Goal: Task Accomplishment & Management: Manage account settings

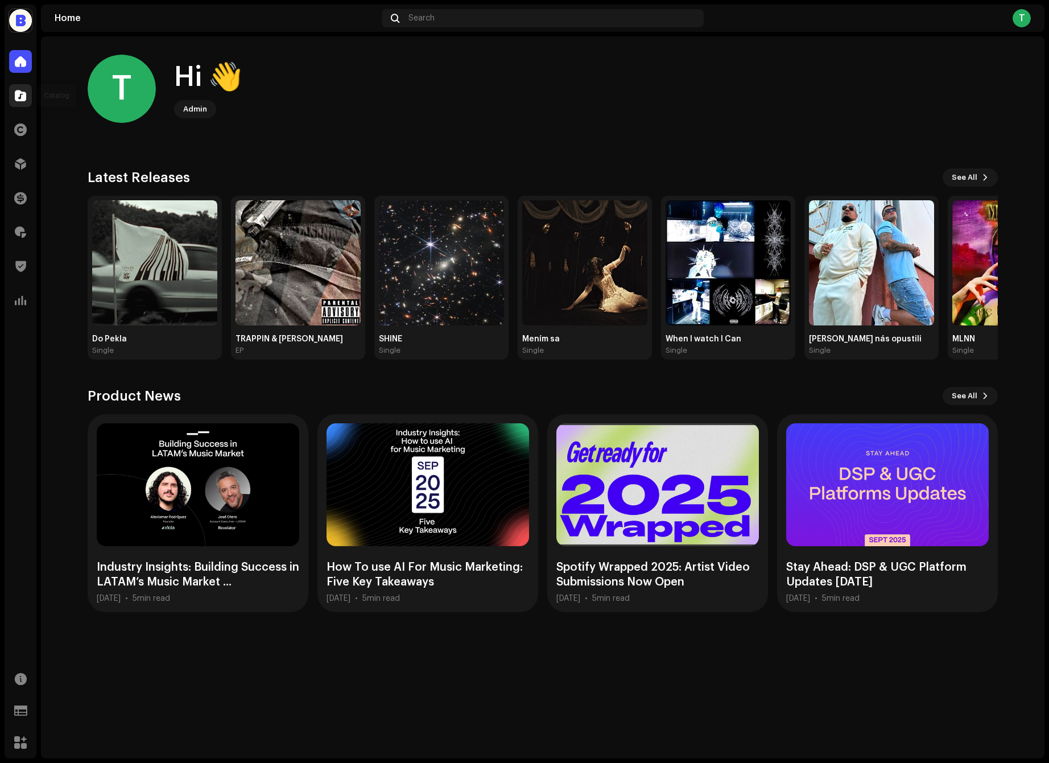
click at [16, 101] on div at bounding box center [20, 95] width 23 height 23
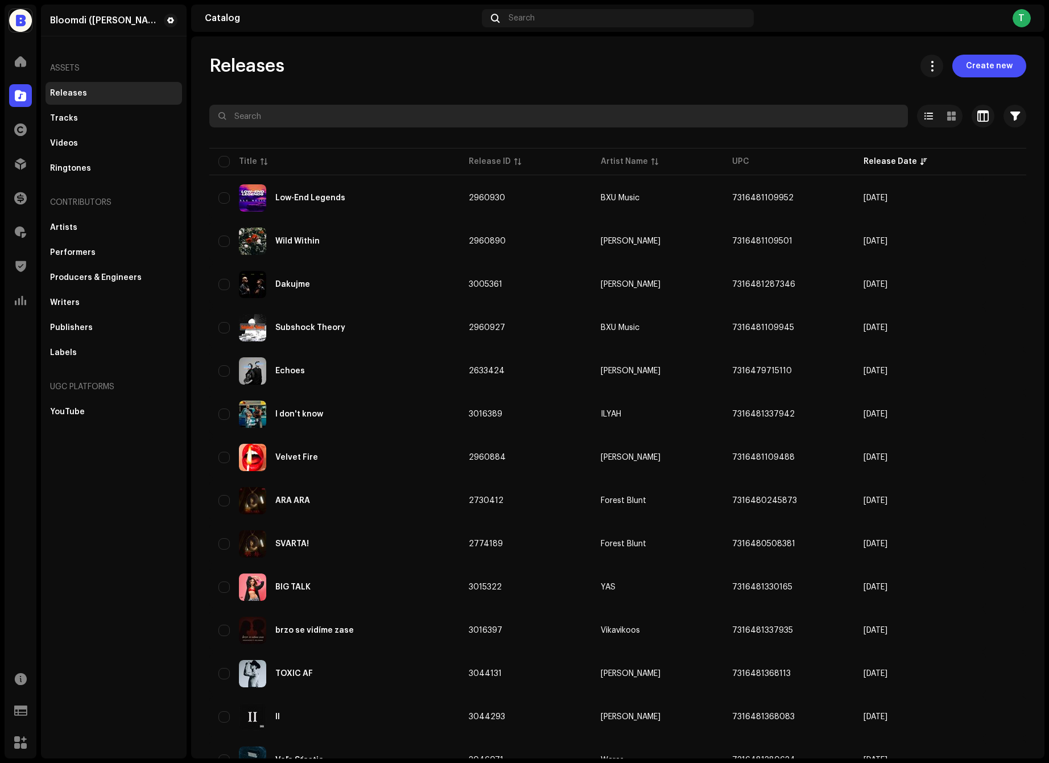
drag, startPoint x: 714, startPoint y: 38, endPoint x: 481, endPoint y: 111, distance: 245.2
click at [481, 111] on input "text" at bounding box center [558, 116] width 698 height 23
drag, startPoint x: 481, startPoint y: 111, endPoint x: 467, endPoint y: 116, distance: 14.4
click at [467, 116] on input "text" at bounding box center [558, 116] width 698 height 23
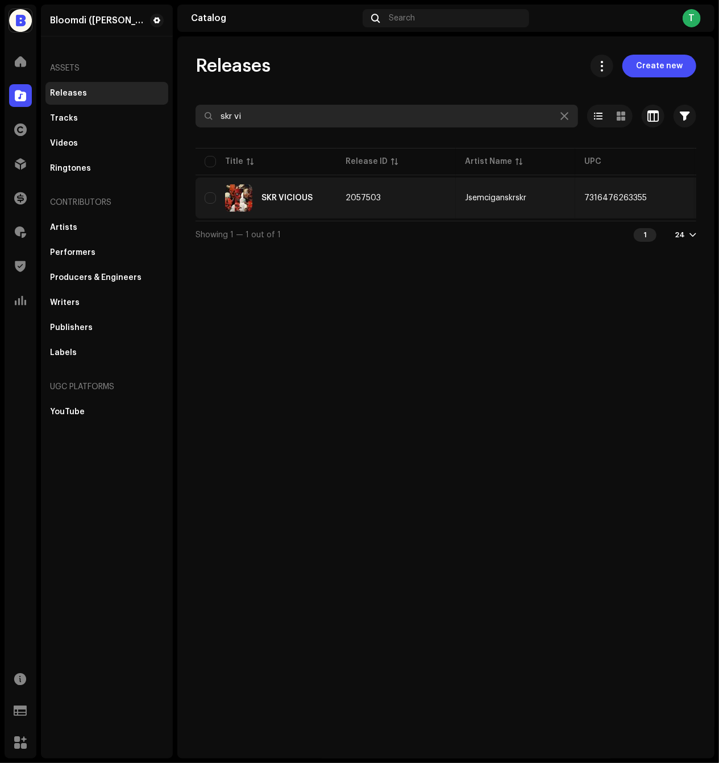
type input "skr vi"
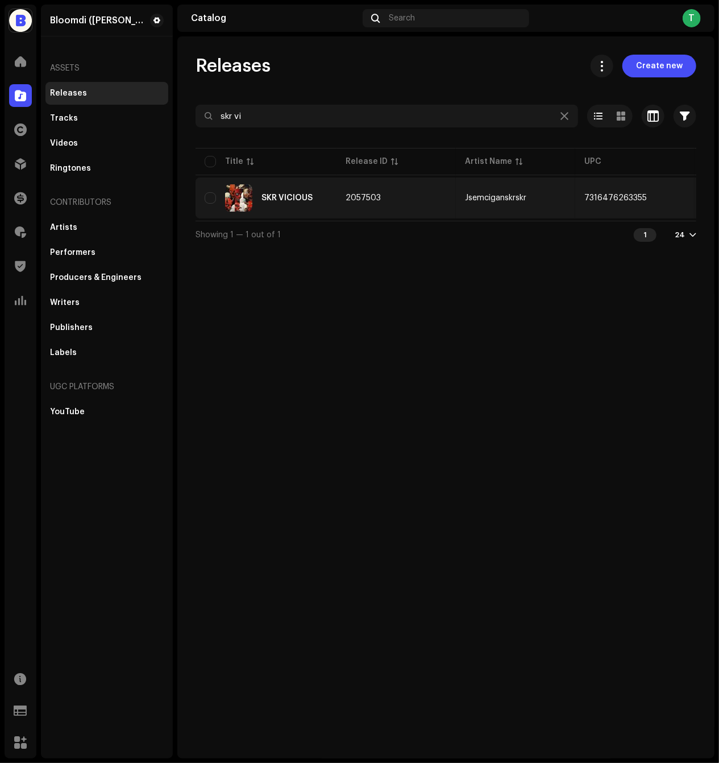
click at [311, 197] on div "SKR VICIOUS" at bounding box center [287, 198] width 51 height 8
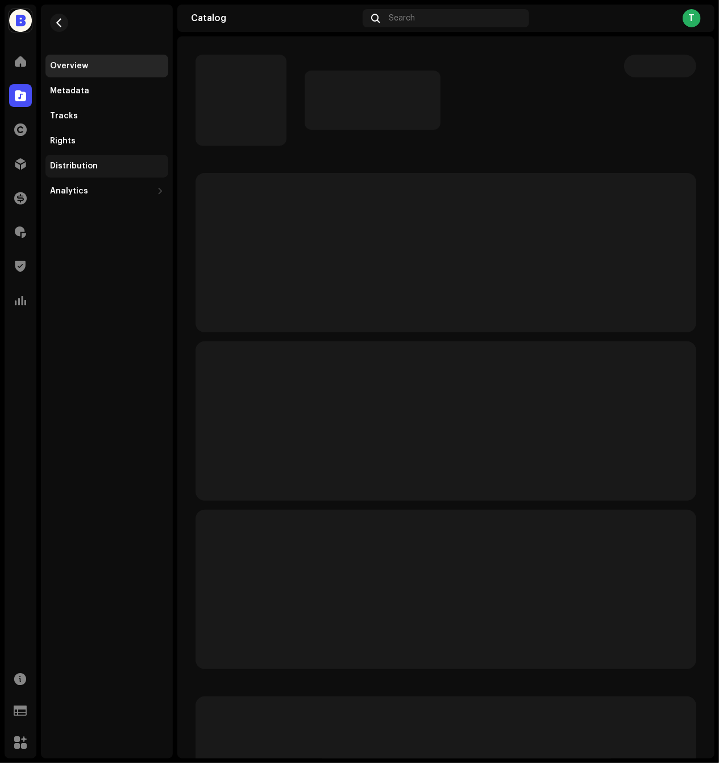
click at [99, 164] on div "Distribution" at bounding box center [107, 166] width 114 height 9
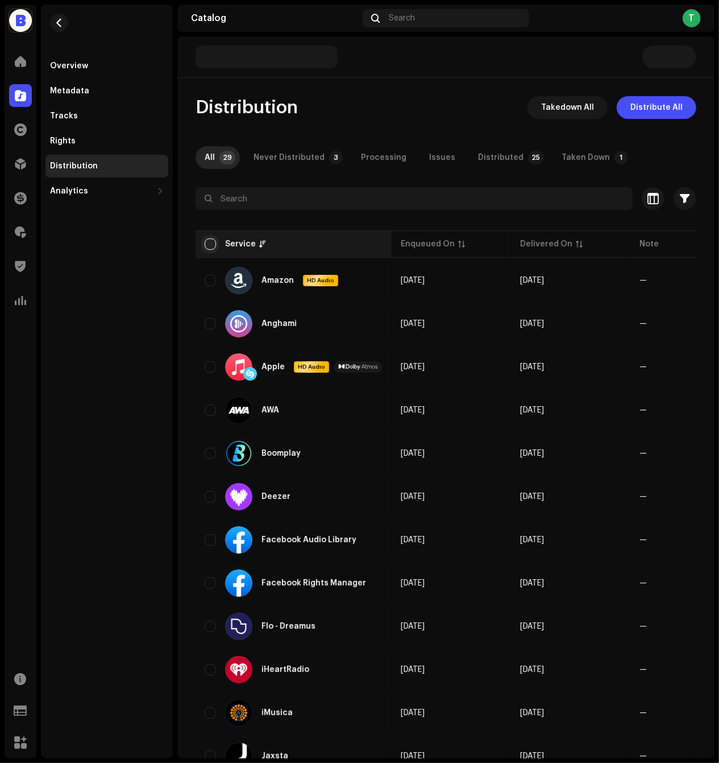
click at [208, 244] on input "checkbox" at bounding box center [210, 243] width 11 height 11
checkbox input "true"
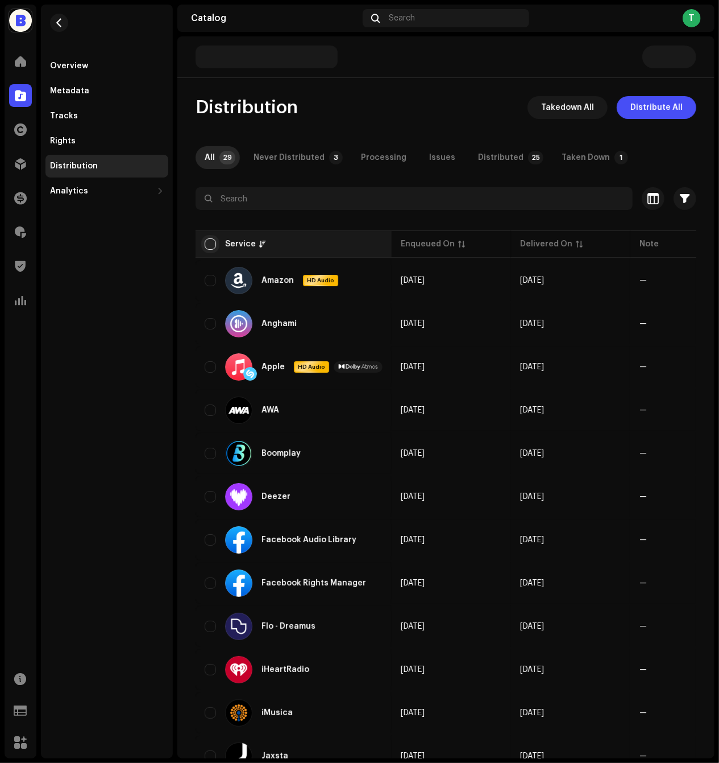
checkbox input "true"
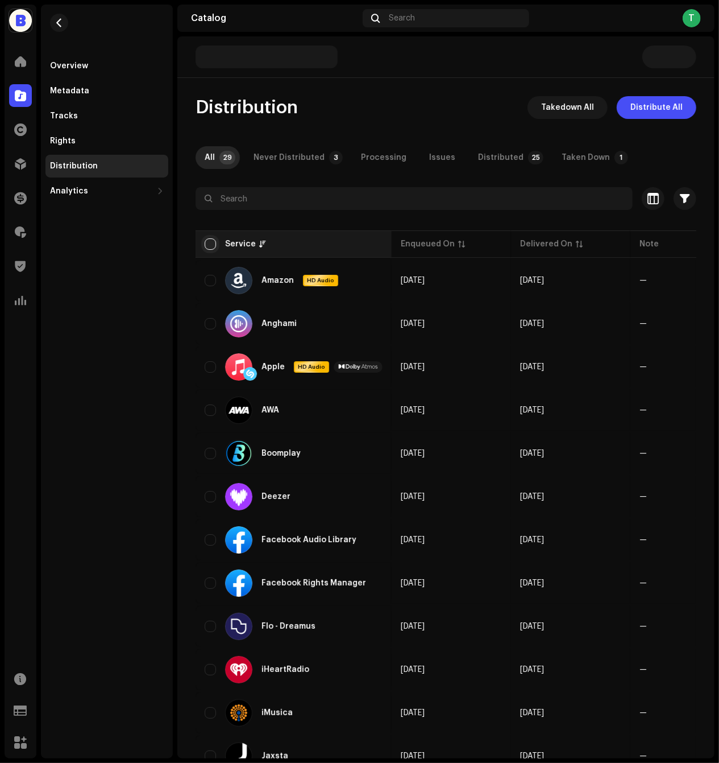
checkbox input "true"
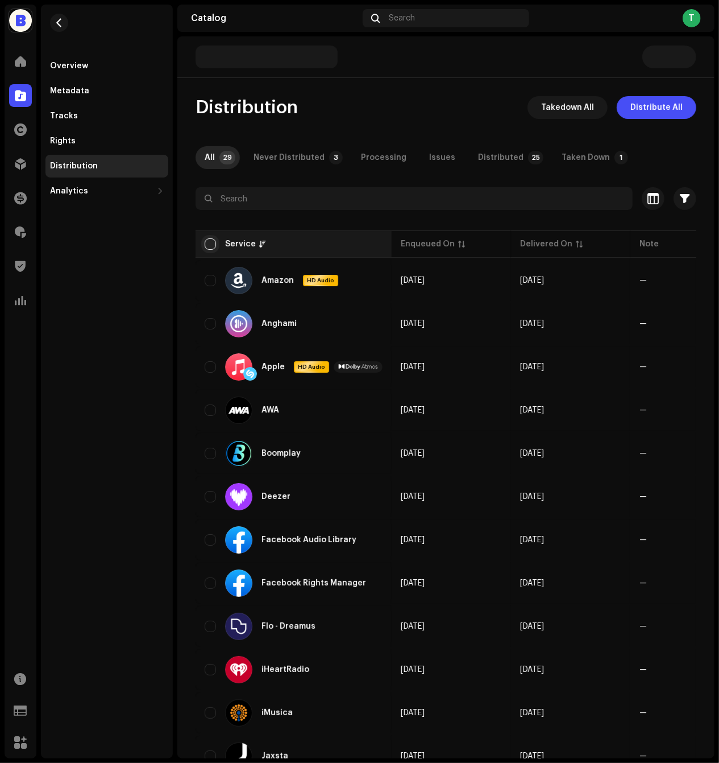
checkbox input "true"
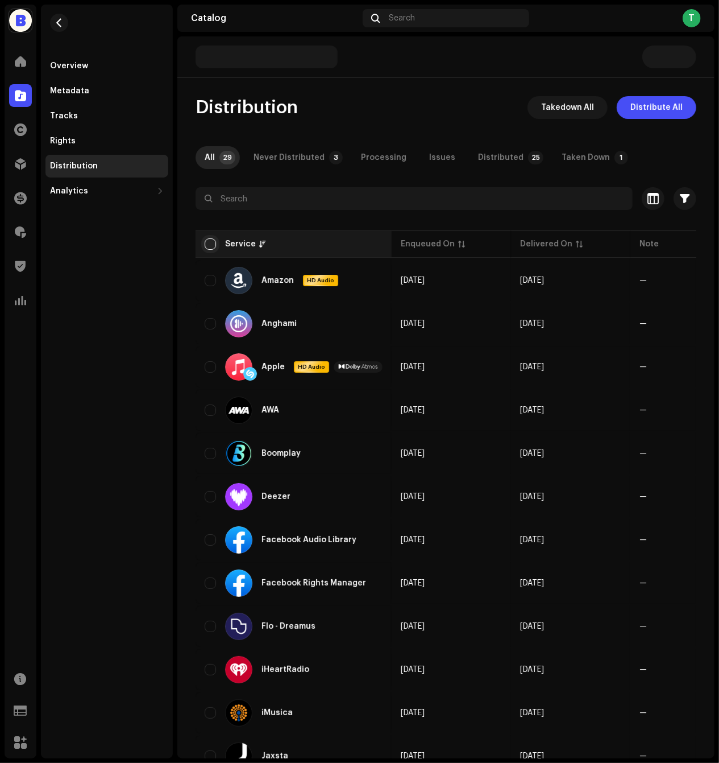
checkbox input "true"
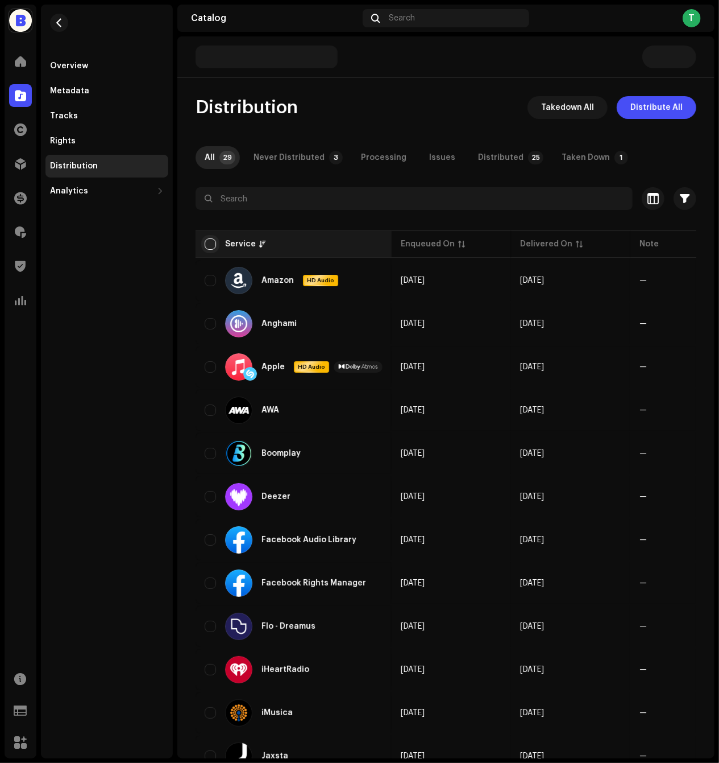
checkbox input "true"
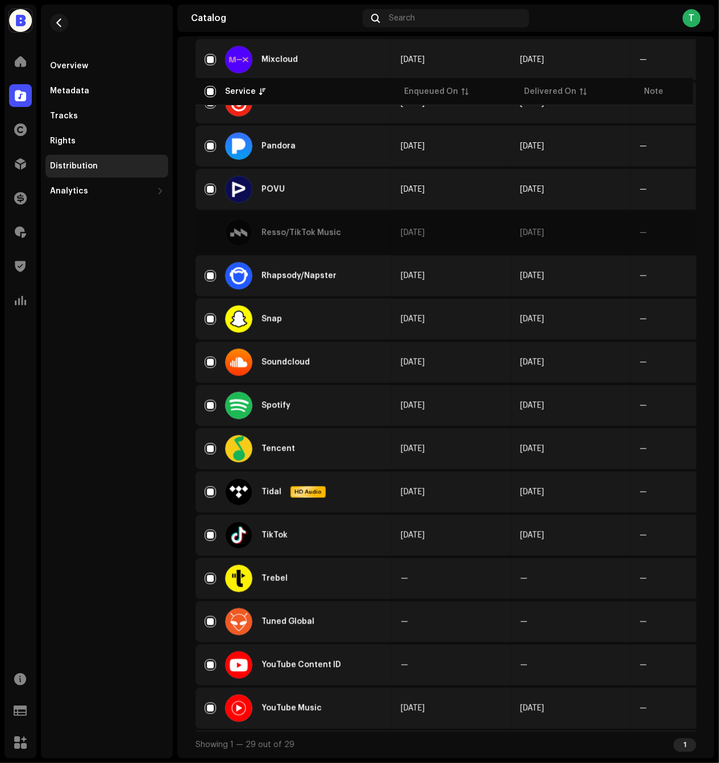
scroll to position [785, 0]
click at [213, 578] on input "Row Selected" at bounding box center [210, 578] width 11 height 11
checkbox input "false"
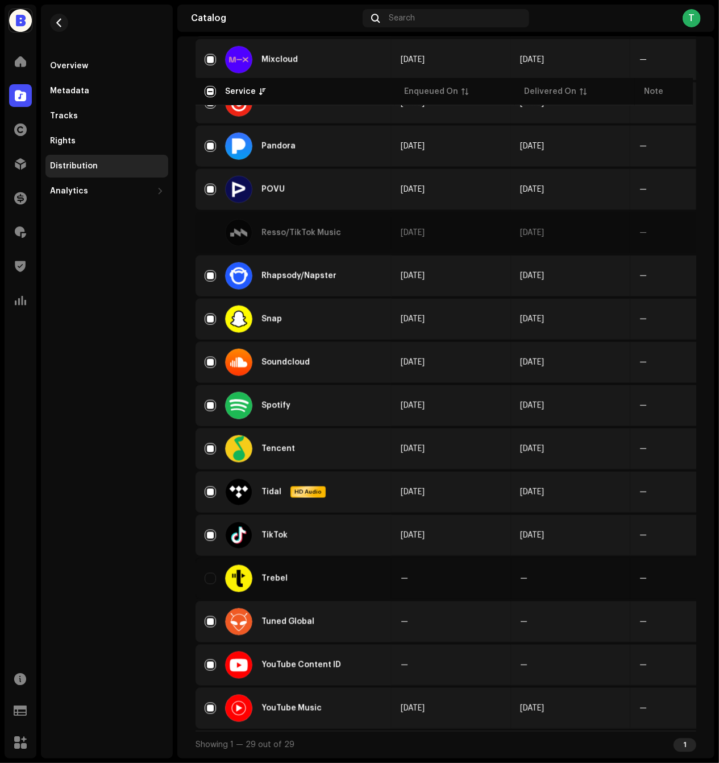
click at [213, 615] on div "Tuned Global" at bounding box center [294, 621] width 178 height 27
click at [212, 668] on input "Row Selected" at bounding box center [210, 664] width 11 height 11
checkbox input "false"
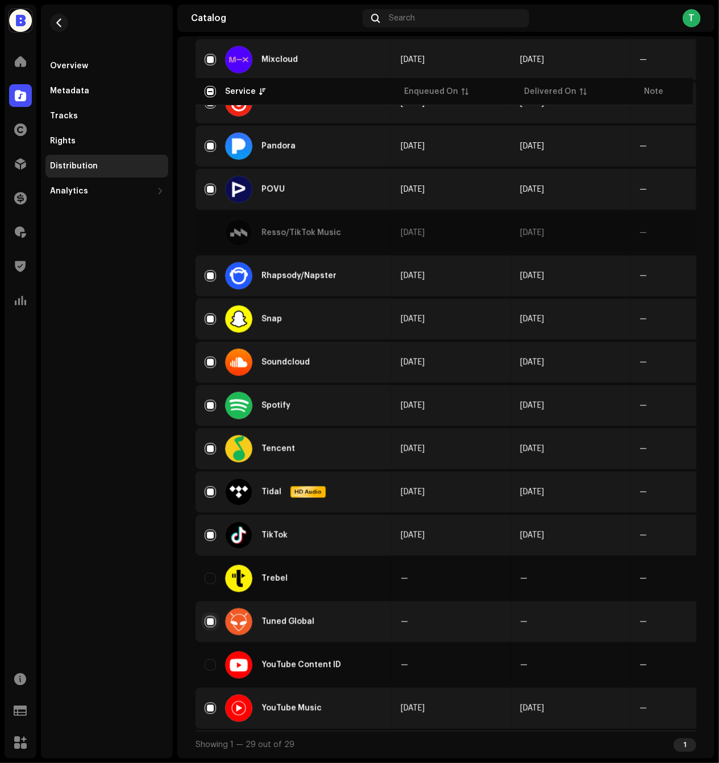
click at [212, 623] on input "Row Selected" at bounding box center [210, 621] width 11 height 11
checkbox input "false"
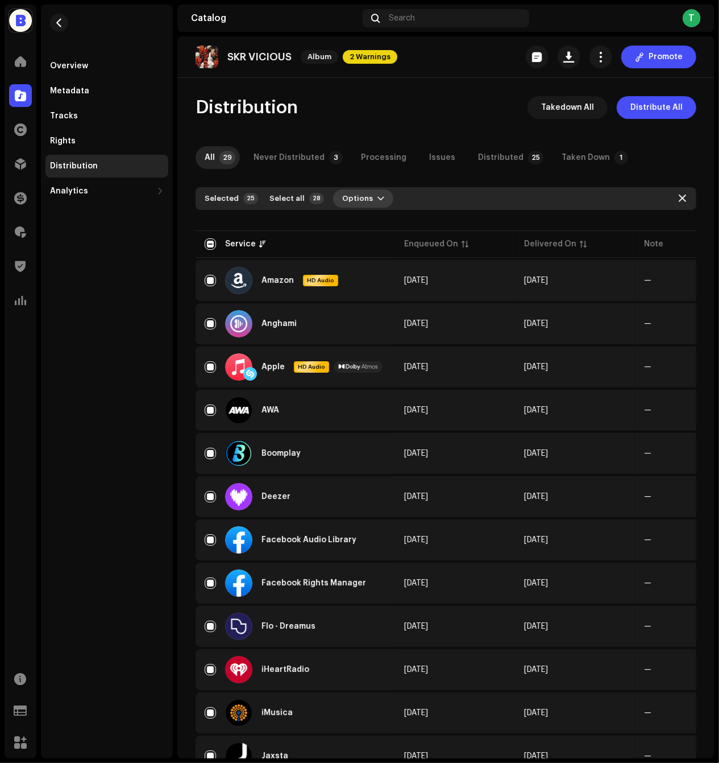
scroll to position [0, 0]
click at [372, 191] on button "Options" at bounding box center [363, 198] width 60 height 18
click at [372, 219] on div "Distribute" at bounding box center [390, 224] width 115 height 23
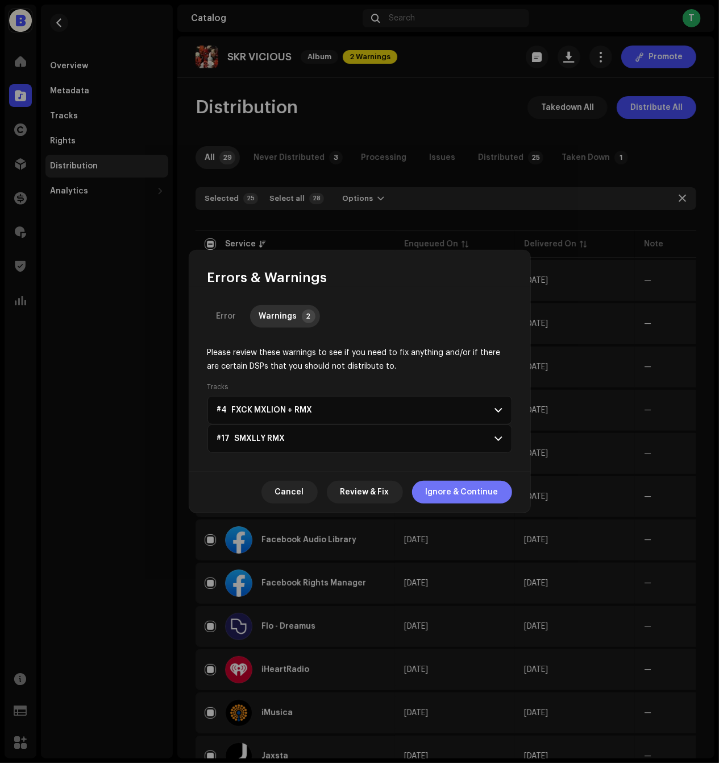
click at [458, 490] on span "Ignore & Continue" at bounding box center [462, 492] width 73 height 23
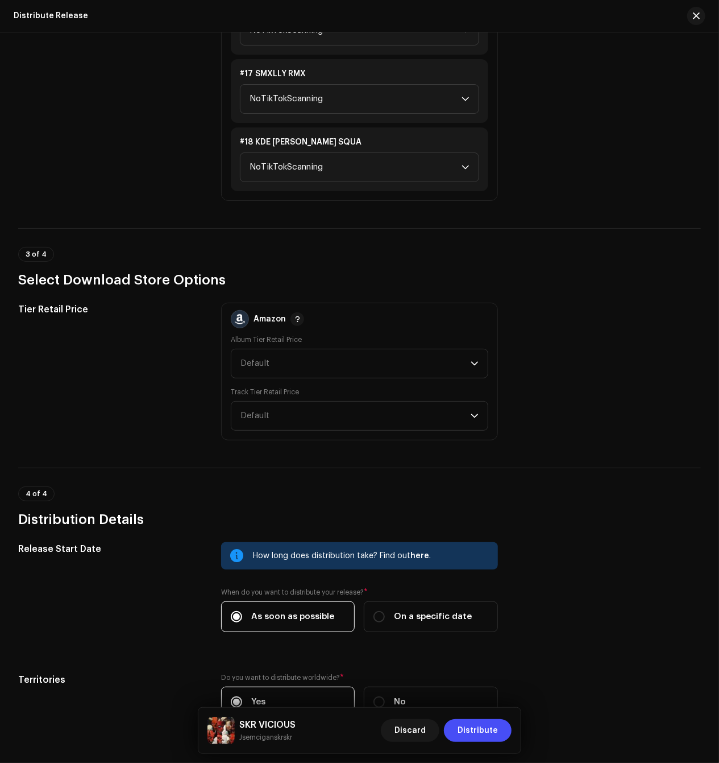
scroll to position [2343, 0]
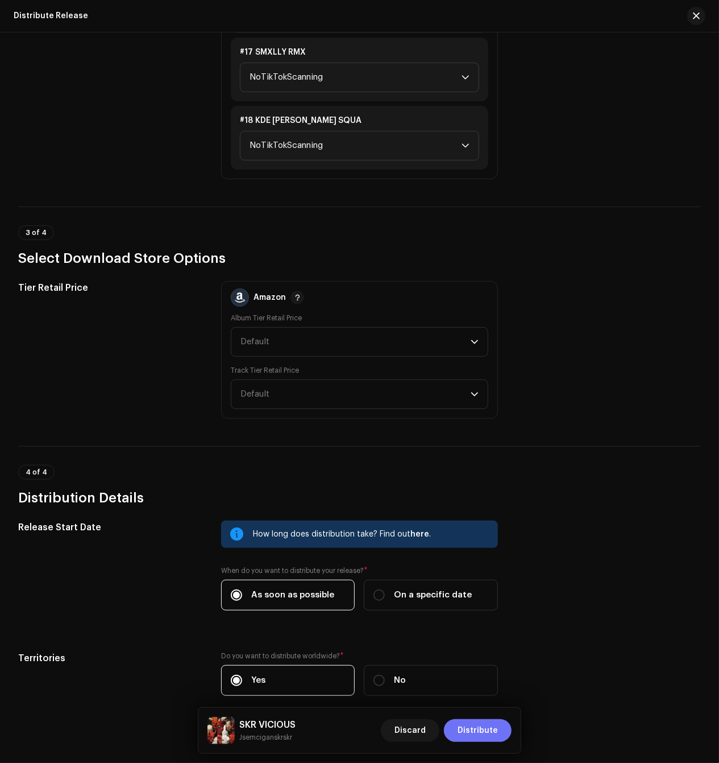
click at [474, 724] on span "Distribute" at bounding box center [478, 730] width 40 height 23
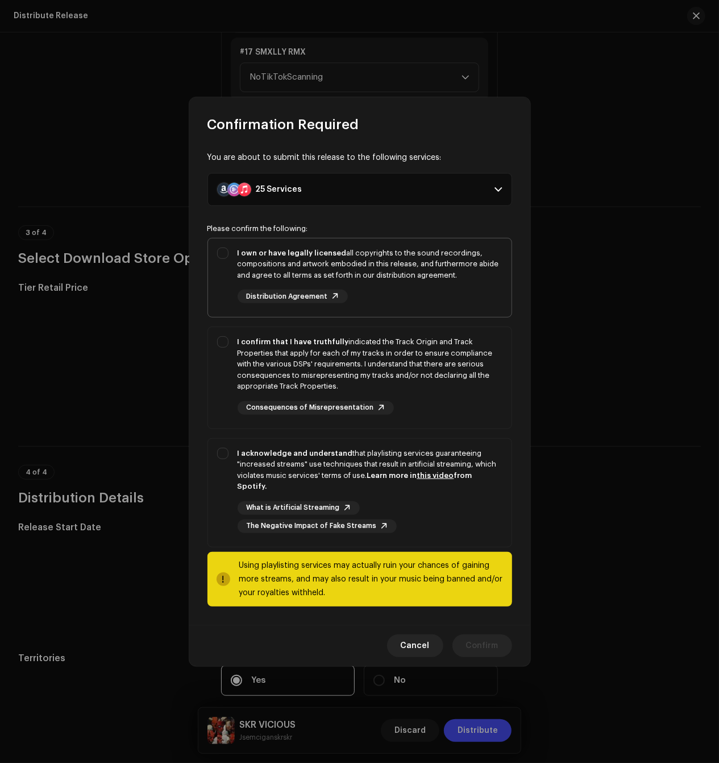
click at [408, 291] on div "I own or have legally licensed all copyrights to the sound recordings, composit…" at bounding box center [370, 275] width 265 height 56
checkbox input "true"
click at [403, 365] on div "I confirm that I have truthfully indicated the Track Origin and Track Propertie…" at bounding box center [370, 364] width 265 height 56
checkbox input "true"
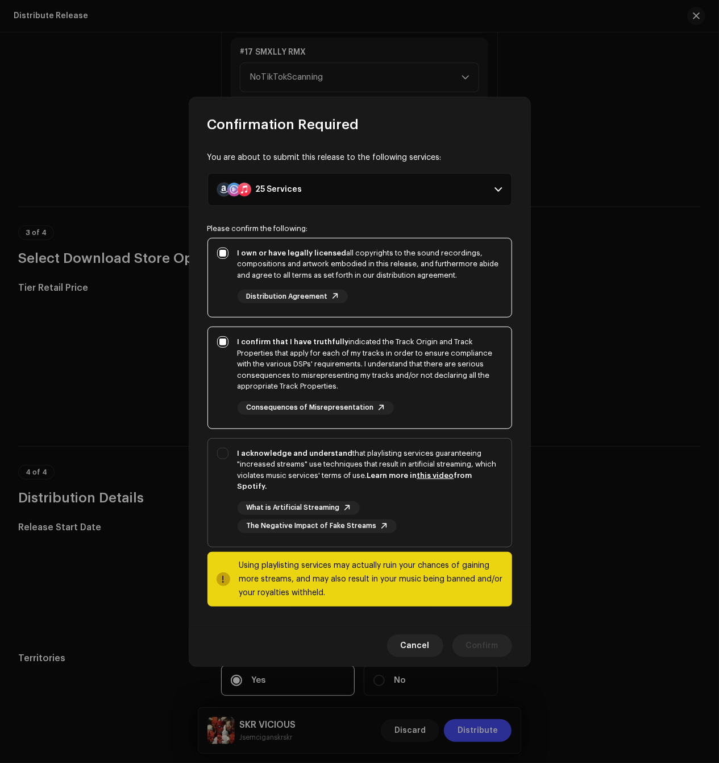
click at [392, 460] on div "I acknowledge and understand that playlisting services guaranteeing "increased …" at bounding box center [370, 470] width 265 height 44
checkbox input "true"
click at [481, 642] on span "Confirm" at bounding box center [482, 645] width 32 height 23
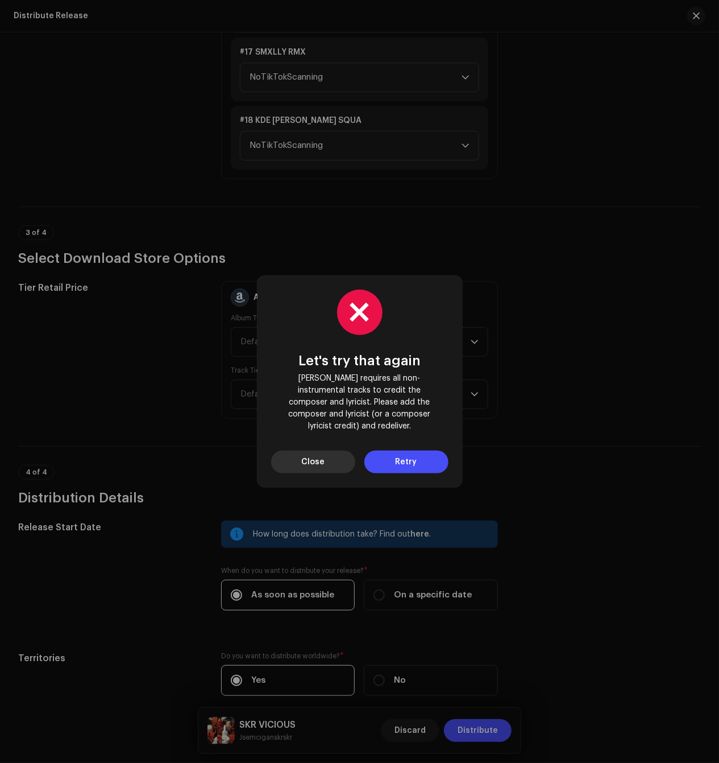
click at [316, 454] on span "Close" at bounding box center [312, 461] width 23 height 23
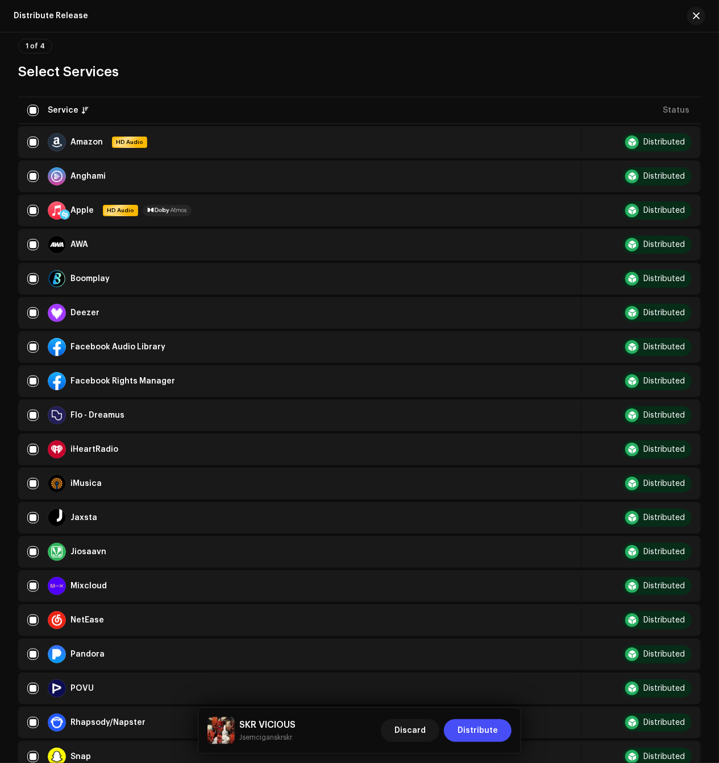
scroll to position [44, 0]
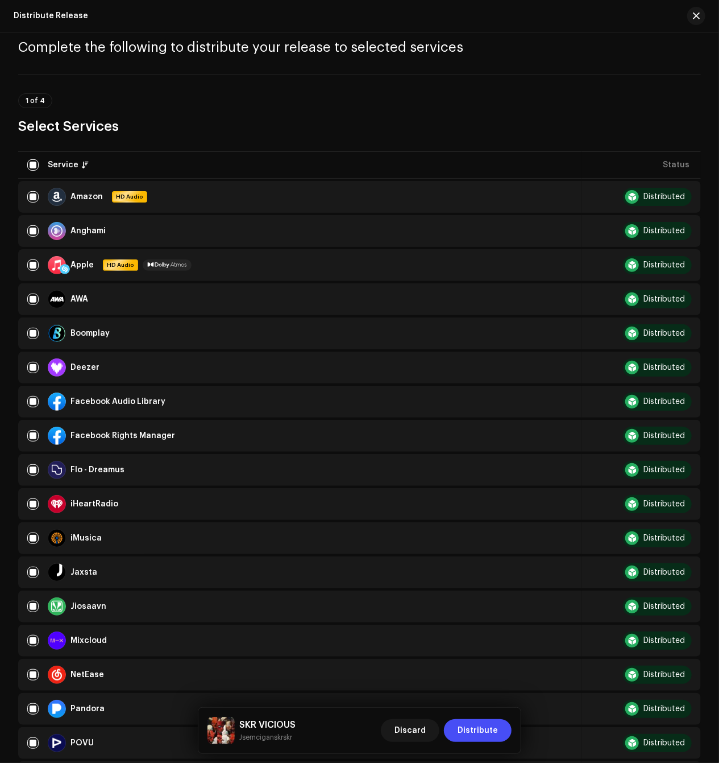
click at [39, 362] on div "Deezer" at bounding box center [299, 367] width 545 height 18
click at [35, 365] on input "checkbox" at bounding box center [32, 367] width 11 height 11
checkbox input "false"
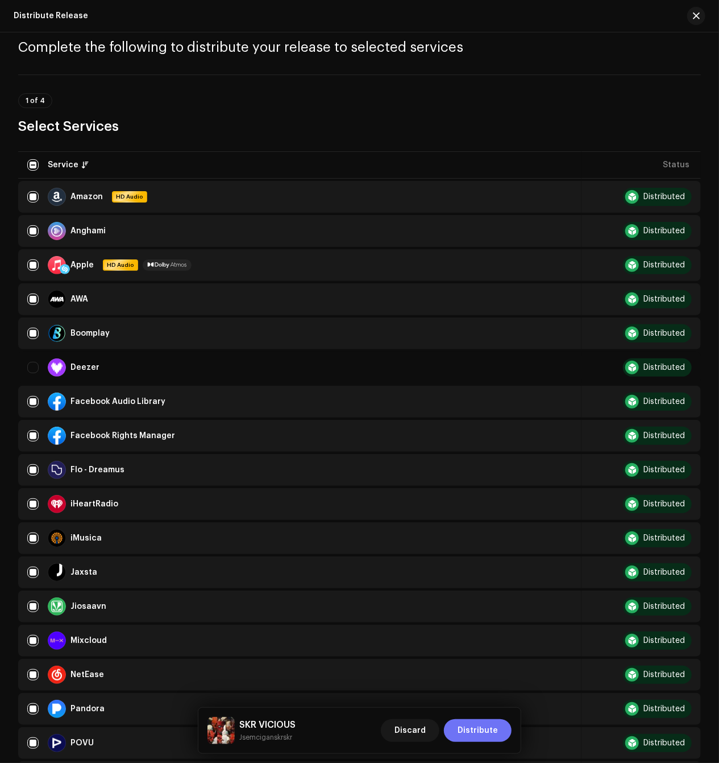
click at [483, 728] on span "Distribute" at bounding box center [478, 730] width 40 height 23
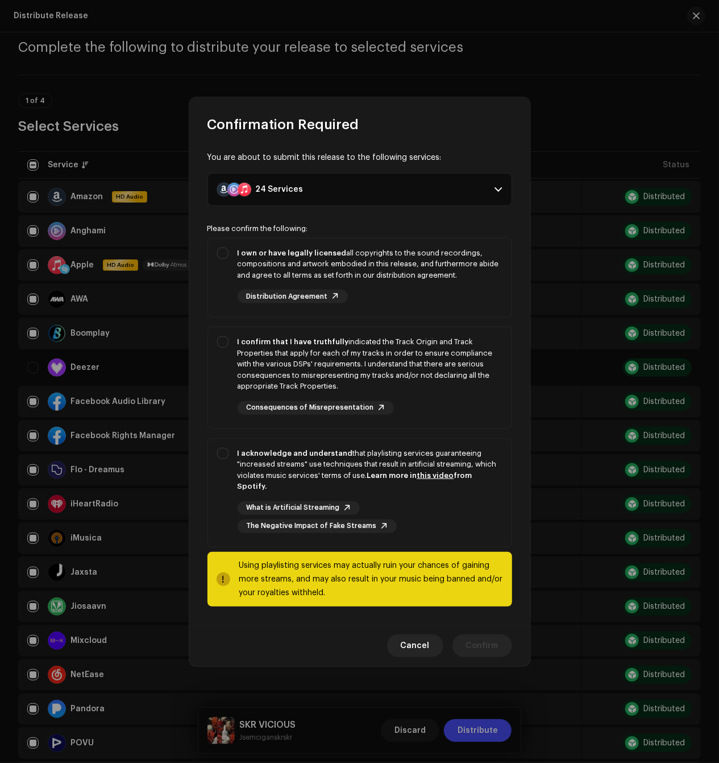
click at [391, 320] on p-selectbutton "I own or have legally licensed all copyrights to the sound recordings, composit…" at bounding box center [360, 392] width 305 height 309
click at [391, 311] on div "I own or have legally licensed all copyrights to the sound recordings, composit…" at bounding box center [360, 275] width 304 height 75
checkbox input "true"
click at [391, 375] on div "I confirm that I have truthfully indicated the Track Origin and Track Propertie…" at bounding box center [370, 364] width 265 height 56
checkbox input "true"
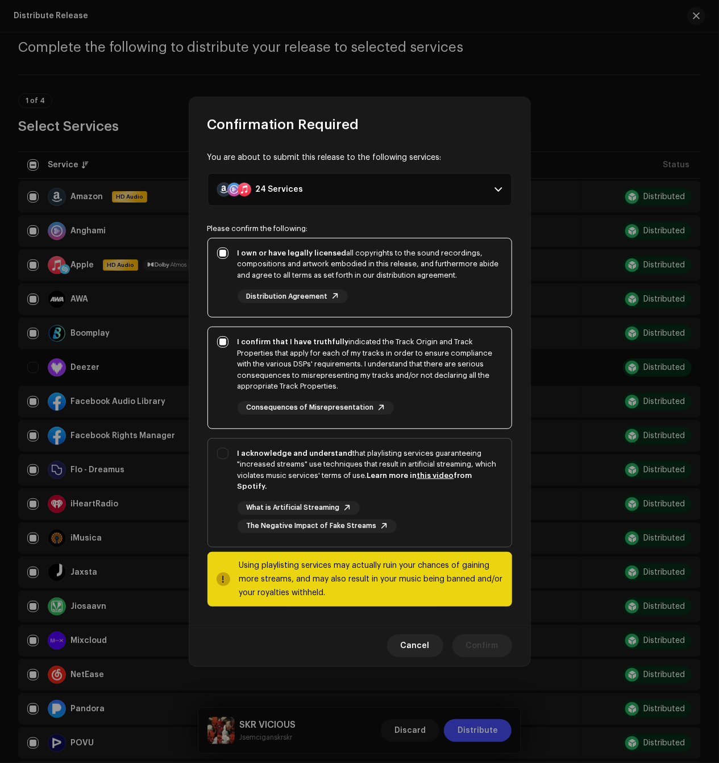
click at [381, 488] on div "I acknowledge and understand that playlisting services guaranteeing "increased …" at bounding box center [370, 490] width 265 height 85
checkbox input "true"
click at [467, 634] on button "Confirm" at bounding box center [483, 645] width 60 height 23
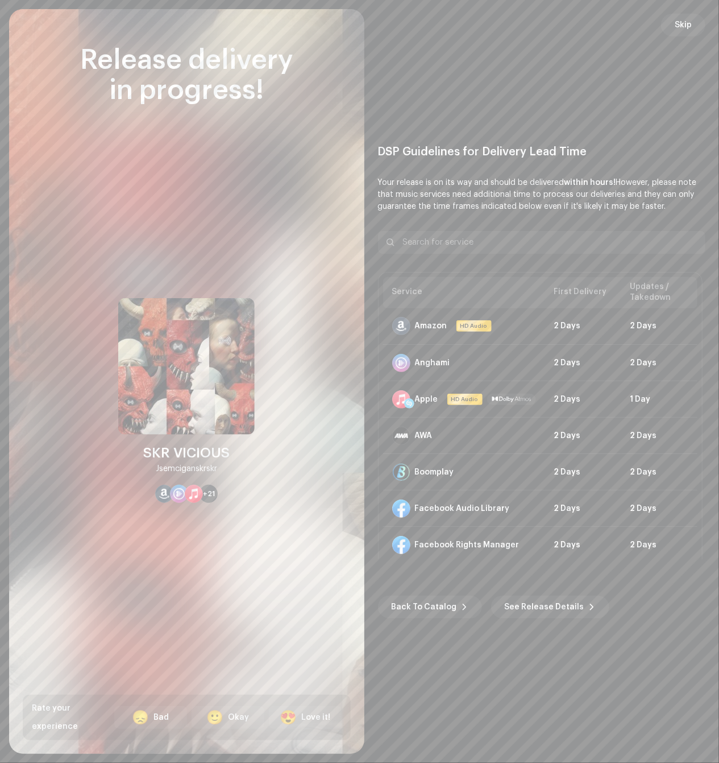
click at [676, 38] on div "DSP Guidelines for Delivery Lead Time Your release is on its way and should be …" at bounding box center [542, 381] width 328 height 717
click at [676, 33] on span "Skip" at bounding box center [683, 25] width 17 height 23
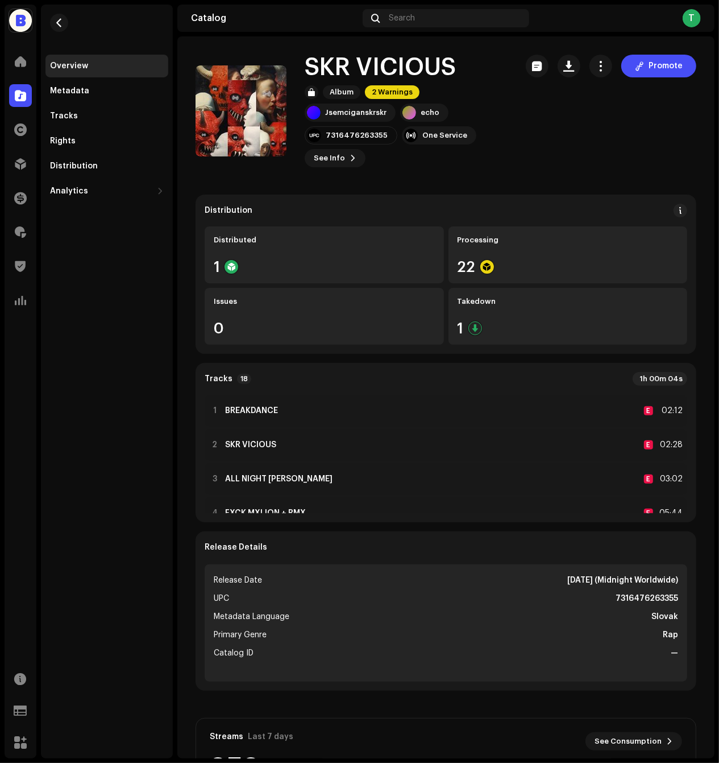
click at [36, 98] on navigation-secondary "Overview Metadata Tracks Rights Distribution Analytics Consumption Engagement R…" at bounding box center [104, 382] width 136 height 754
click at [28, 98] on div at bounding box center [20, 95] width 23 height 23
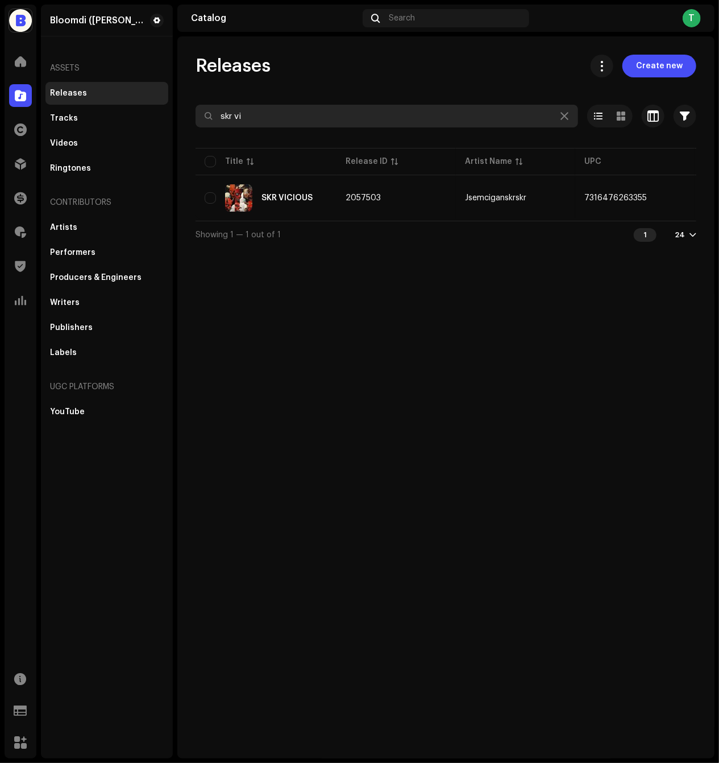
click at [237, 122] on input "skr vi" at bounding box center [387, 116] width 383 height 23
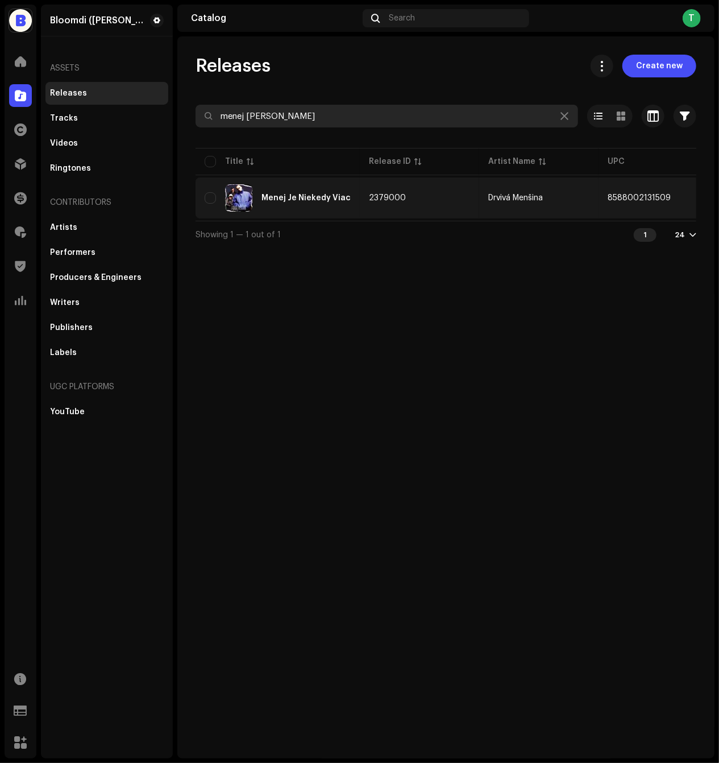
type input "menej [PERSON_NAME]"
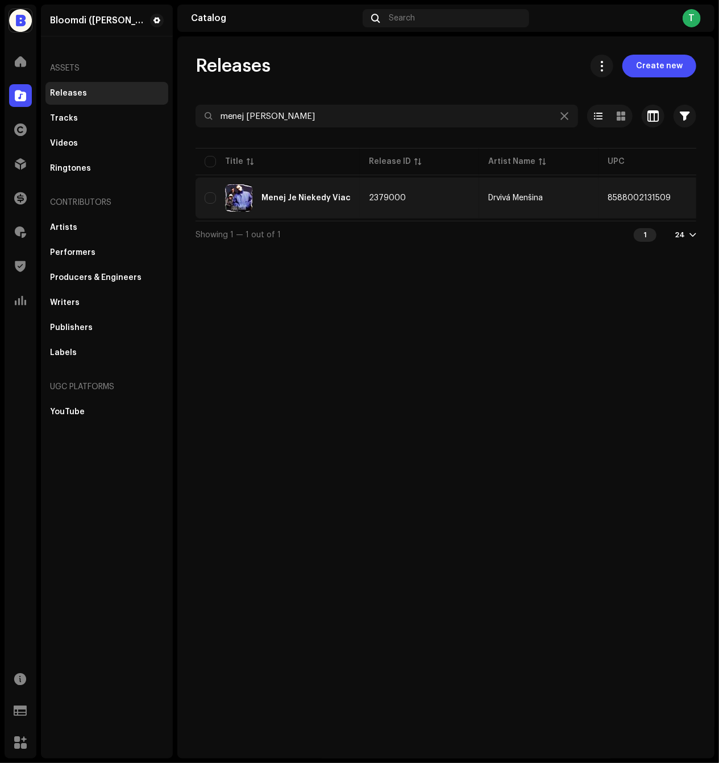
click at [324, 202] on div "Menej Je Niekedy Viac" at bounding box center [278, 197] width 146 height 27
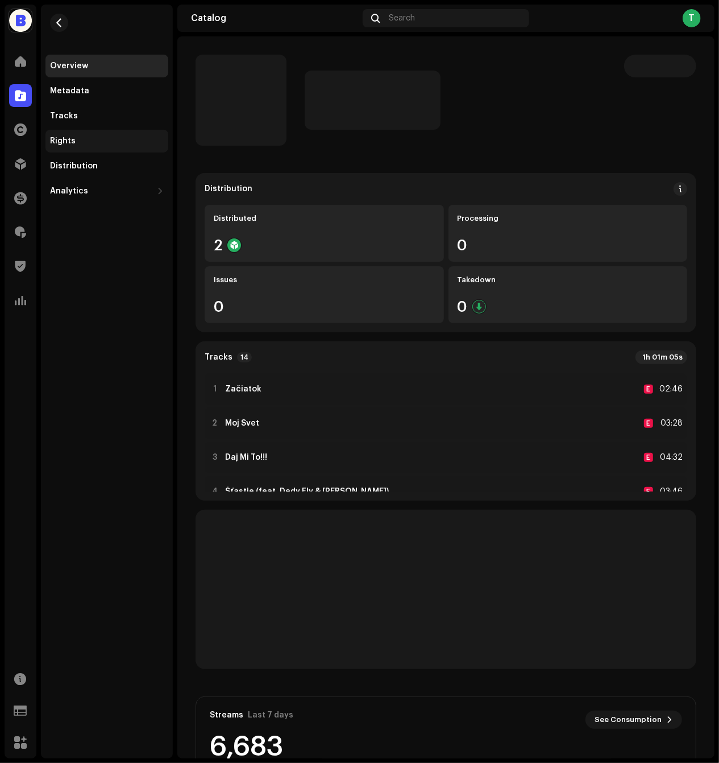
click at [106, 135] on div "Rights" at bounding box center [106, 141] width 123 height 23
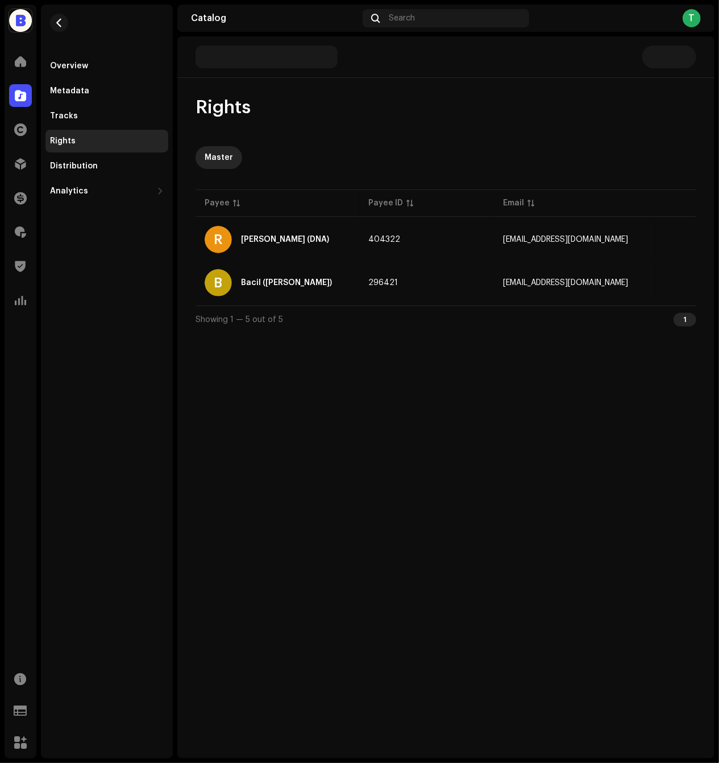
click at [106, 153] on div "Overview Metadata Tracks Rights Distribution Analytics Consumption Engagement R…" at bounding box center [106, 129] width 123 height 148
click at [115, 167] on div "Distribution" at bounding box center [107, 166] width 114 height 9
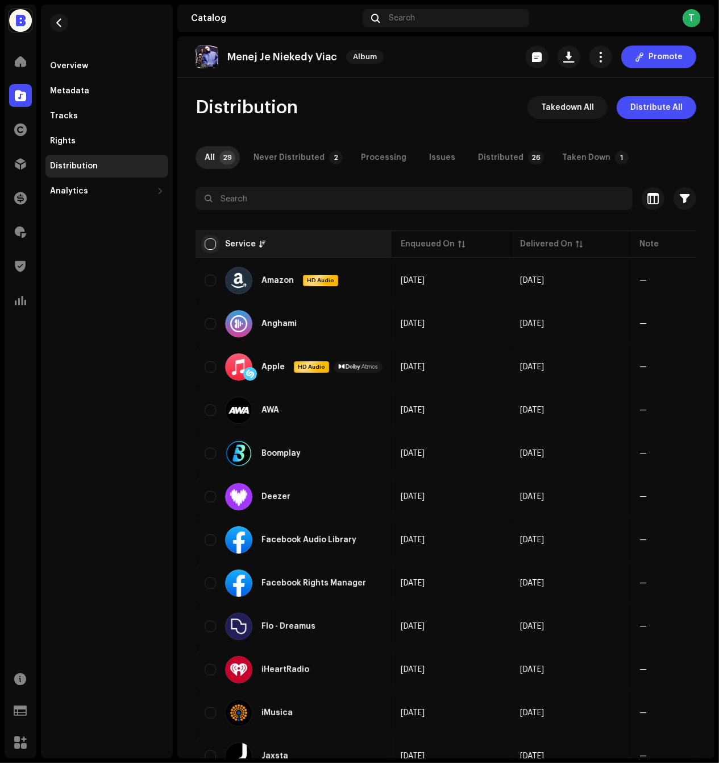
click at [210, 245] on input "checkbox" at bounding box center [210, 243] width 11 height 11
checkbox input "true"
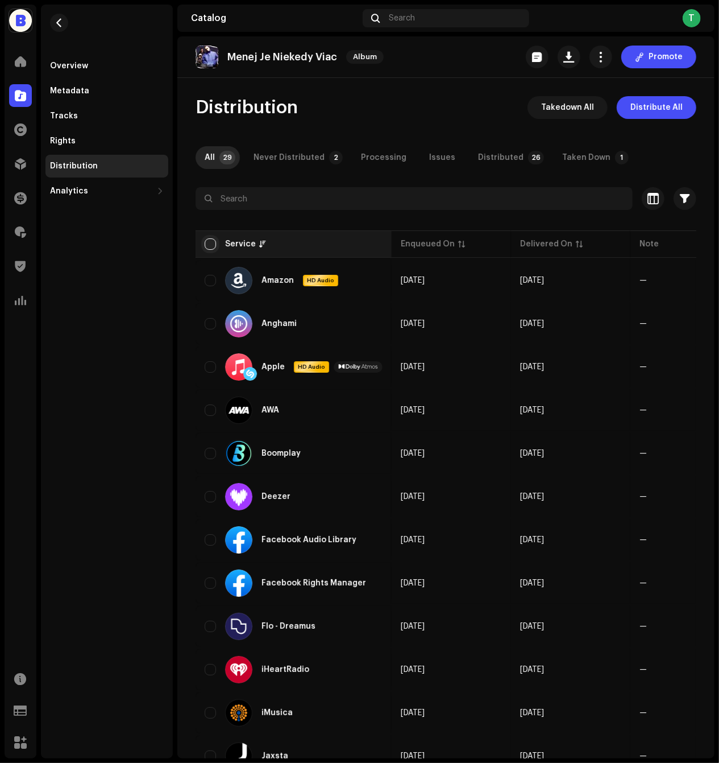
checkbox input "true"
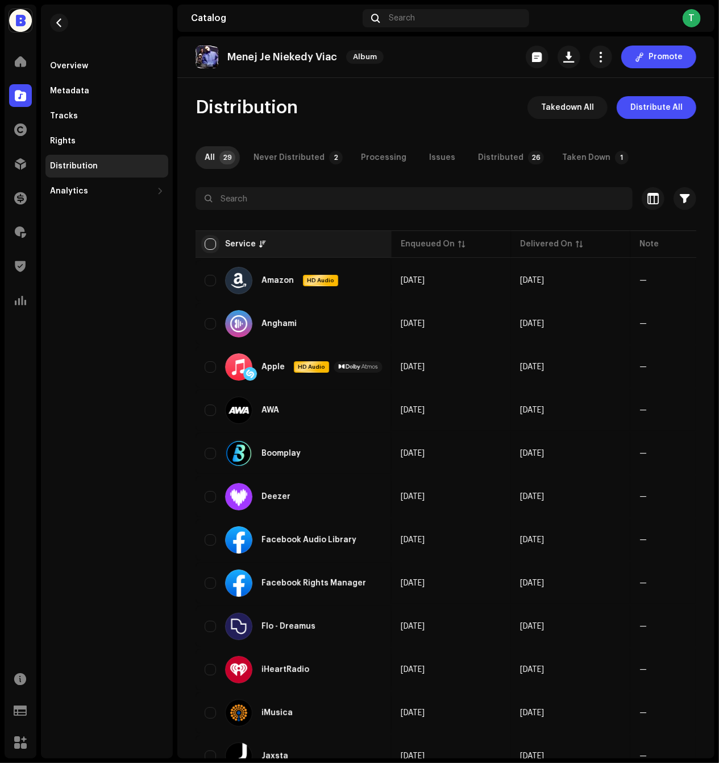
checkbox input "true"
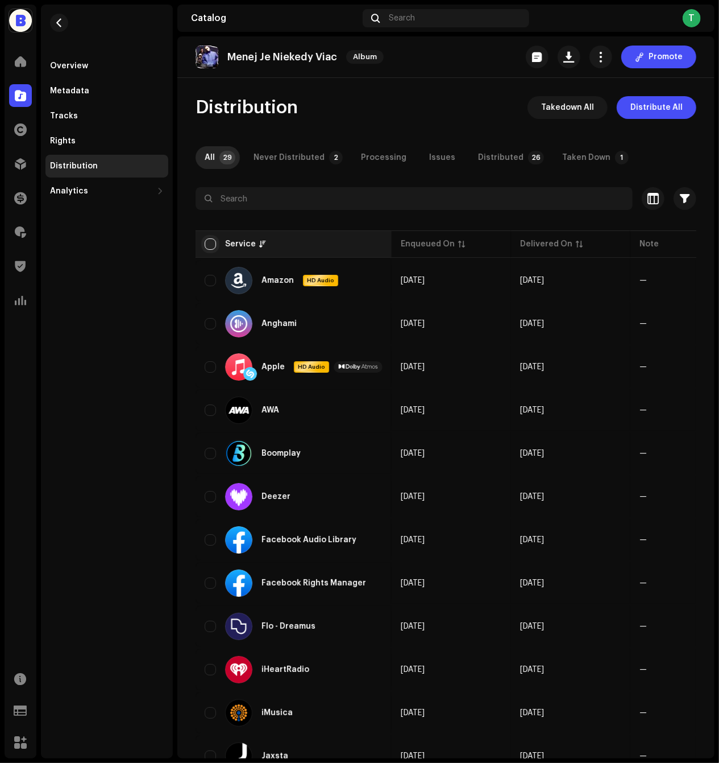
checkbox input "true"
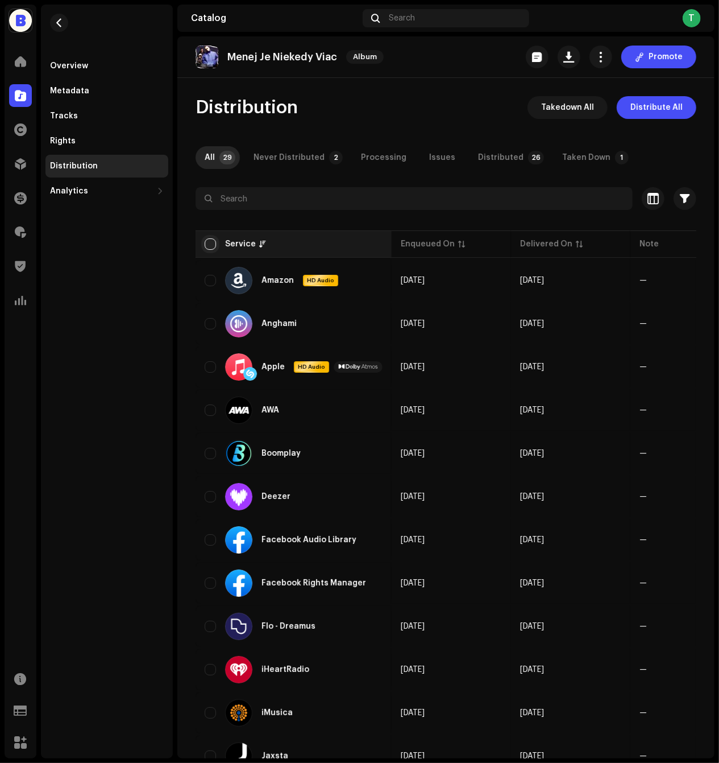
checkbox input "true"
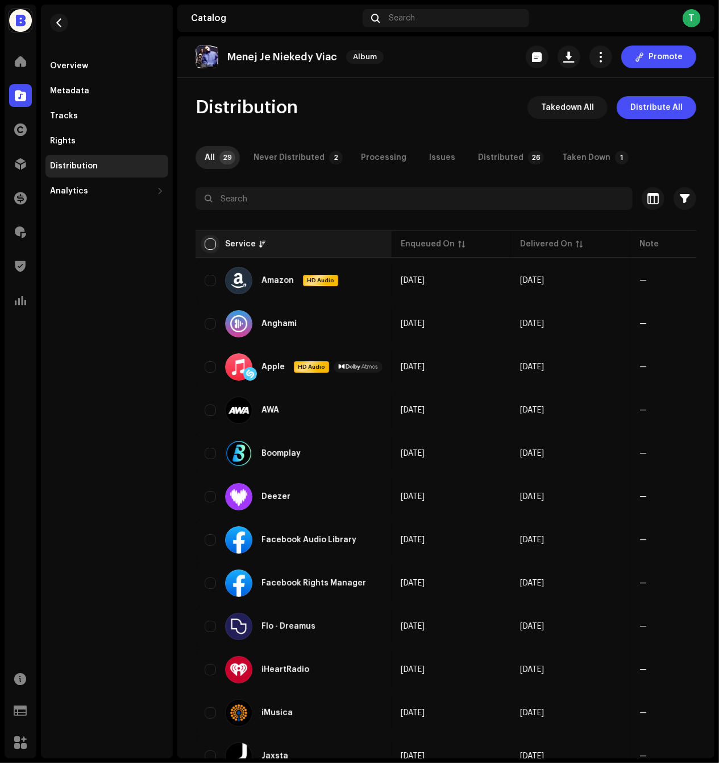
checkbox input "true"
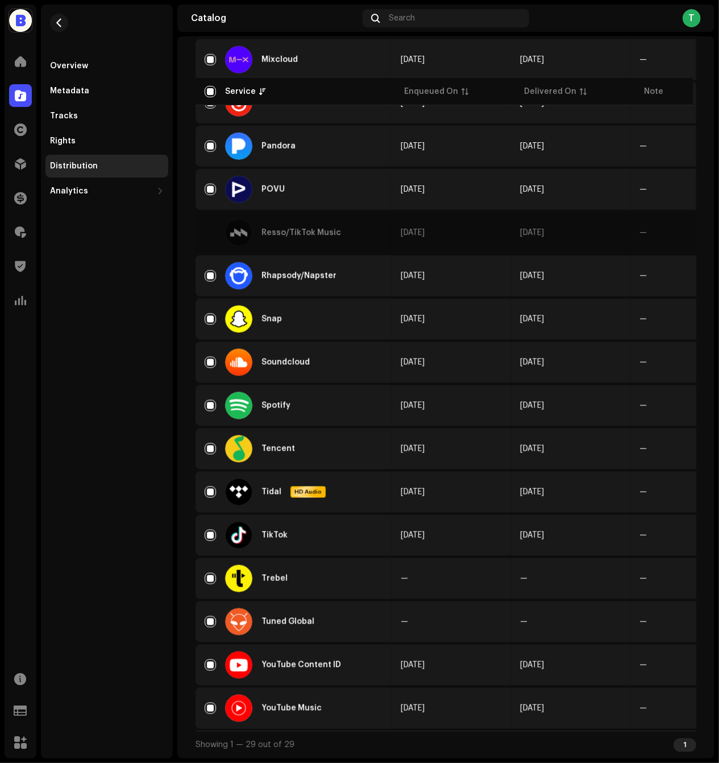
scroll to position [785, 0]
click at [210, 577] on input "Row Selected" at bounding box center [210, 578] width 11 height 11
checkbox input "false"
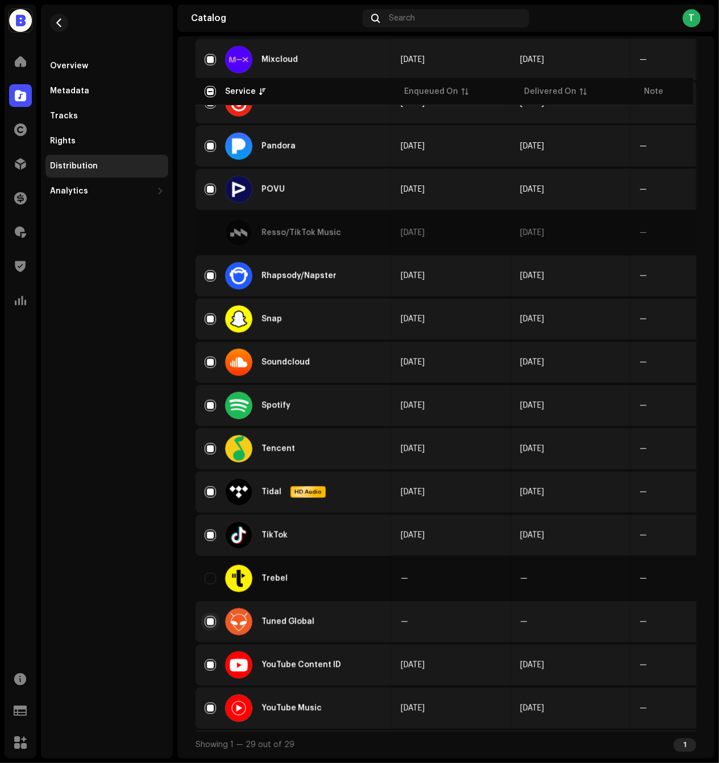
click at [210, 626] on input "Row Selected" at bounding box center [210, 621] width 11 height 11
checkbox input "false"
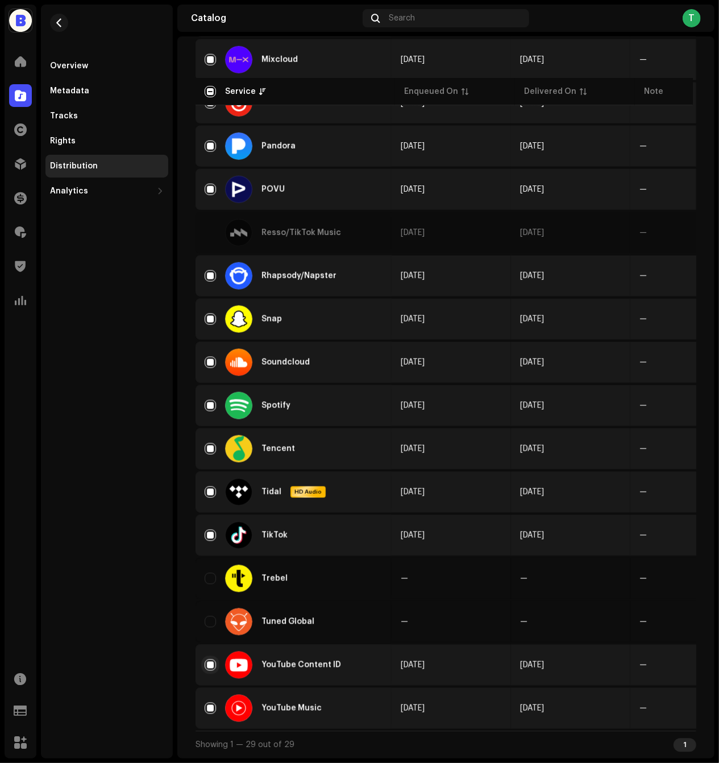
click at [210, 665] on input "Row Selected" at bounding box center [210, 664] width 11 height 11
click at [210, 665] on input "Row Unselected" at bounding box center [210, 664] width 11 height 11
checkbox input "true"
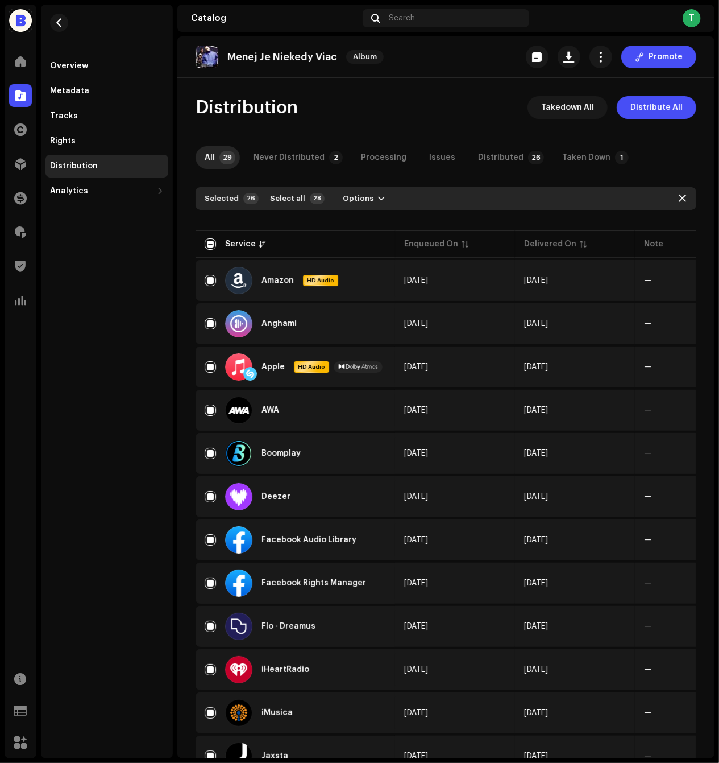
scroll to position [0, 0]
click at [360, 195] on span "Options" at bounding box center [358, 198] width 31 height 23
click at [359, 221] on span "Distribute" at bounding box center [357, 224] width 40 height 9
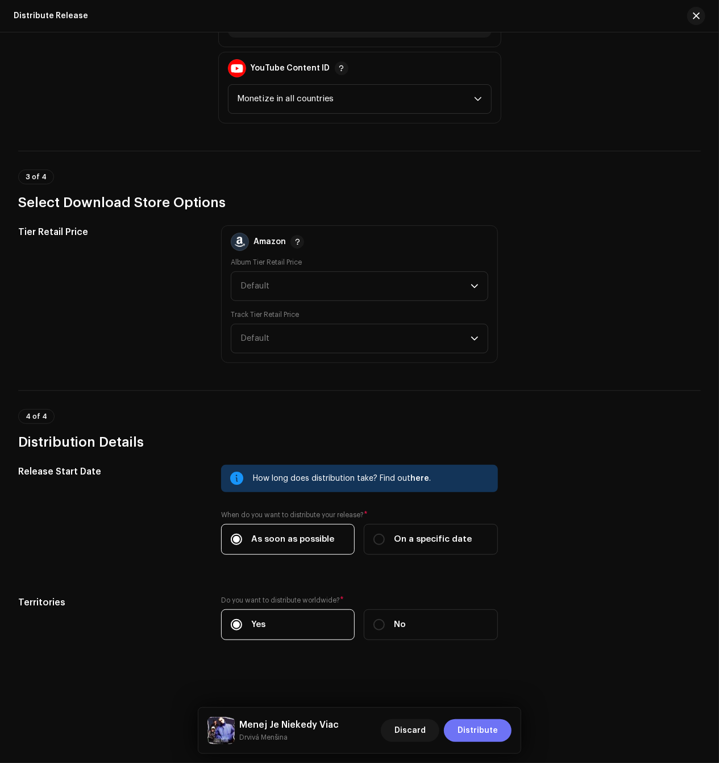
scroll to position [2243, 0]
click at [493, 722] on span "Distribute" at bounding box center [478, 730] width 40 height 23
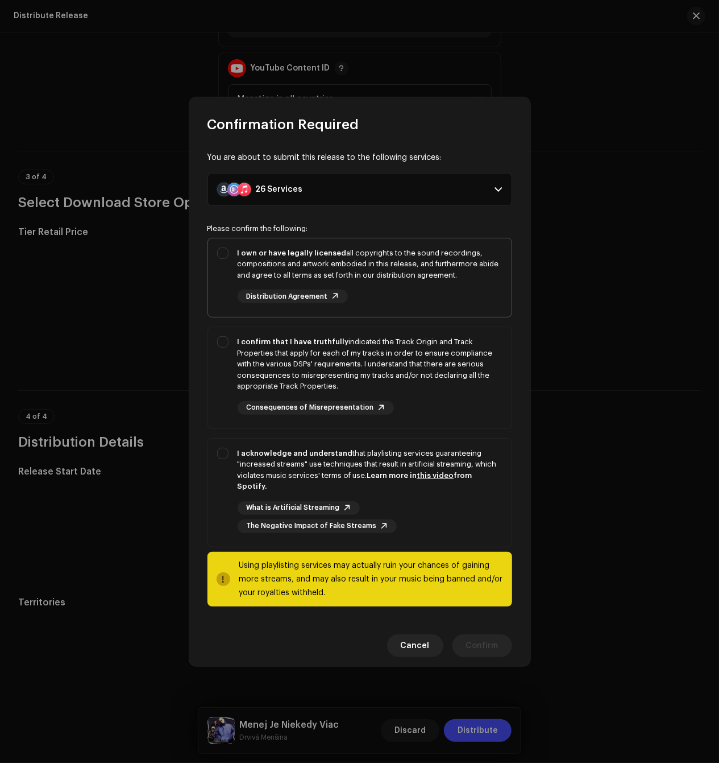
click at [406, 287] on div "I own or have legally licensed all copyrights to the sound recordings, composit…" at bounding box center [370, 275] width 265 height 56
checkbox input "true"
click at [395, 386] on div "I confirm that I have truthfully indicated the Track Origin and Track Propertie…" at bounding box center [370, 364] width 265 height 56
checkbox input "true"
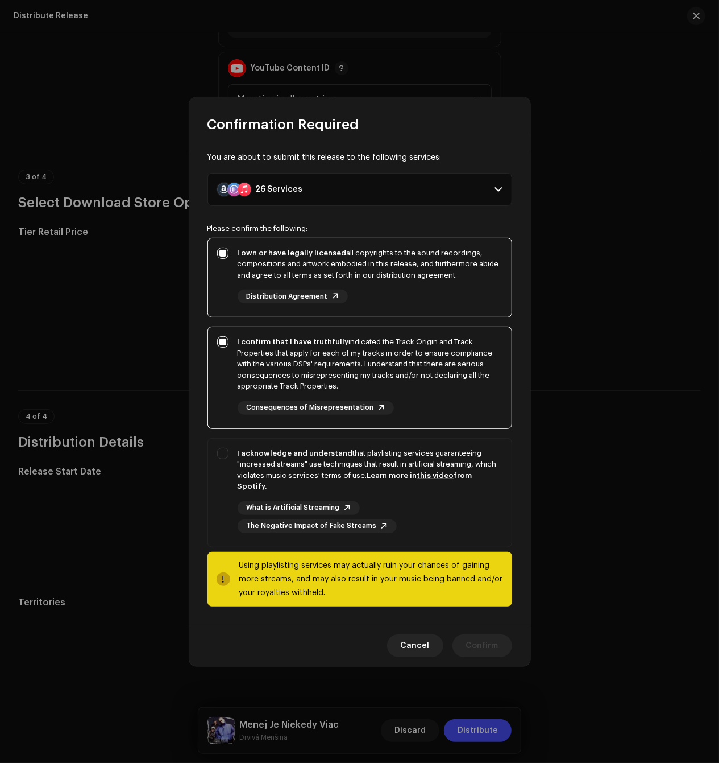
click at [394, 540] on div "Please confirm the following: I own or have legally licensed all copyrights to …" at bounding box center [360, 415] width 305 height 382
click at [404, 507] on div "What is Artificial Streaming The Negative Impact of Fake Streams" at bounding box center [370, 517] width 265 height 32
checkbox input "true"
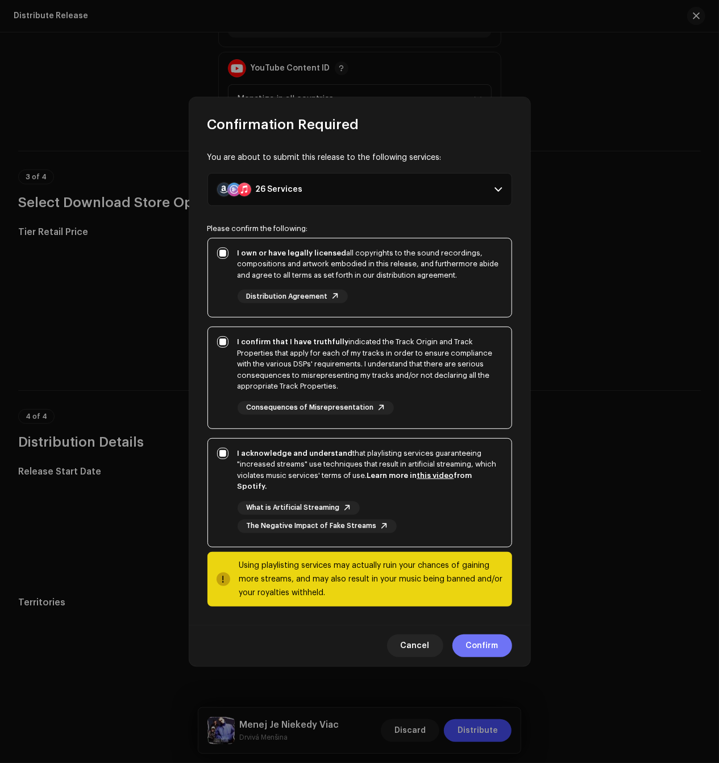
click at [472, 634] on span "Confirm" at bounding box center [482, 645] width 32 height 23
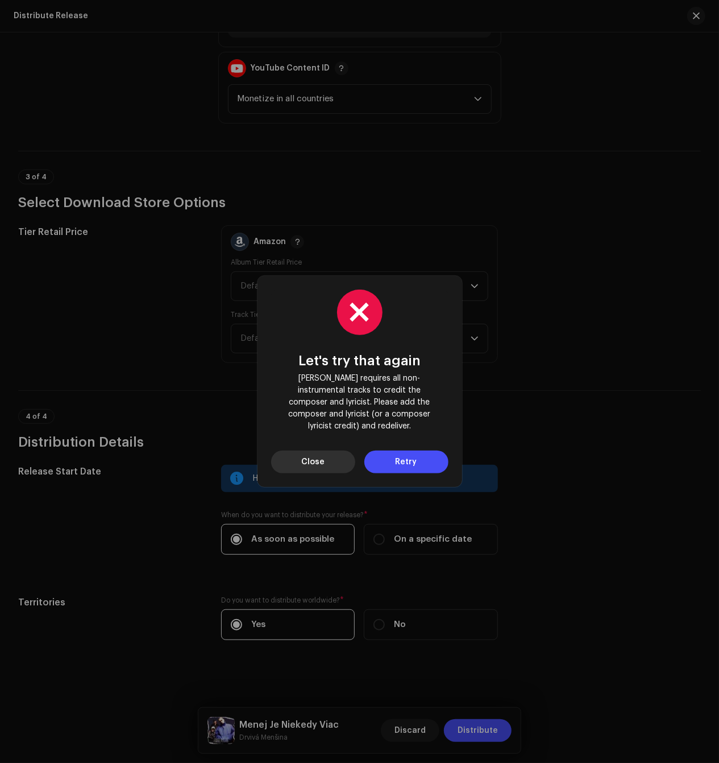
click at [321, 456] on span "Close" at bounding box center [312, 461] width 23 height 23
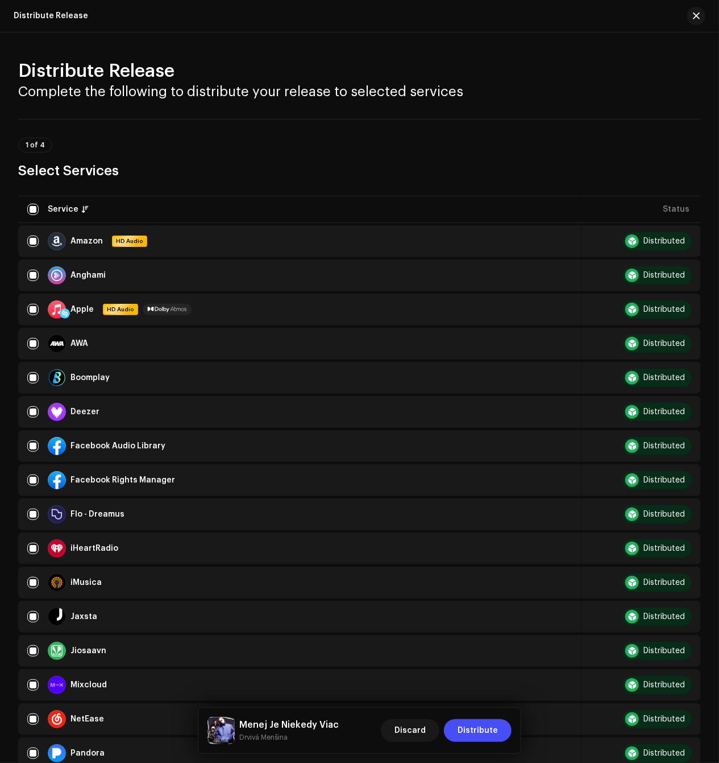
scroll to position [0, 0]
click at [30, 406] on input "checkbox" at bounding box center [32, 411] width 11 height 11
checkbox input "false"
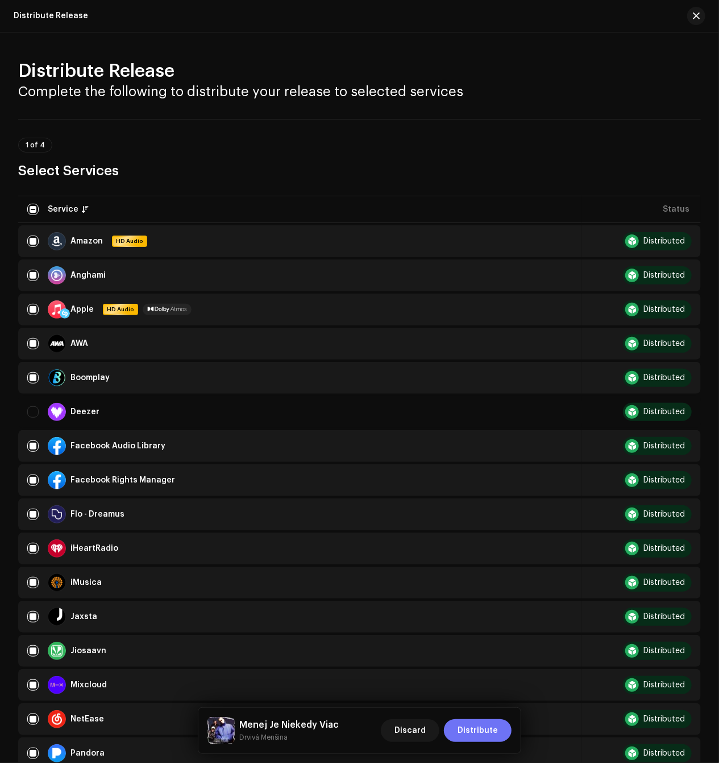
click at [499, 729] on button "Distribute" at bounding box center [478, 730] width 68 height 23
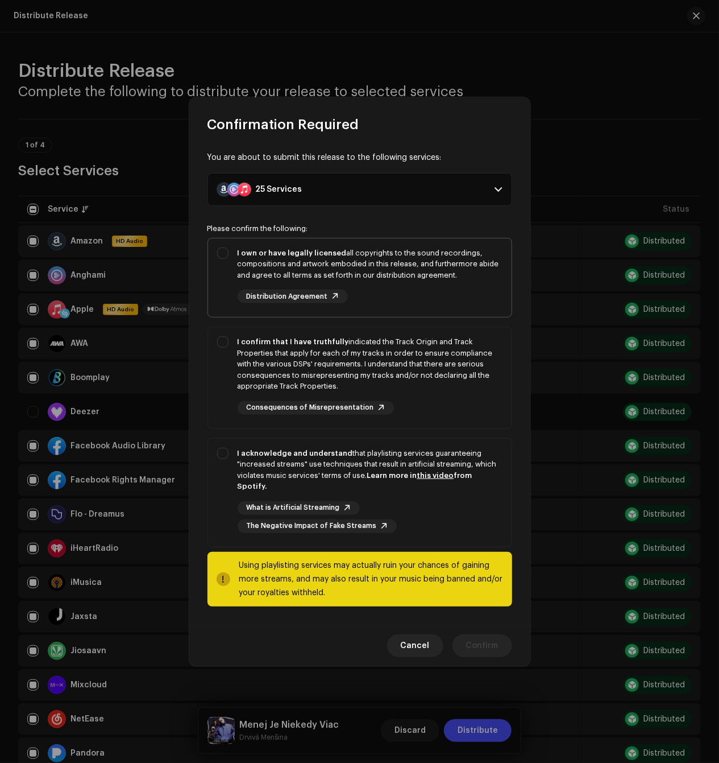
click at [419, 295] on div "I own or have legally licensed all copyrights to the sound recordings, composit…" at bounding box center [370, 275] width 265 height 56
checkbox input "true"
click at [394, 398] on div "I confirm that I have truthfully indicated the Track Origin and Track Propertie…" at bounding box center [370, 375] width 265 height 78
checkbox input "true"
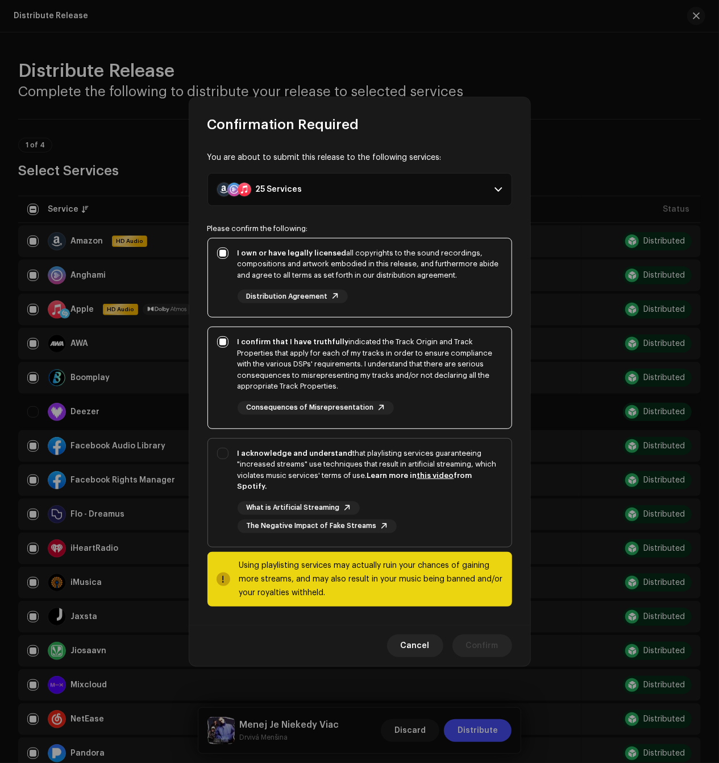
click at [387, 502] on div "What is Artificial Streaming The Negative Impact of Fake Streams" at bounding box center [370, 517] width 265 height 32
checkbox input "true"
click at [494, 642] on span "Confirm" at bounding box center [482, 645] width 32 height 23
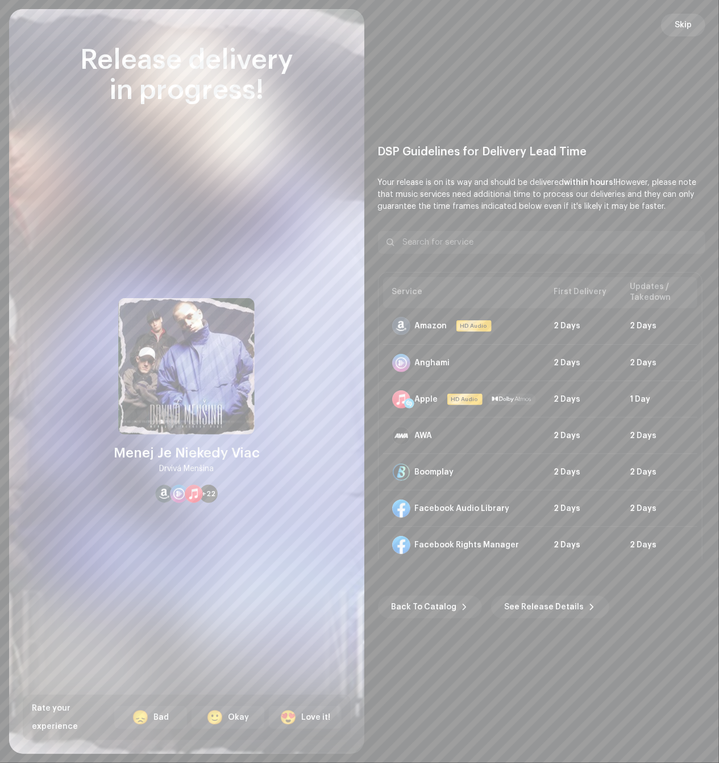
click at [686, 25] on span "Skip" at bounding box center [683, 25] width 17 height 23
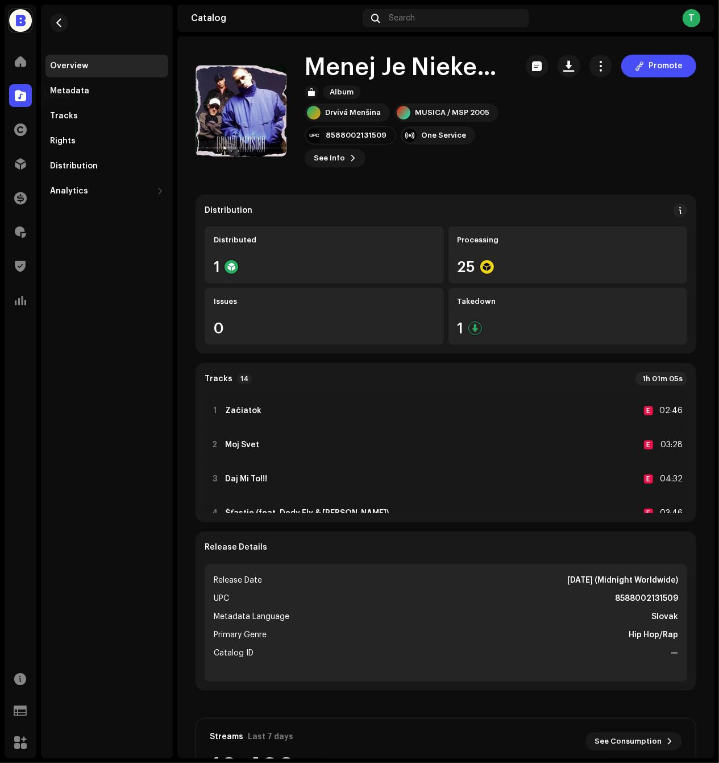
click at [24, 96] on span at bounding box center [20, 95] width 11 height 9
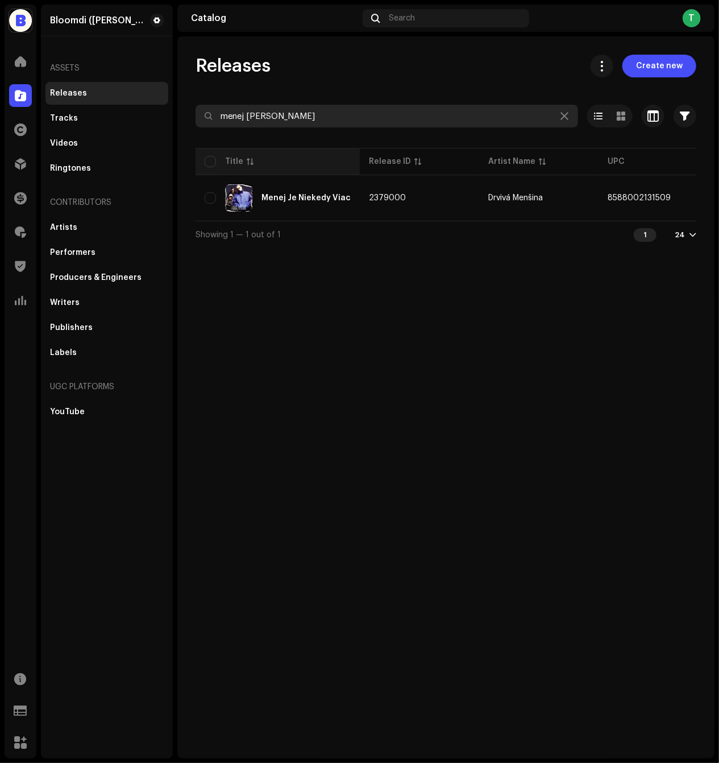
click at [312, 112] on input "menej [PERSON_NAME]" at bounding box center [387, 116] width 383 height 23
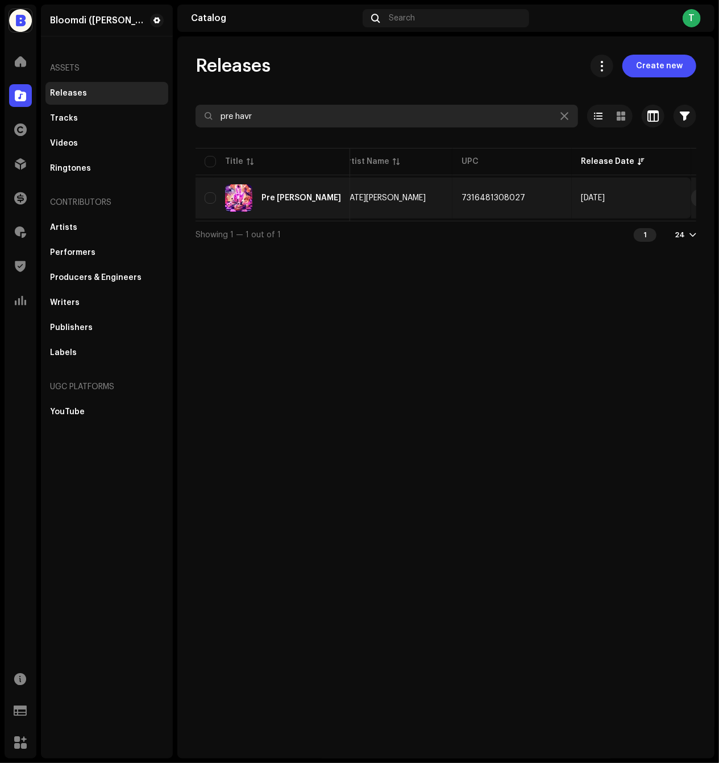
scroll to position [0, 135]
type input "pre havr"
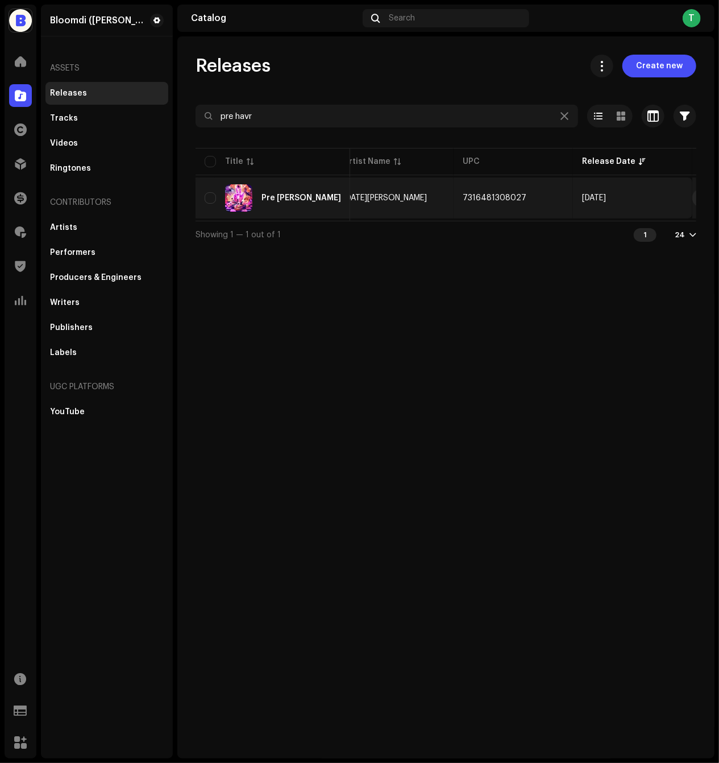
click at [408, 205] on td "[DATE][PERSON_NAME]" at bounding box center [393, 197] width 119 height 41
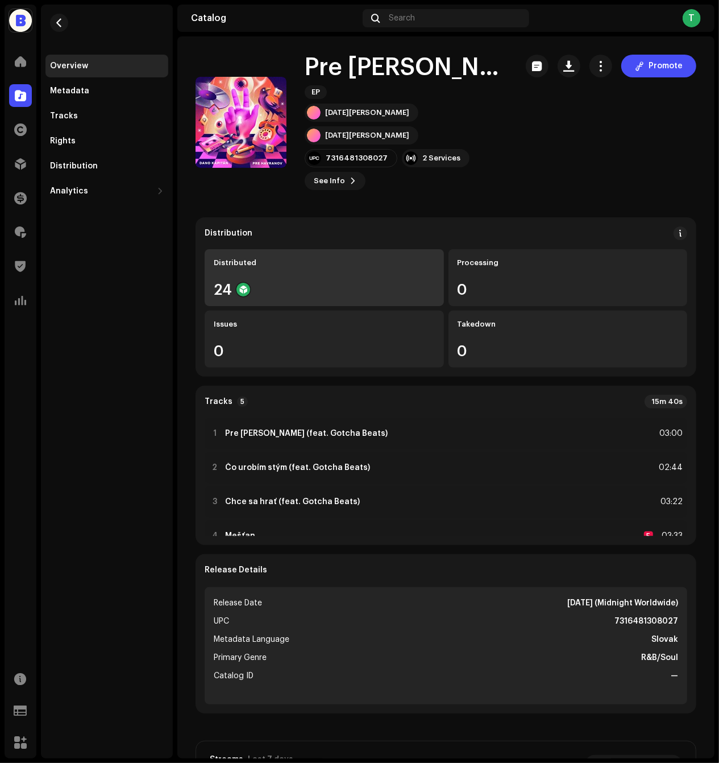
click at [265, 282] on div "24" at bounding box center [324, 289] width 221 height 15
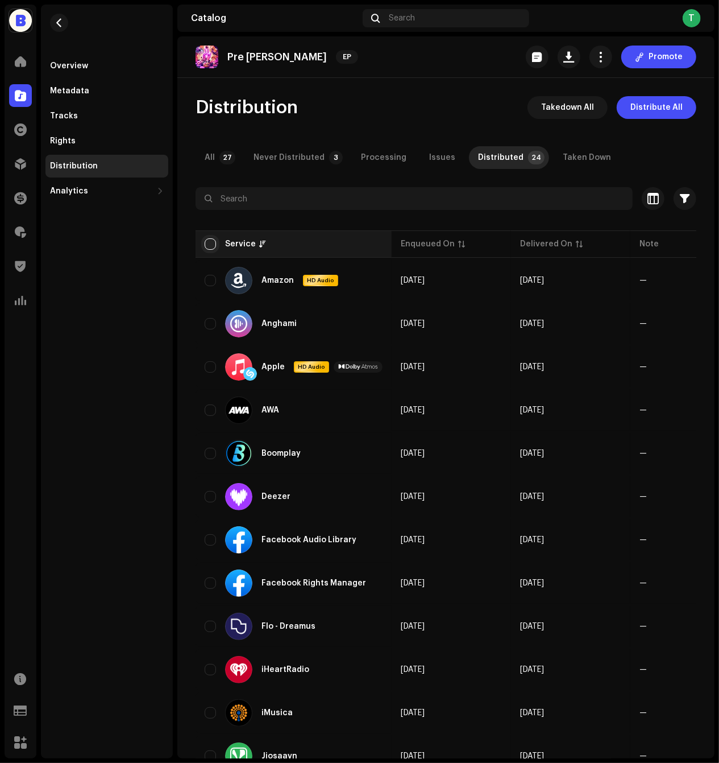
click at [210, 244] on input "checkbox" at bounding box center [210, 243] width 11 height 11
checkbox input "true"
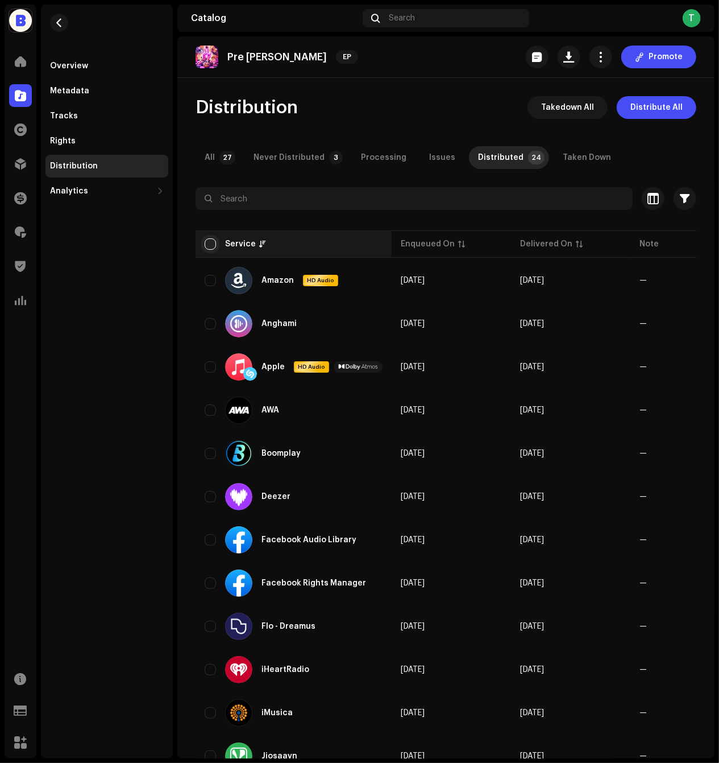
checkbox input "true"
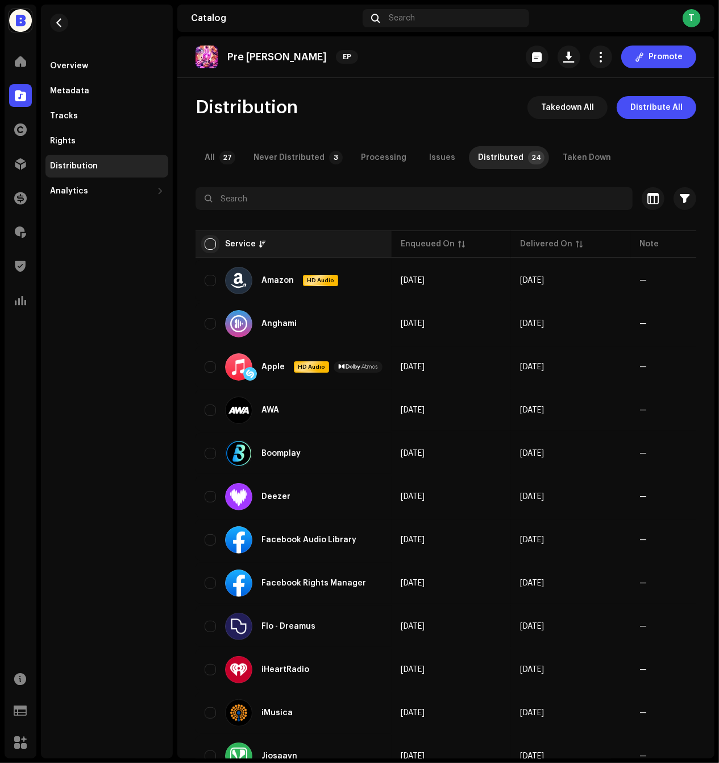
checkbox input "true"
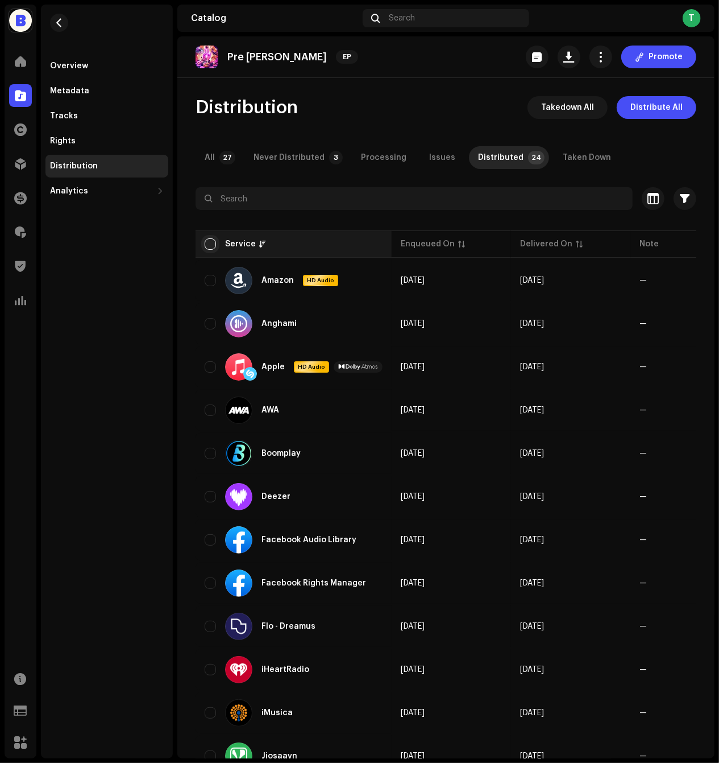
checkbox input "true"
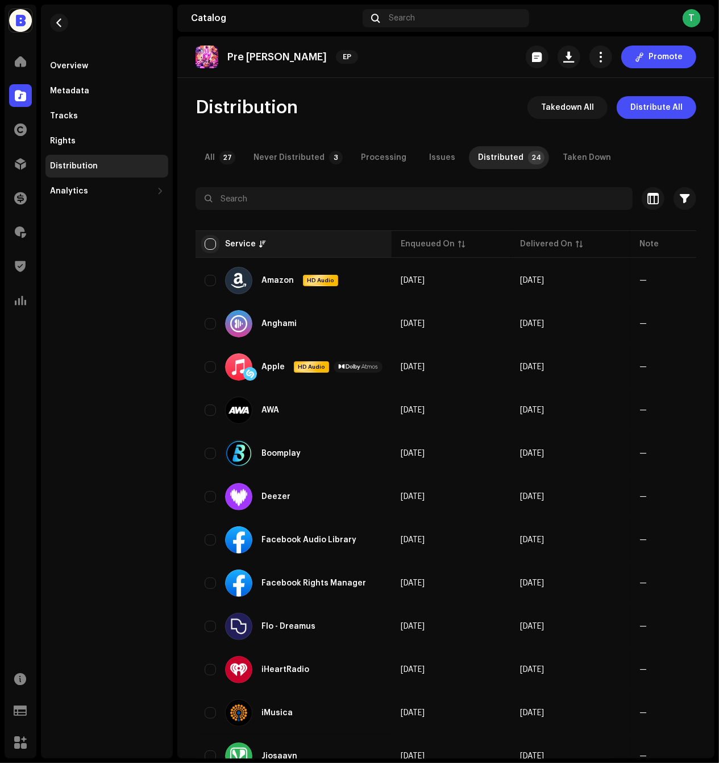
checkbox input "true"
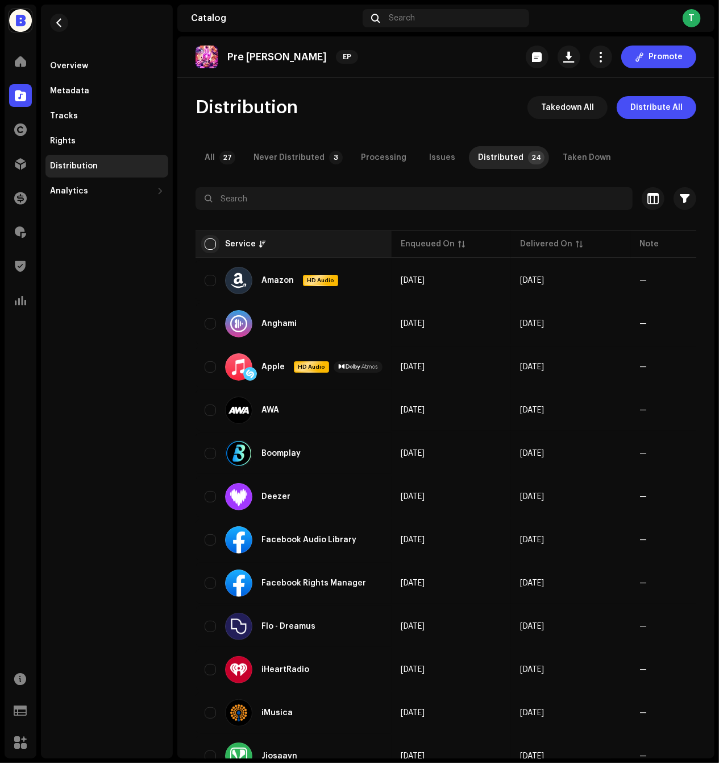
checkbox input "true"
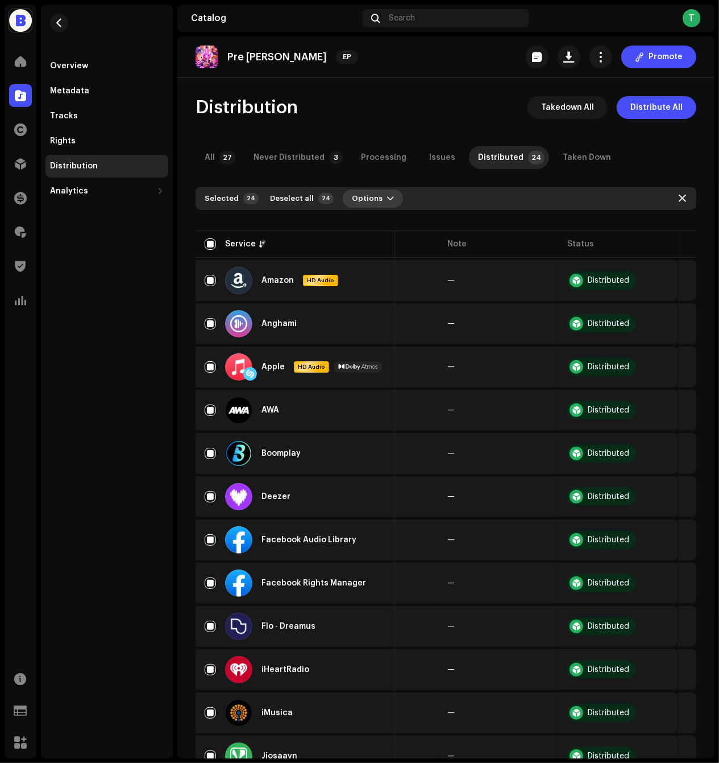
click at [372, 199] on span "Options" at bounding box center [367, 198] width 31 height 23
click at [372, 221] on span "Distribute" at bounding box center [366, 224] width 40 height 9
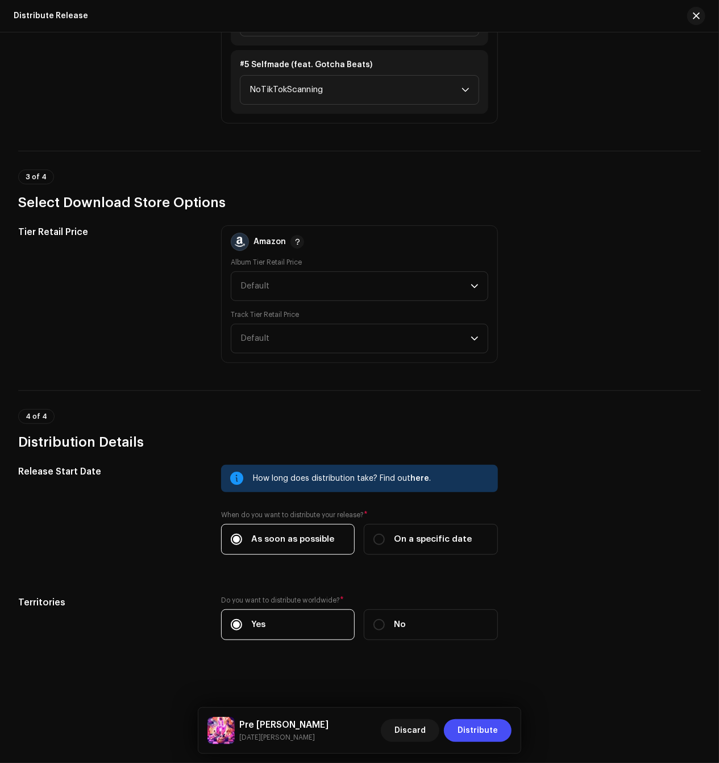
scroll to position [1484, 0]
click at [475, 729] on span "Distribute" at bounding box center [478, 730] width 40 height 23
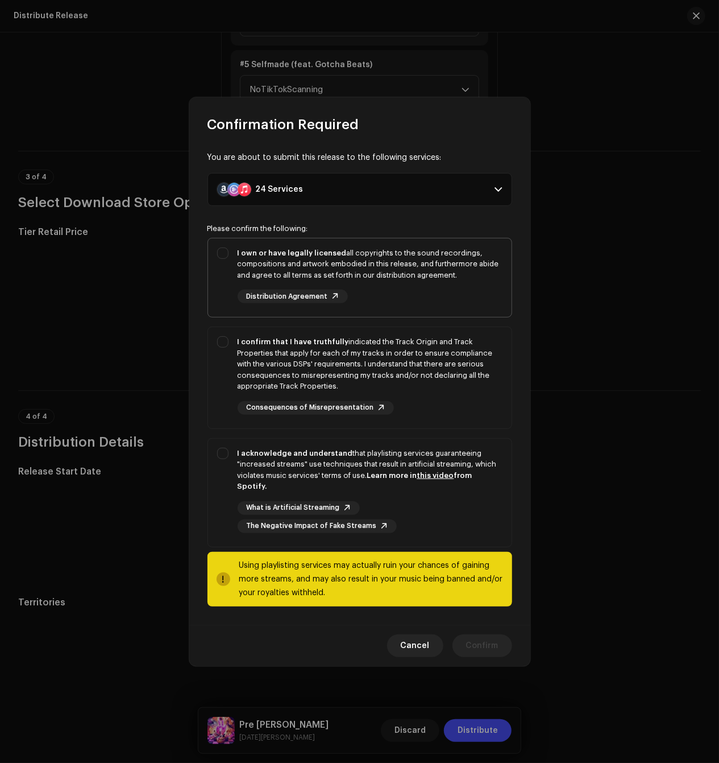
drag, startPoint x: 414, startPoint y: 276, endPoint x: 414, endPoint y: 287, distance: 10.2
click at [414, 276] on div "I own or have legally licensed all copyrights to the sound recordings, composit…" at bounding box center [370, 264] width 265 height 34
checkbox input "true"
click at [406, 358] on div "I confirm that I have truthfully indicated the Track Origin and Track Propertie…" at bounding box center [370, 364] width 265 height 56
checkbox input "true"
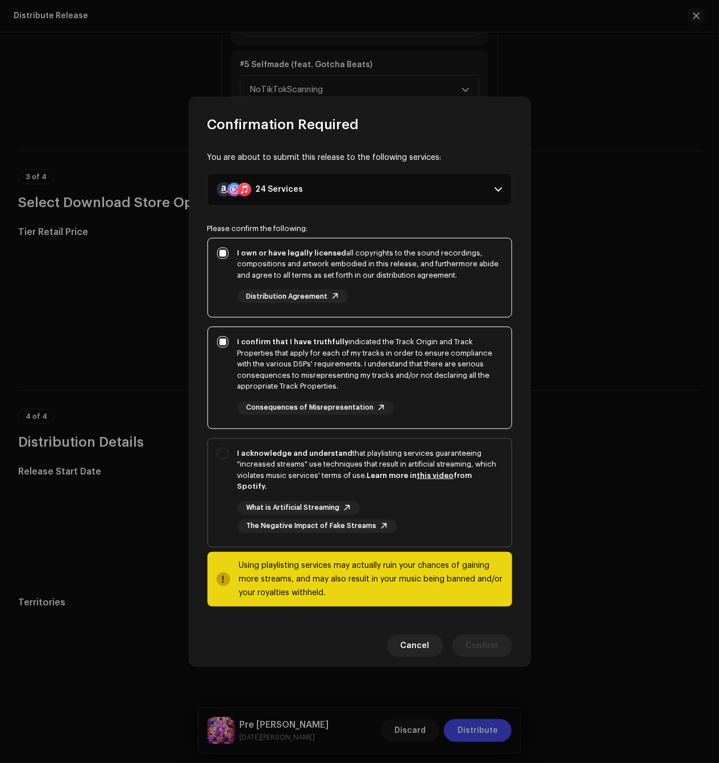
click at [390, 483] on div "I acknowledge and understand that playlisting services guaranteeing "increased …" at bounding box center [370, 490] width 265 height 85
checkbox input "true"
click at [471, 638] on span "Confirm" at bounding box center [482, 645] width 32 height 23
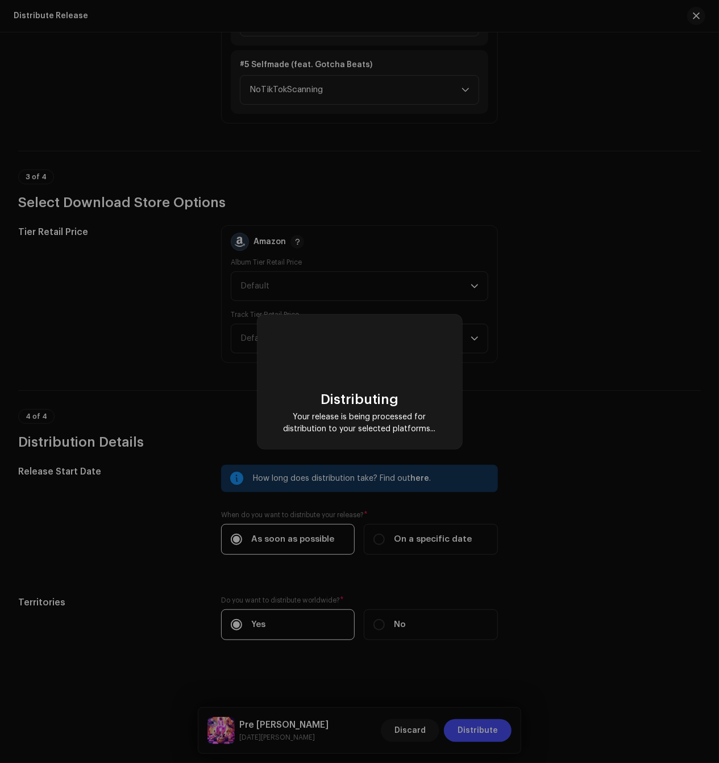
scroll to position [0, 178]
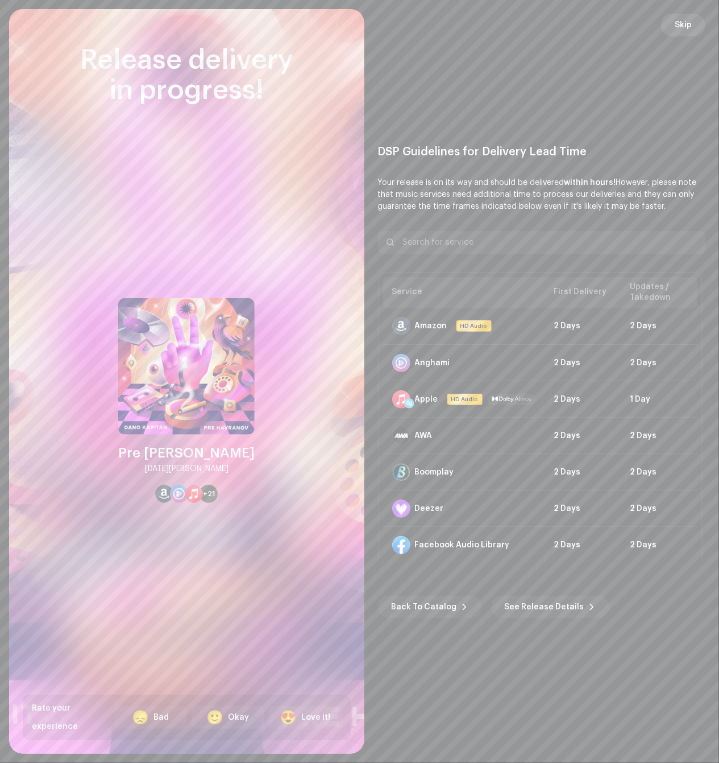
click at [692, 22] on span "Skip" at bounding box center [683, 25] width 17 height 23
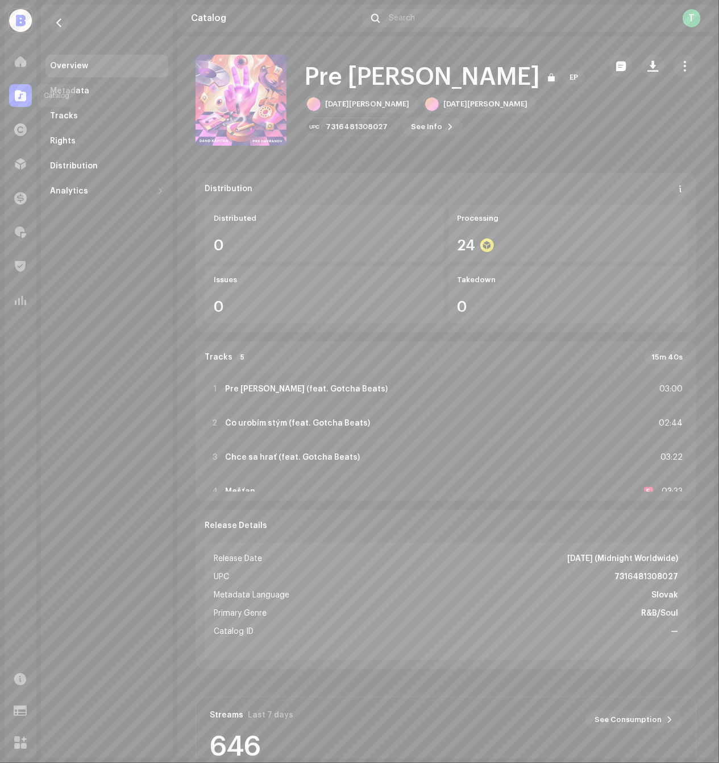
click at [21, 101] on div at bounding box center [20, 95] width 23 height 23
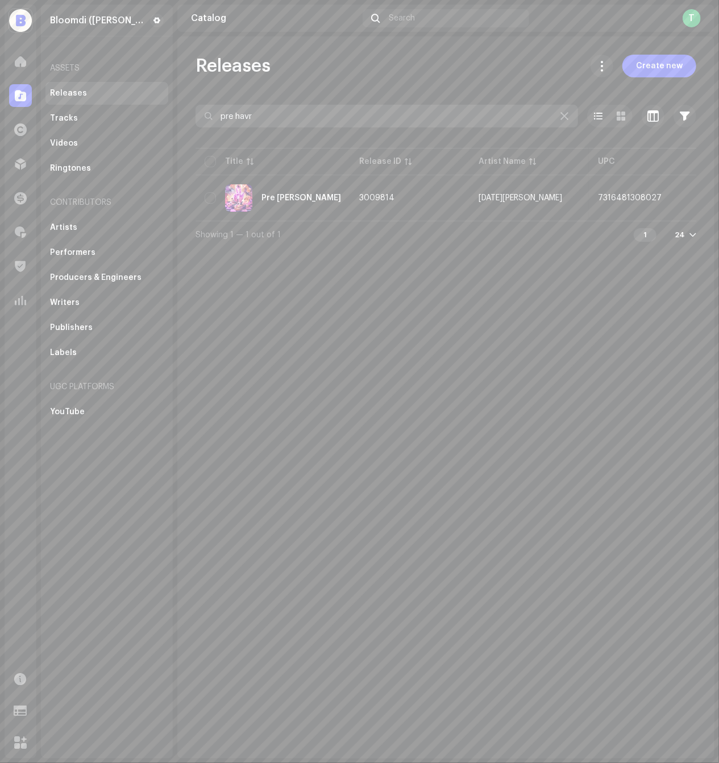
click at [318, 111] on input "pre havr" at bounding box center [387, 116] width 383 height 23
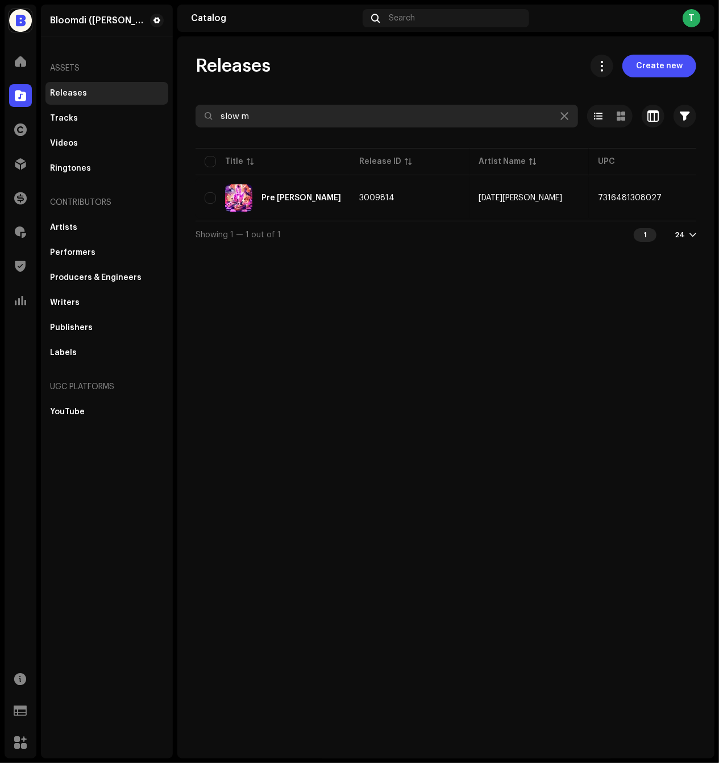
type input "slow mo"
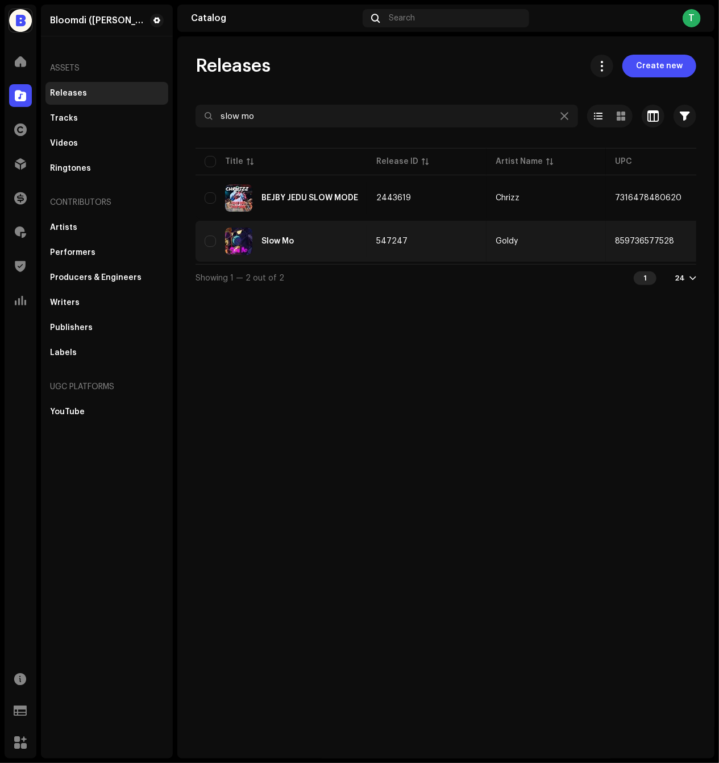
click at [342, 238] on div "Slow Mo" at bounding box center [282, 240] width 154 height 27
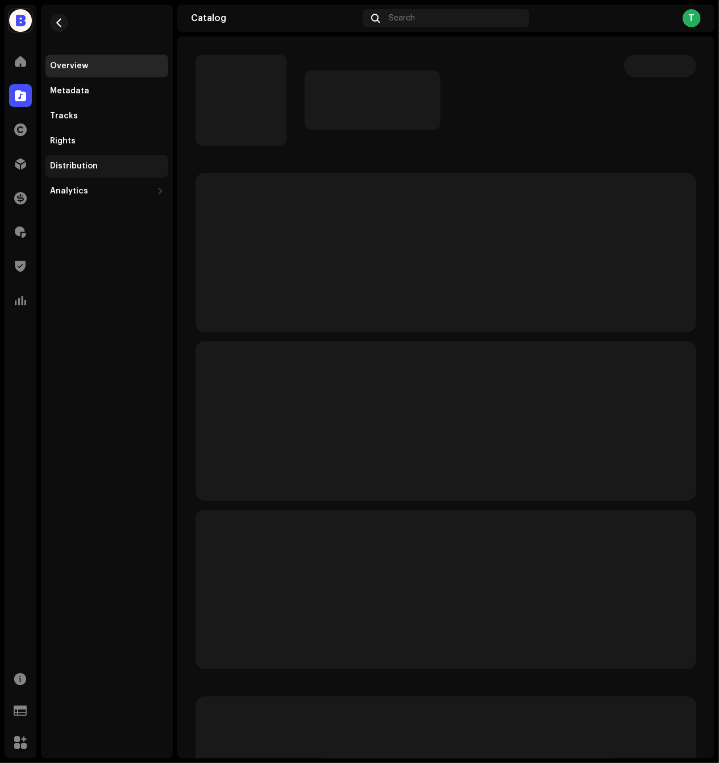
click at [129, 160] on div "Distribution" at bounding box center [106, 166] width 123 height 23
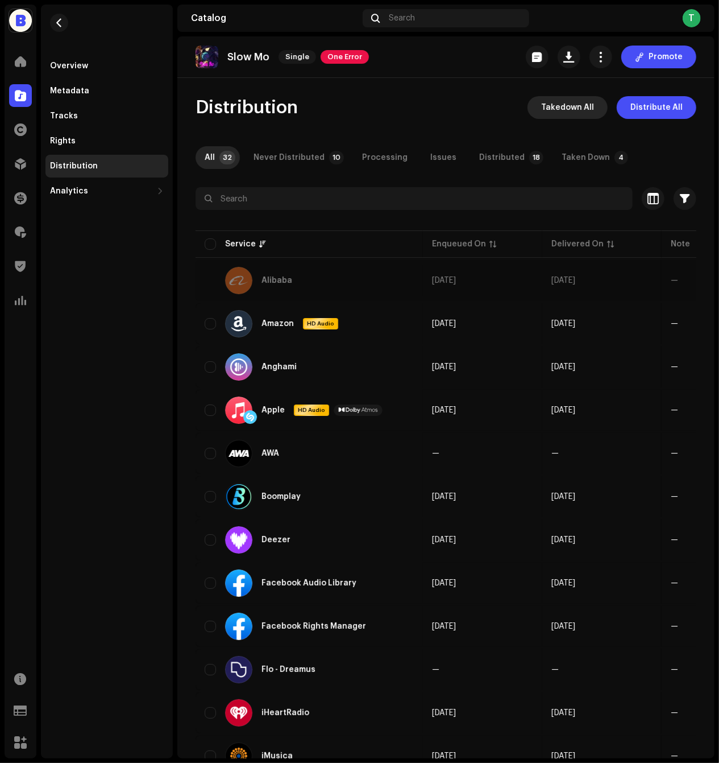
click at [558, 108] on span "Takedown All" at bounding box center [567, 107] width 53 height 23
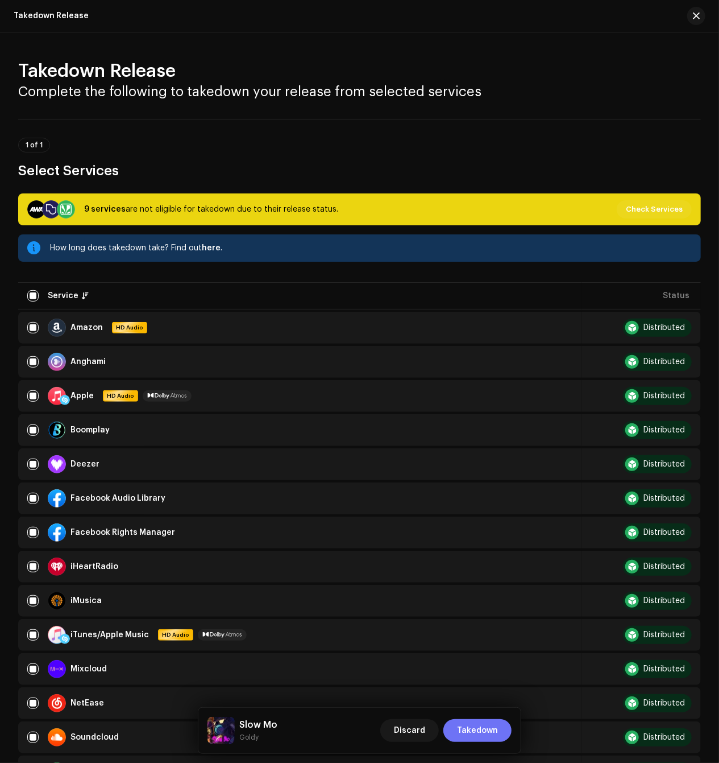
click at [483, 730] on span "Takedown" at bounding box center [477, 730] width 41 height 23
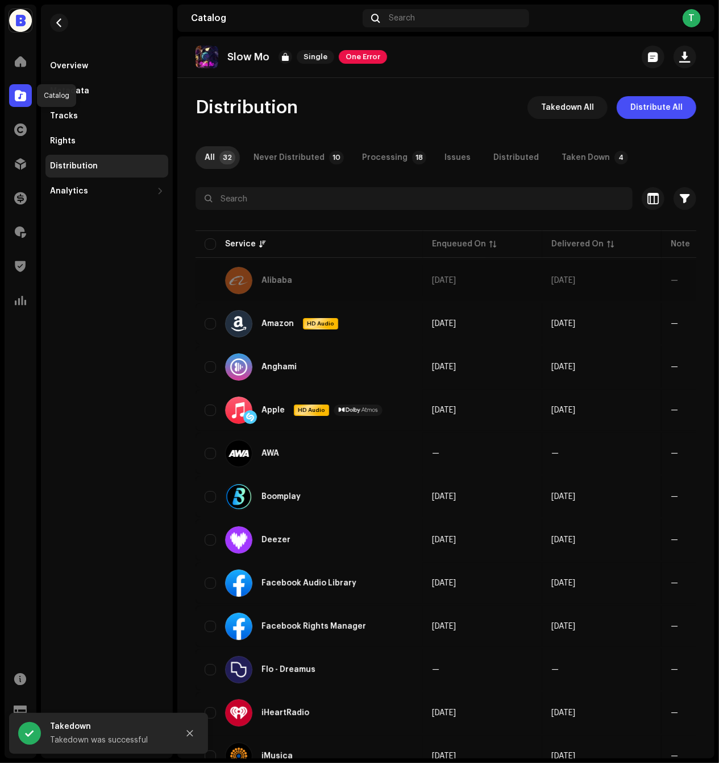
click at [15, 96] on span at bounding box center [20, 95] width 11 height 9
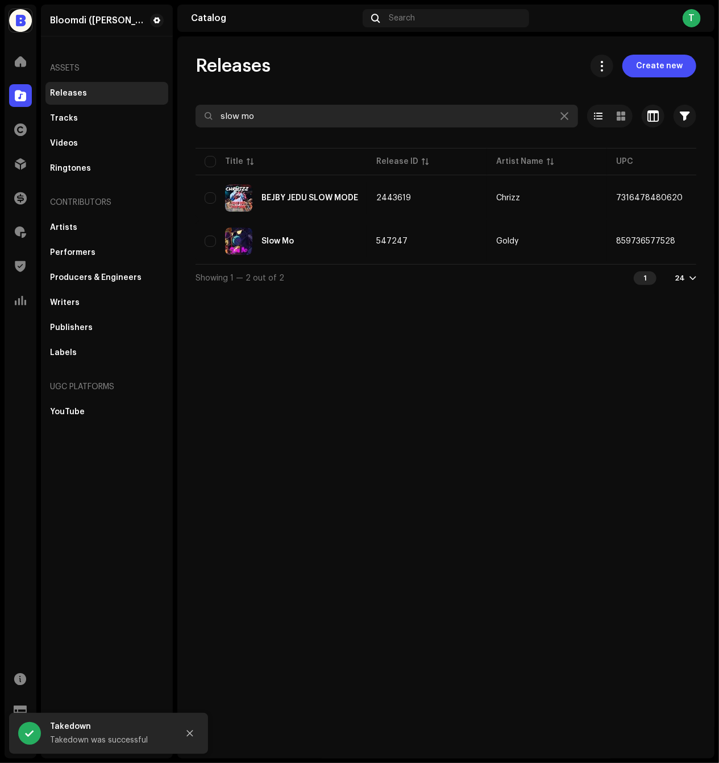
click at [267, 125] on input "slow mo" at bounding box center [387, 116] width 383 height 23
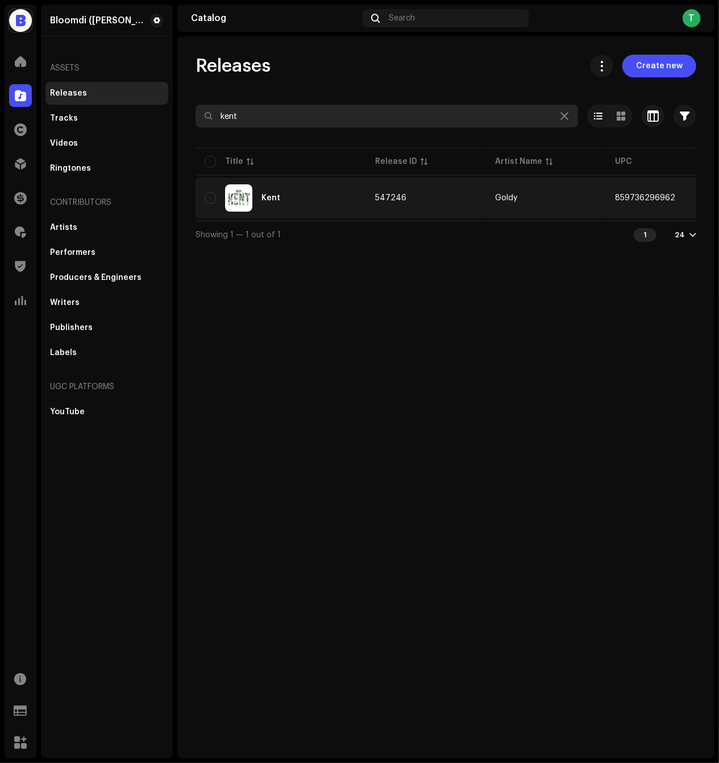
type input "kent"
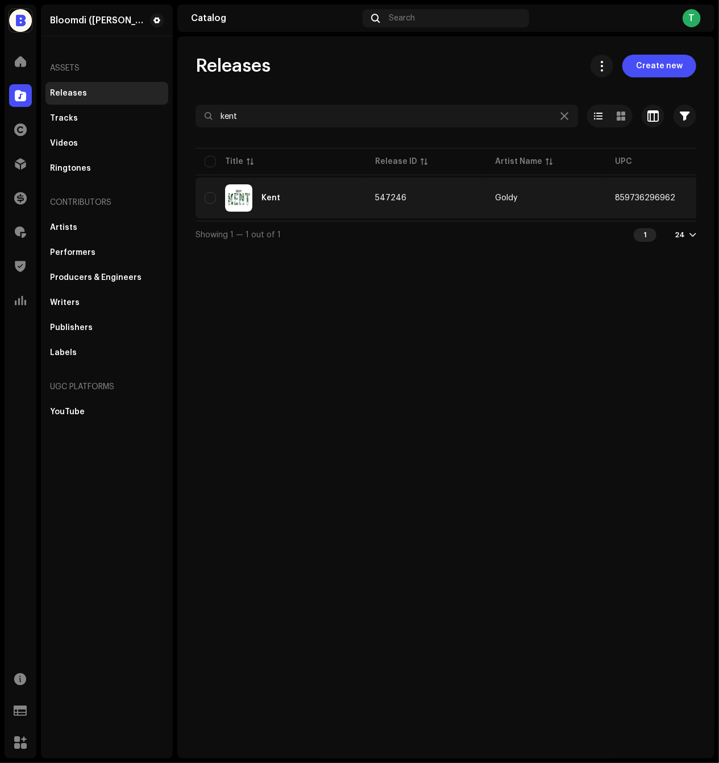
click at [324, 187] on div "Kent" at bounding box center [281, 197] width 152 height 27
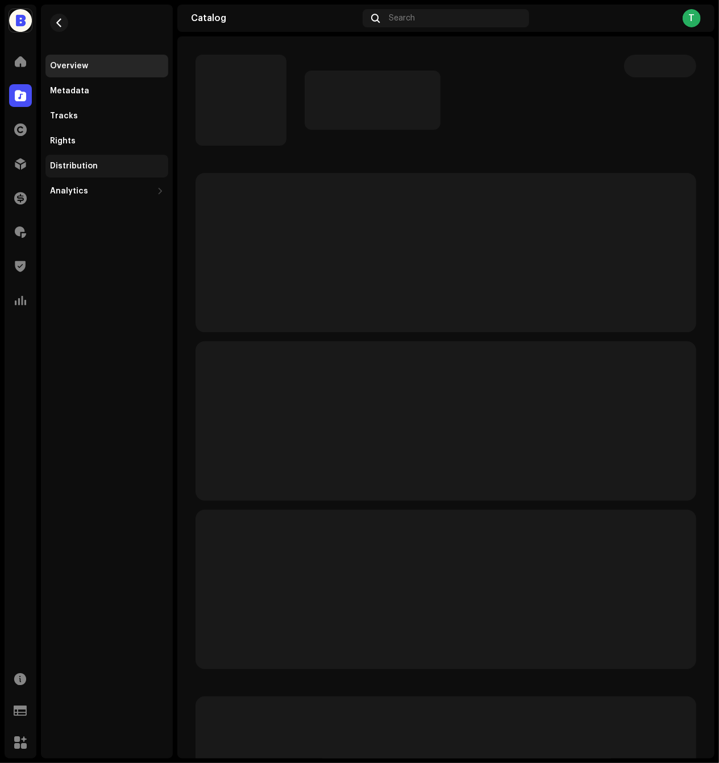
click at [116, 160] on div "Distribution" at bounding box center [106, 166] width 123 height 23
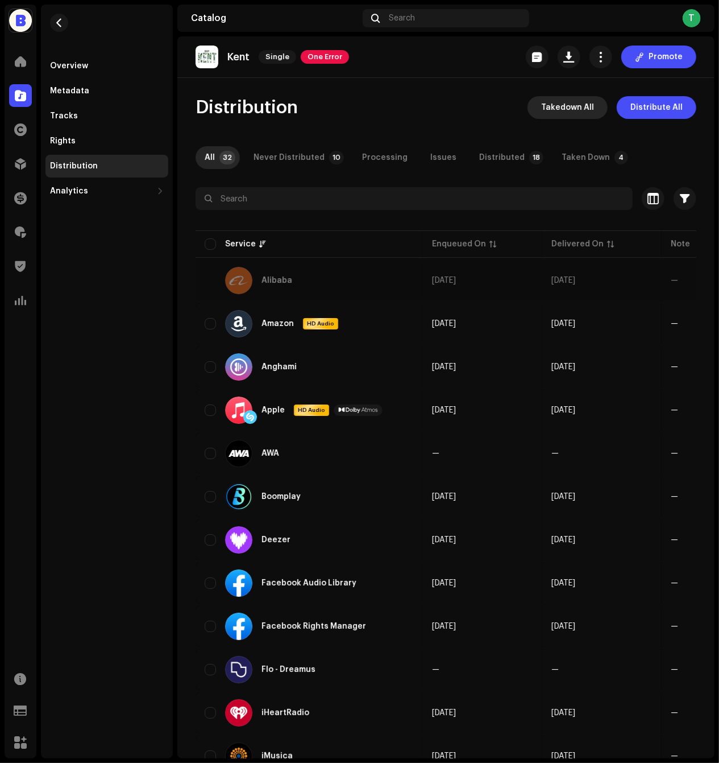
click at [563, 112] on span "Takedown All" at bounding box center [567, 107] width 53 height 23
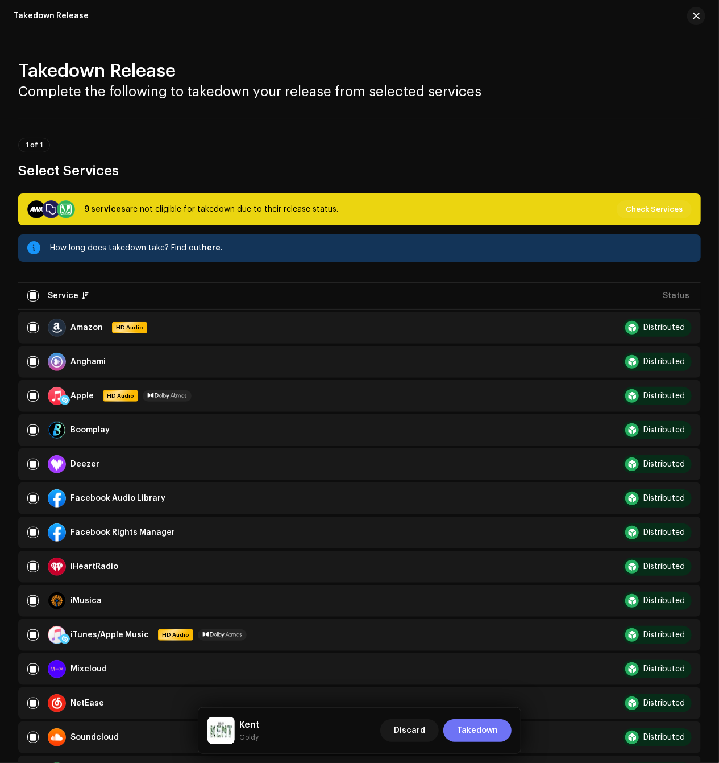
click at [478, 729] on span "Takedown" at bounding box center [477, 730] width 41 height 23
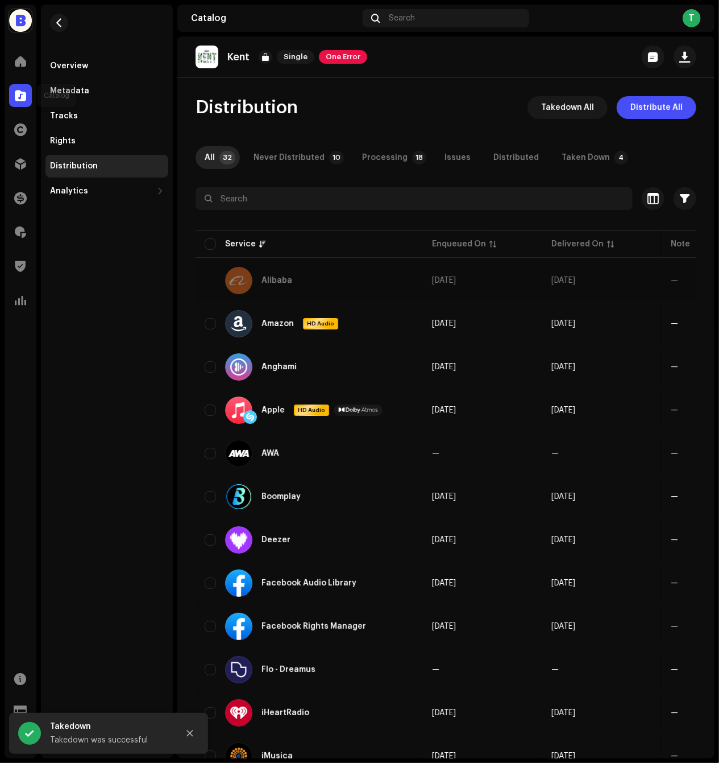
click at [21, 102] on div at bounding box center [20, 95] width 23 height 23
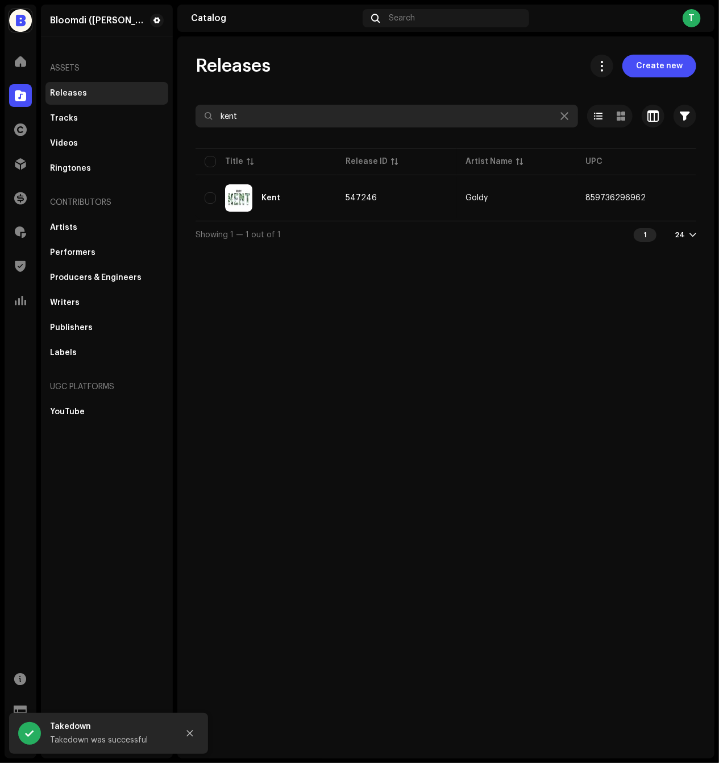
click at [259, 121] on input "kent" at bounding box center [387, 116] width 383 height 23
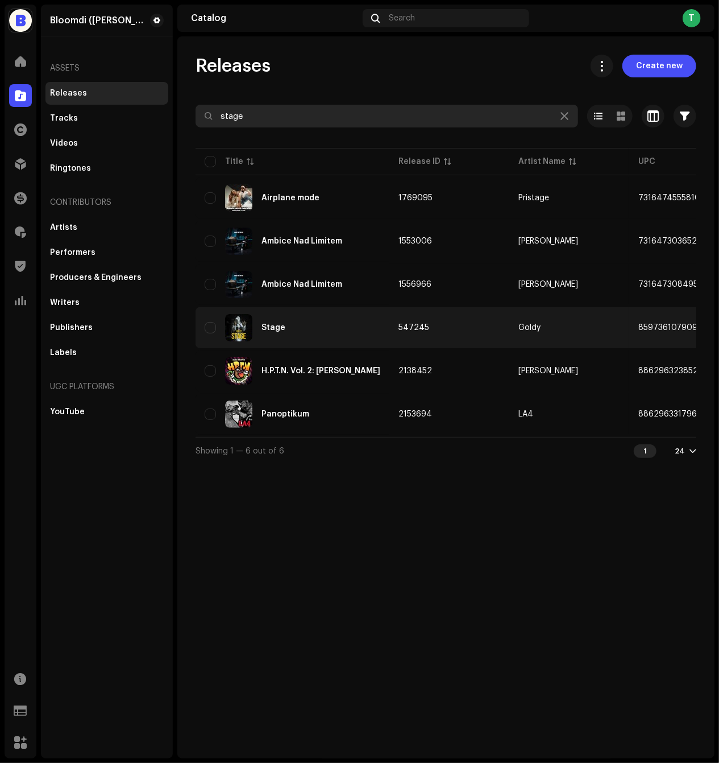
type input "stage"
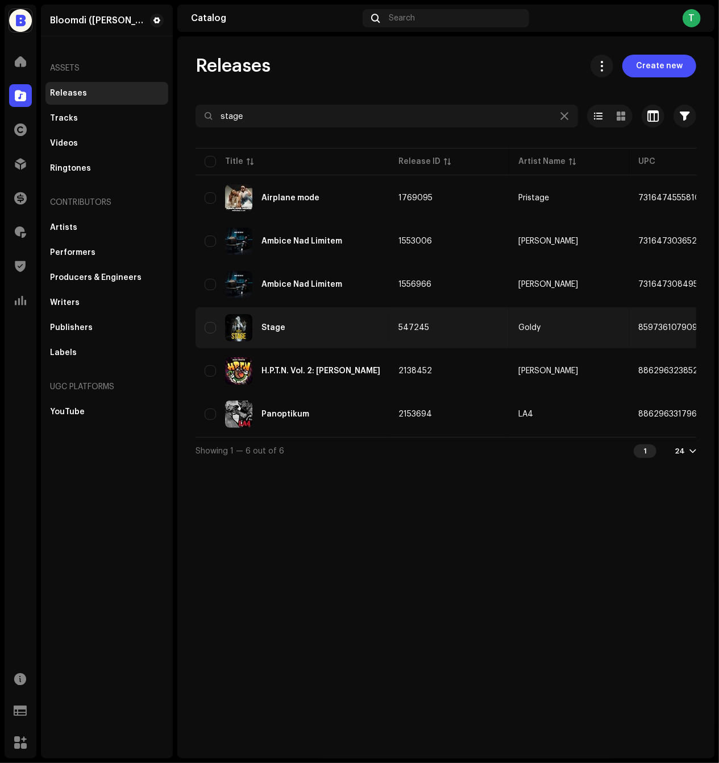
click at [490, 313] on td "547245" at bounding box center [450, 327] width 120 height 41
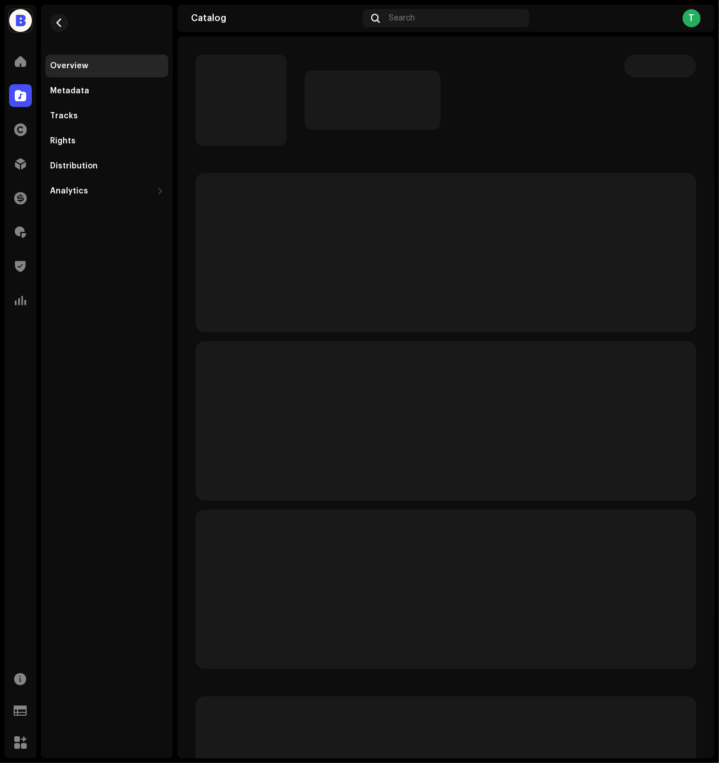
click at [117, 154] on div "Overview Metadata Tracks Rights Distribution Analytics Consumption Engagement R…" at bounding box center [106, 129] width 123 height 148
click at [105, 163] on div "Distribution" at bounding box center [107, 166] width 114 height 9
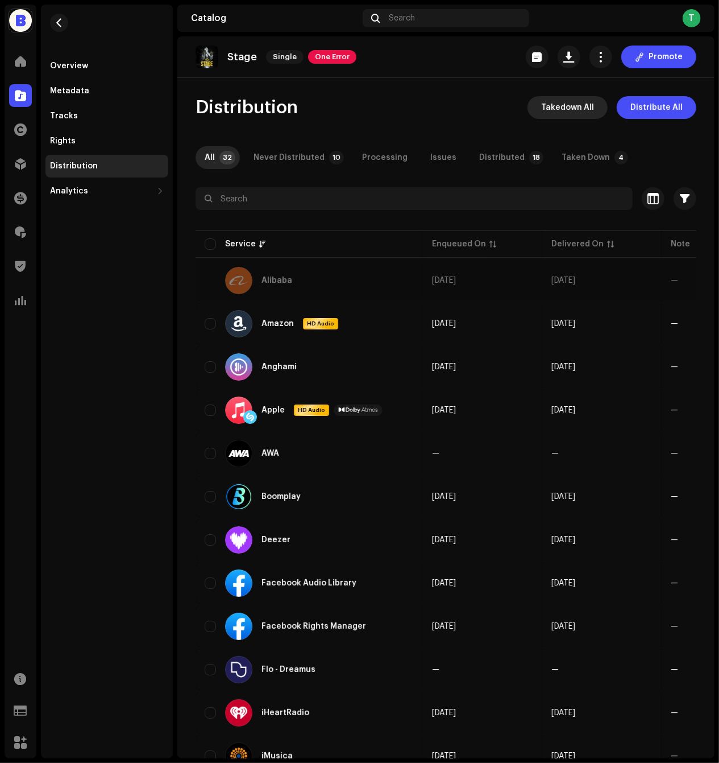
click at [586, 101] on span "Takedown All" at bounding box center [567, 107] width 53 height 23
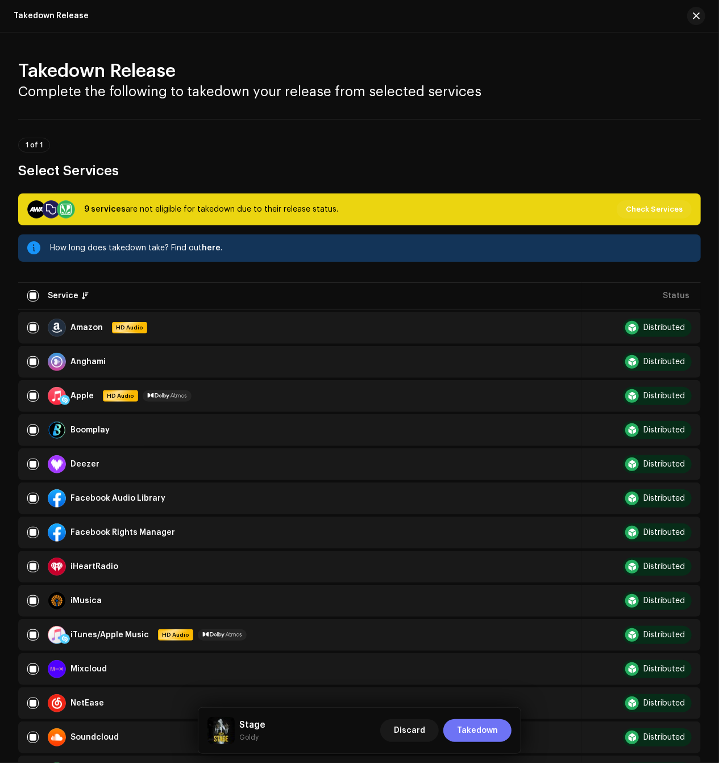
click at [482, 733] on span "Takedown" at bounding box center [477, 730] width 41 height 23
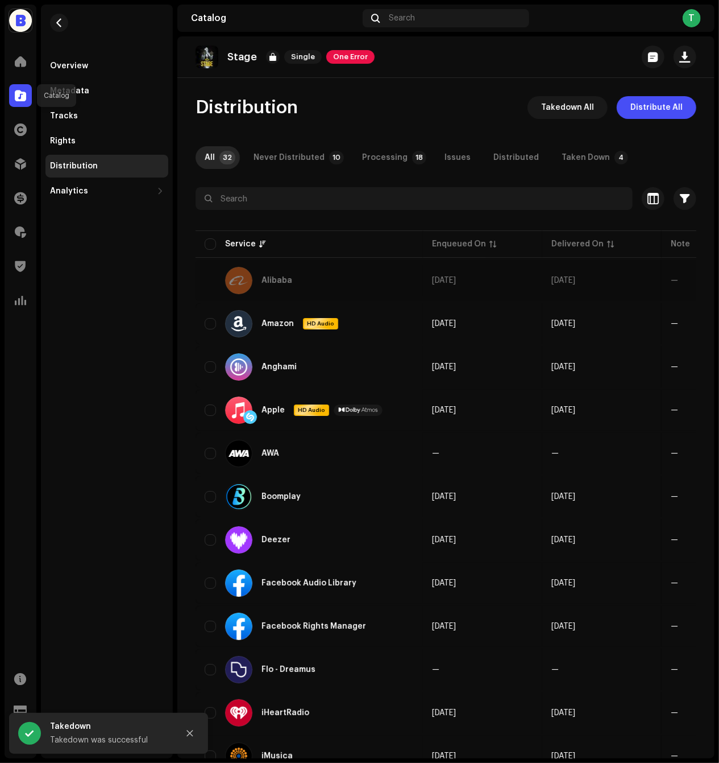
click at [10, 89] on div at bounding box center [20, 95] width 23 height 23
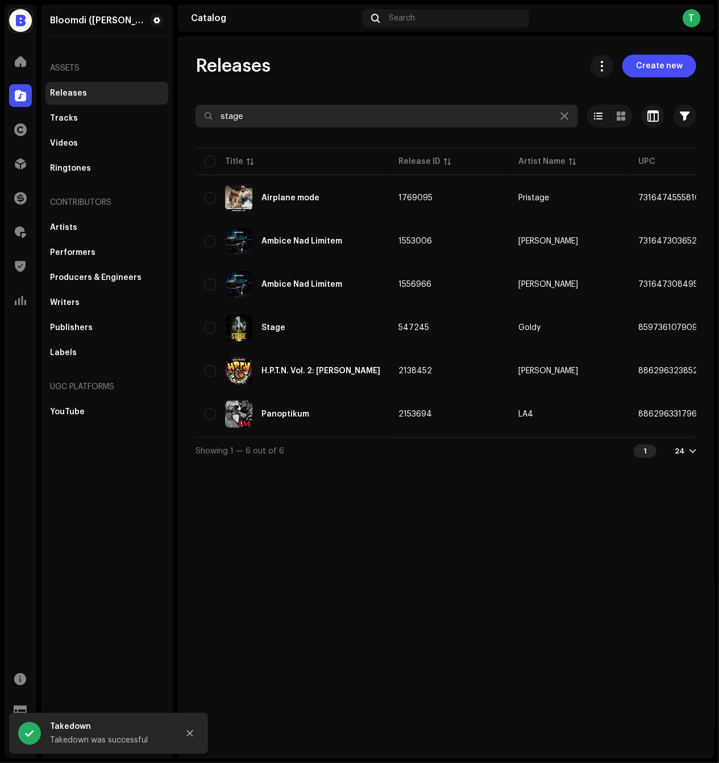
click at [287, 119] on input "stage" at bounding box center [387, 116] width 383 height 23
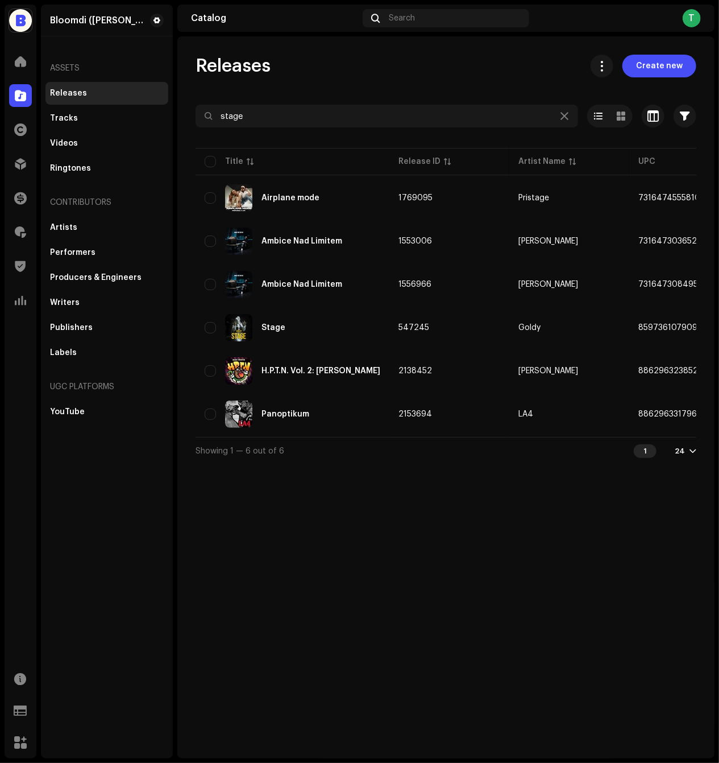
click at [460, 129] on div at bounding box center [446, 136] width 501 height 18
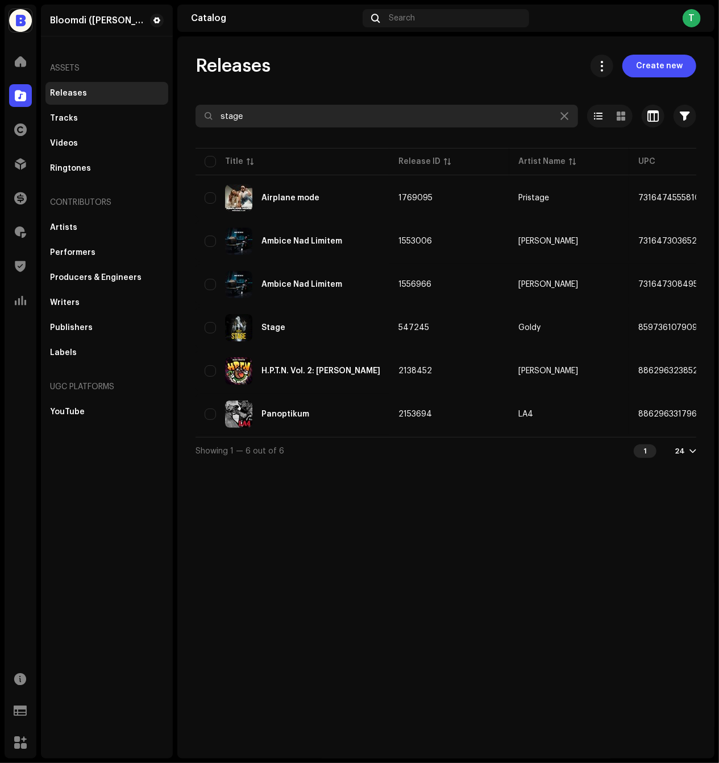
click at [444, 119] on input "stage" at bounding box center [387, 116] width 383 height 23
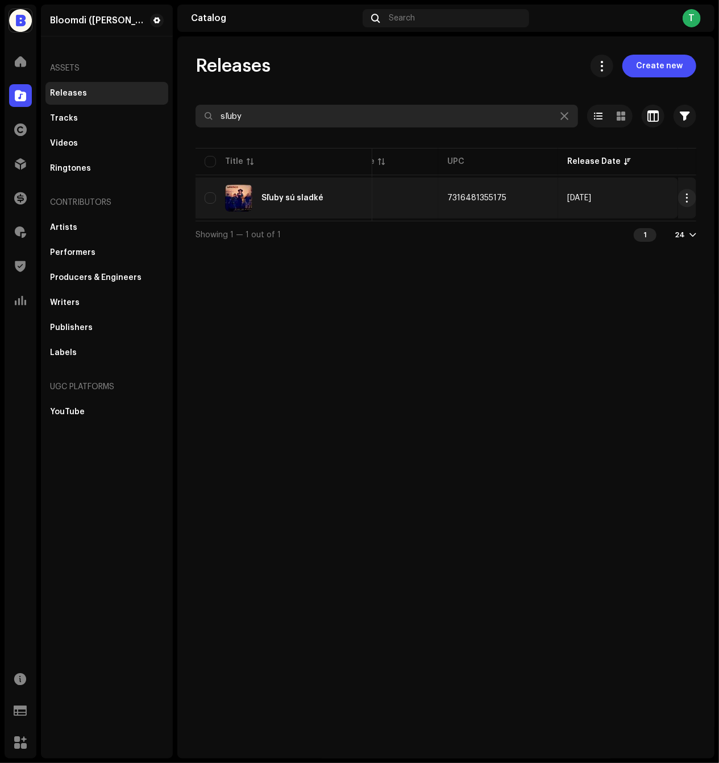
scroll to position [0, 173]
type input "sľuby"
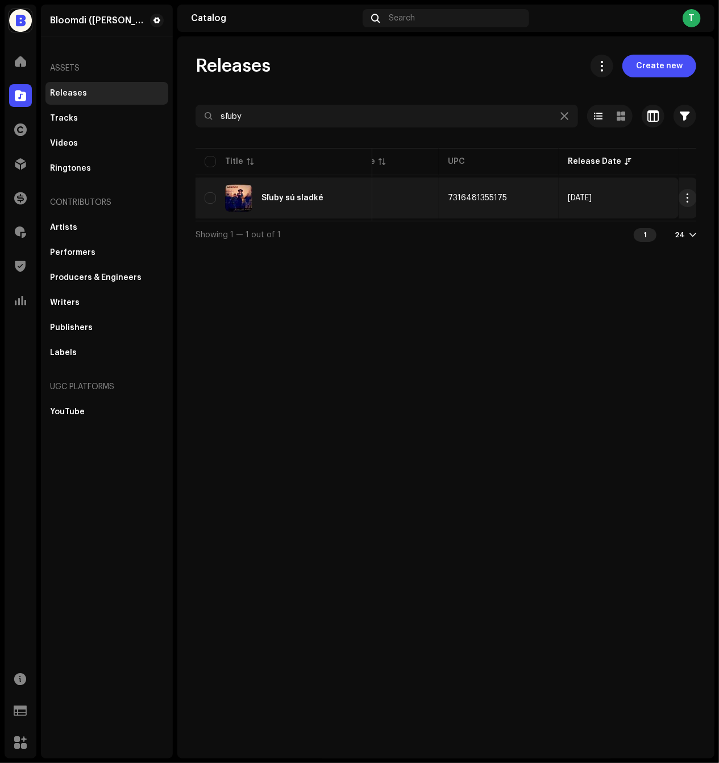
click at [536, 216] on td "7316481355175" at bounding box center [499, 197] width 120 height 41
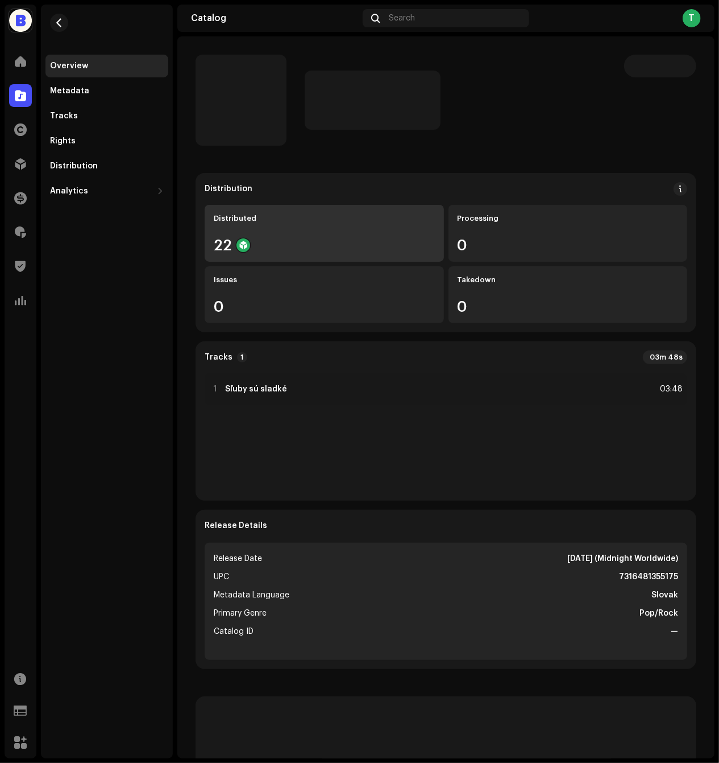
click at [234, 233] on div "Distributed 22" at bounding box center [324, 233] width 239 height 57
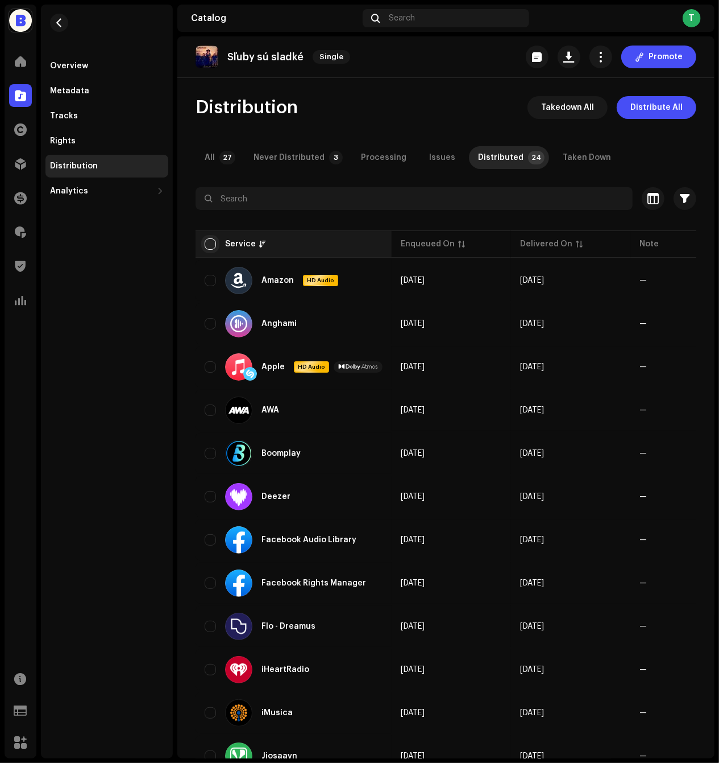
click at [210, 246] on input "checkbox" at bounding box center [210, 243] width 11 height 11
checkbox input "true"
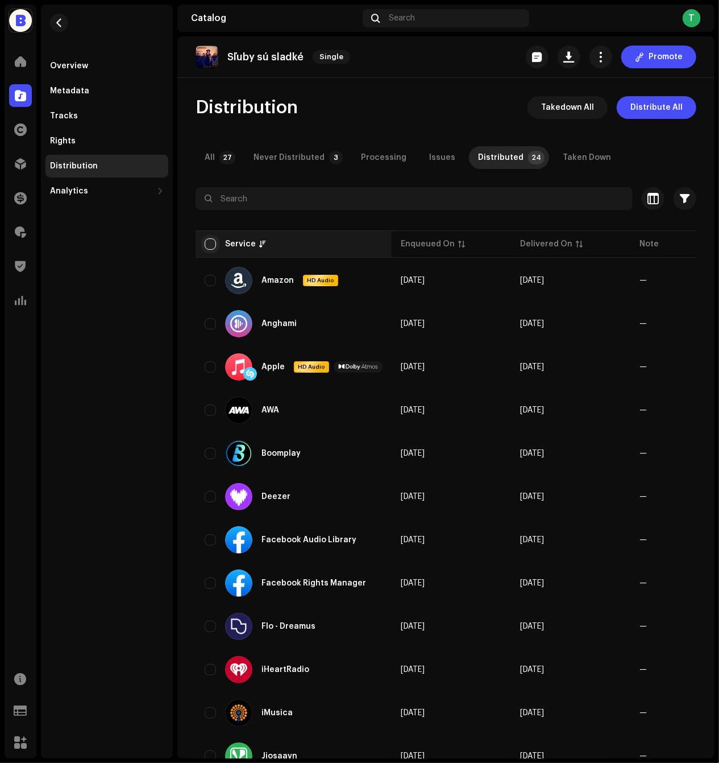
checkbox input "true"
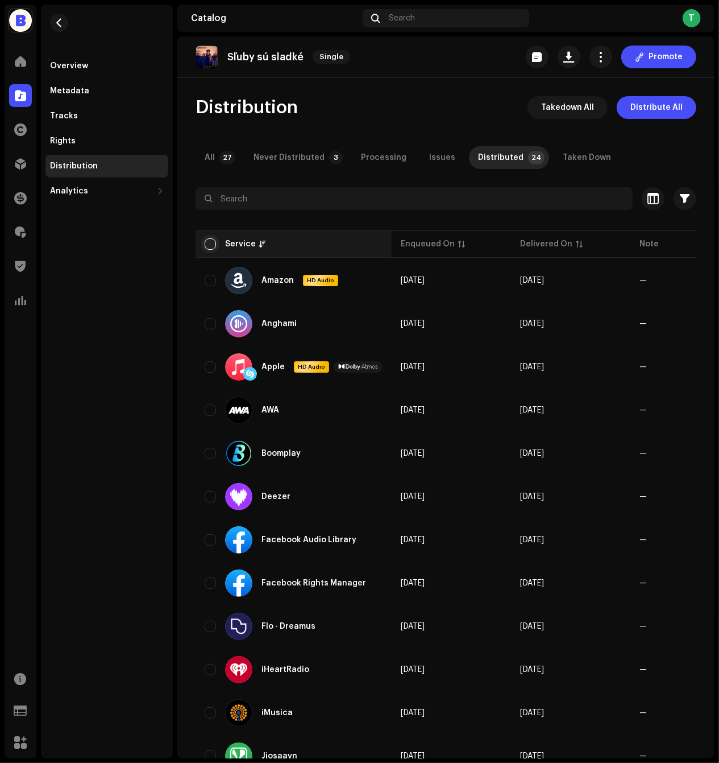
checkbox input "true"
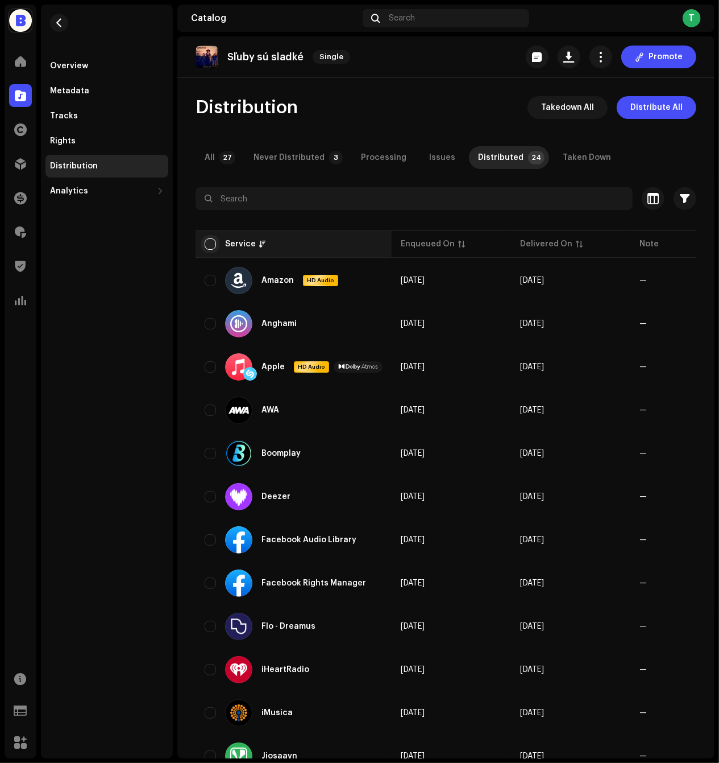
checkbox input "true"
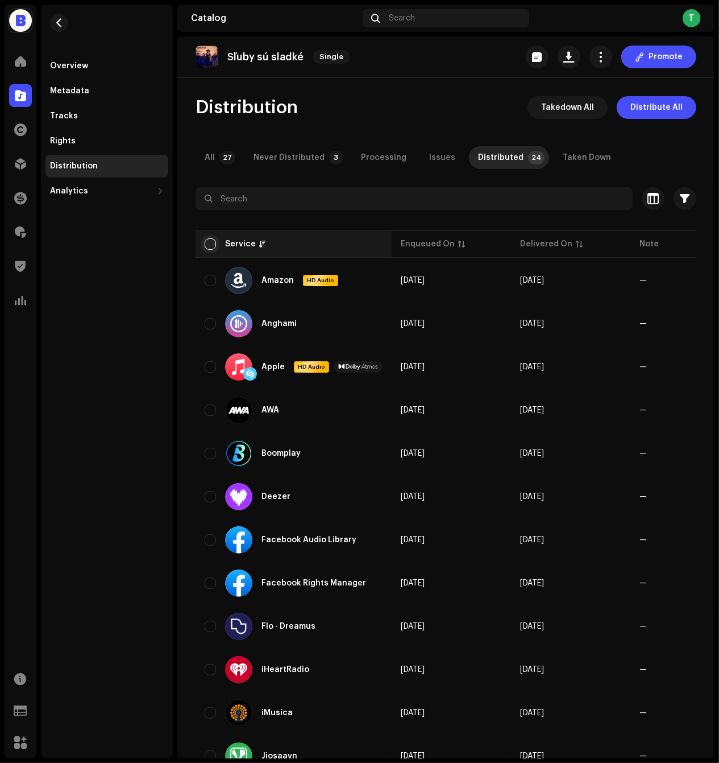
checkbox input "true"
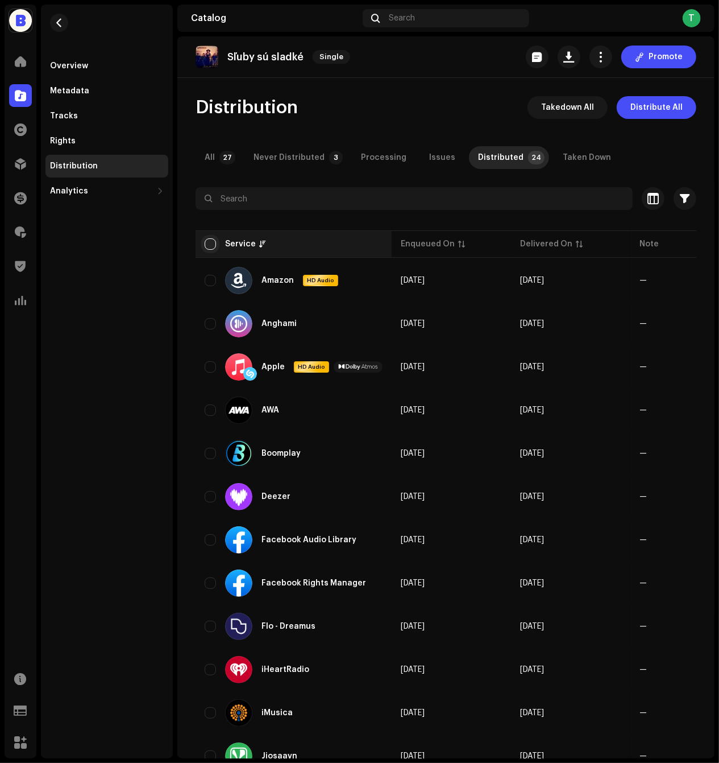
checkbox input "true"
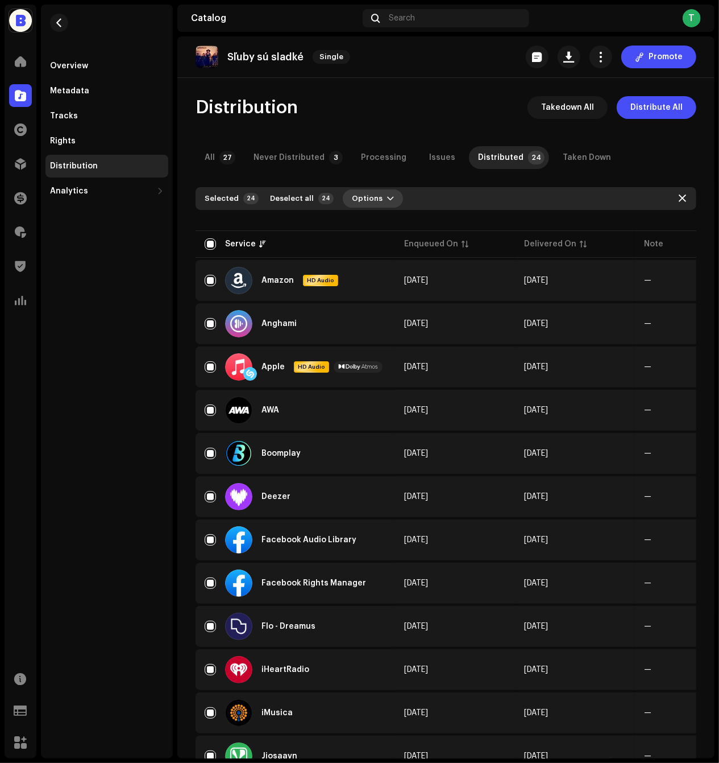
click at [358, 196] on span "Options" at bounding box center [367, 198] width 31 height 23
click at [358, 234] on div "Distribute" at bounding box center [398, 224] width 115 height 23
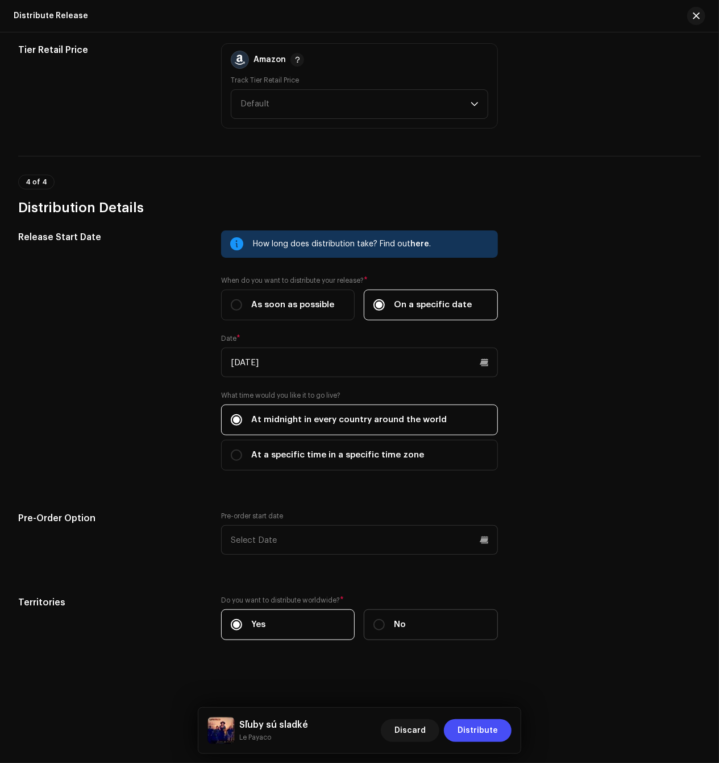
scroll to position [1393, 0]
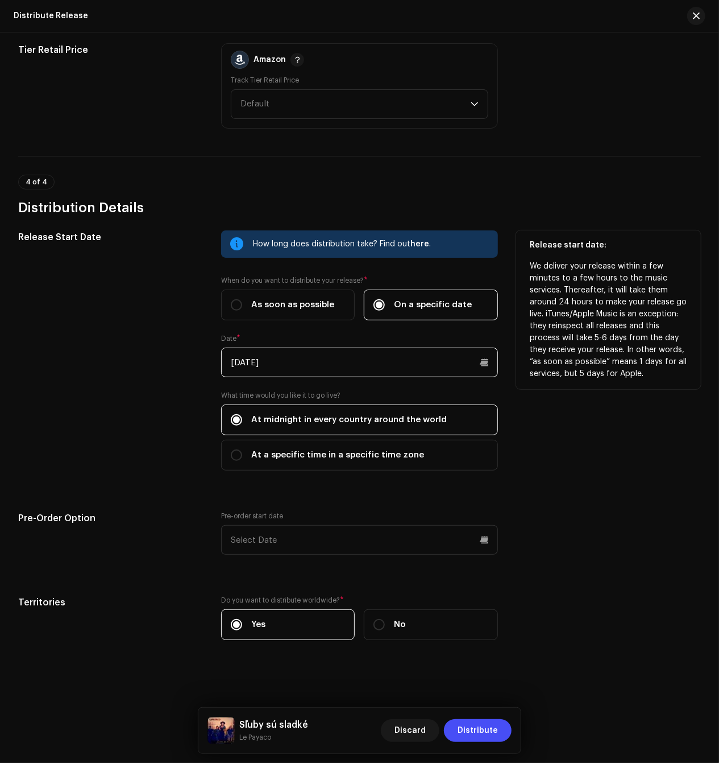
click at [365, 362] on input "[DATE]" at bounding box center [359, 362] width 277 height 30
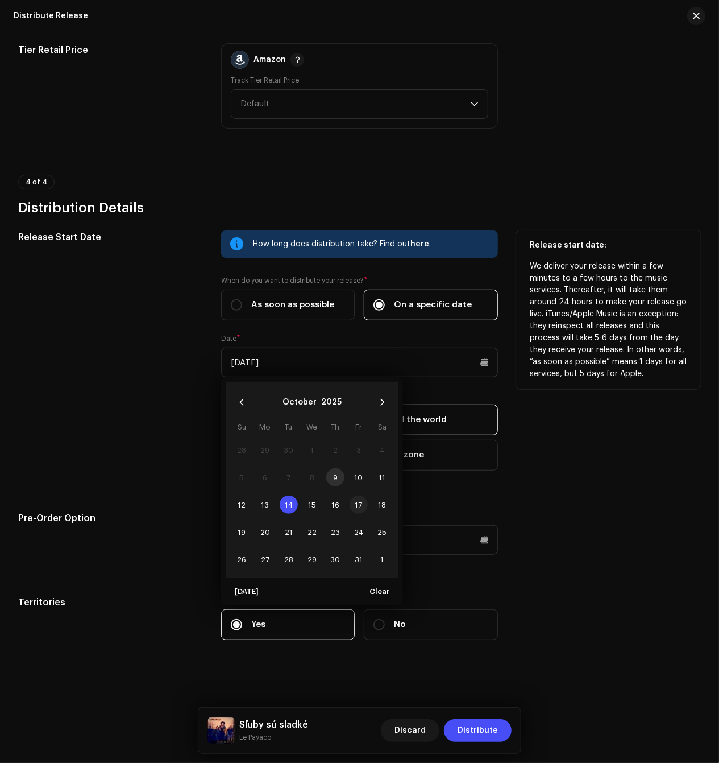
click at [359, 503] on span "17" at bounding box center [359, 504] width 18 height 18
type input "[DATE]"
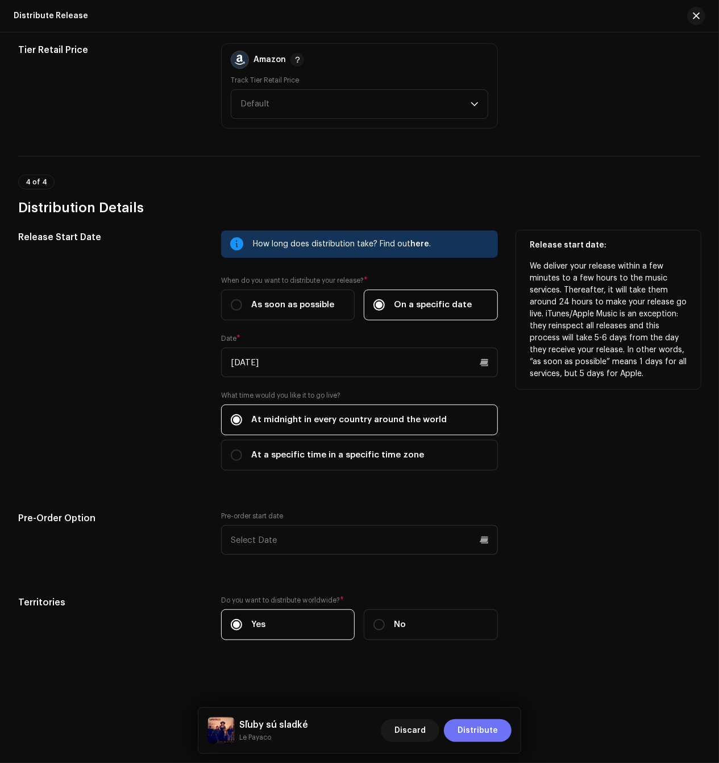
click at [477, 728] on span "Distribute" at bounding box center [478, 730] width 40 height 23
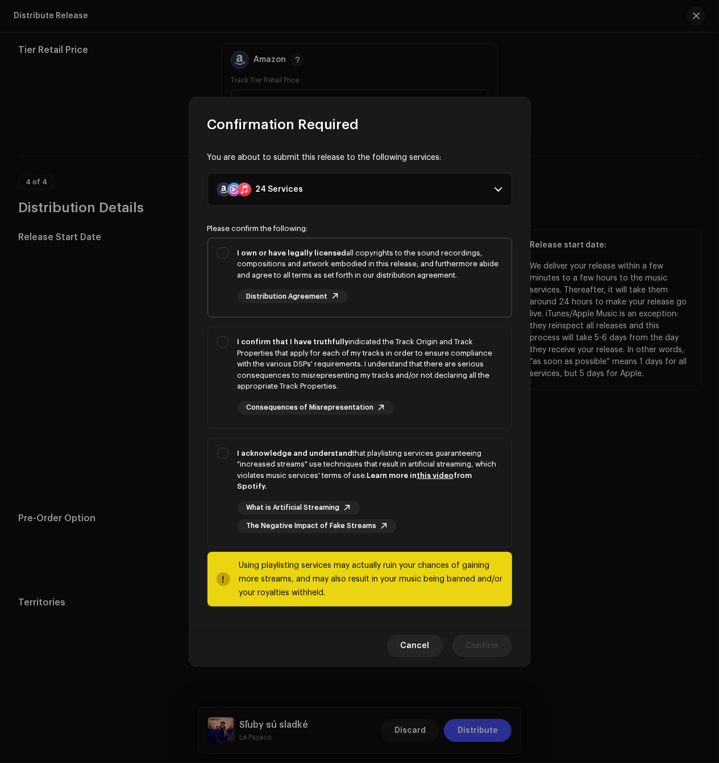
click at [406, 283] on div "I own or have legally licensed all copyrights to the sound recordings, composit…" at bounding box center [370, 275] width 265 height 56
checkbox input "true"
click at [390, 362] on div "I confirm that I have truthfully indicated the Track Origin and Track Propertie…" at bounding box center [370, 364] width 265 height 56
checkbox input "true"
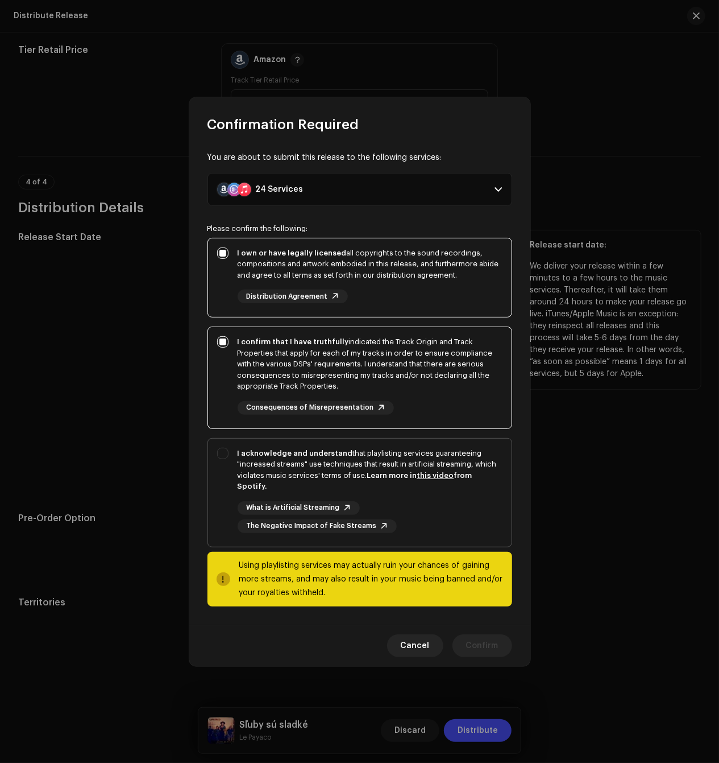
click at [390, 447] on div "I acknowledge and understand that playlisting services guaranteeing "increased …" at bounding box center [360, 490] width 304 height 104
checkbox input "true"
click at [462, 636] on button "Confirm" at bounding box center [483, 645] width 60 height 23
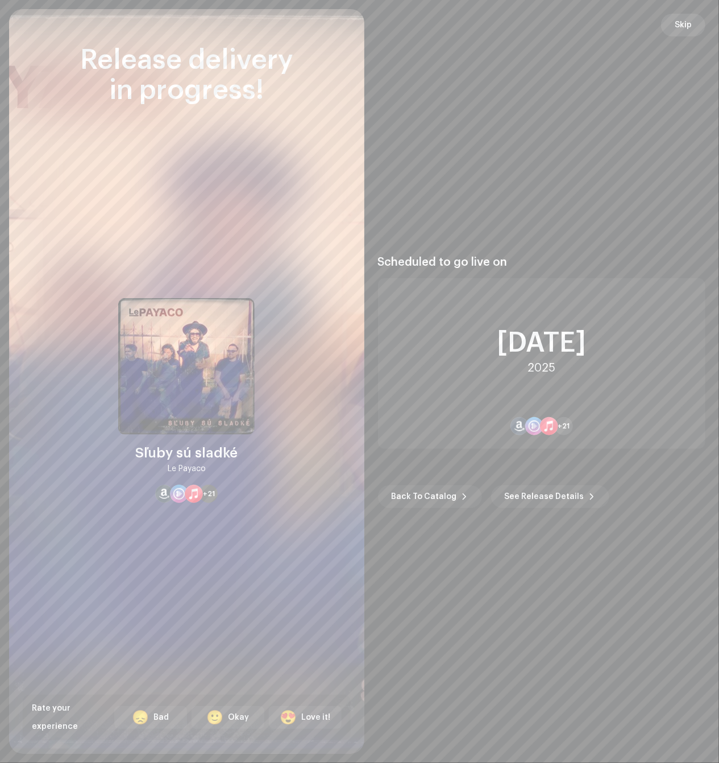
click at [678, 20] on span "Skip" at bounding box center [683, 25] width 17 height 23
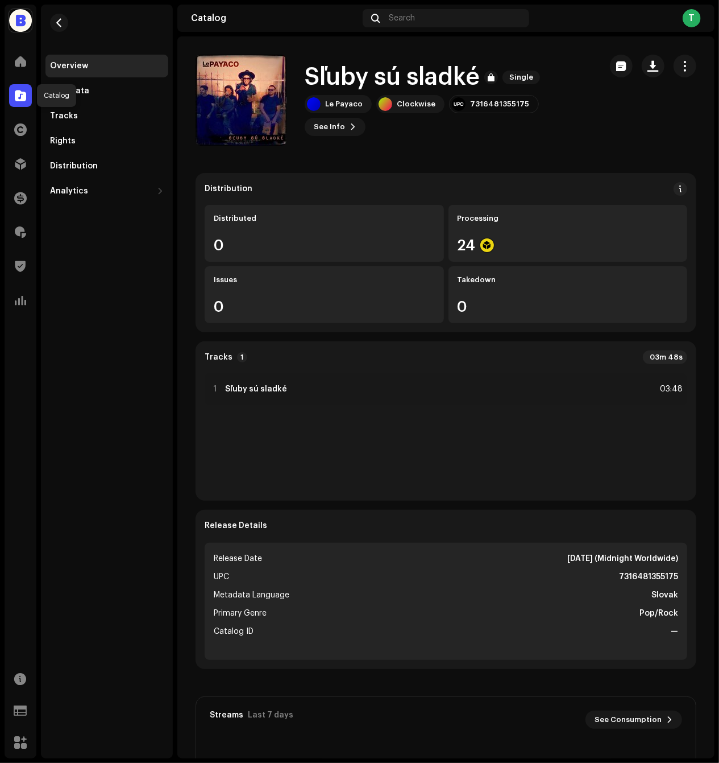
click at [26, 102] on div at bounding box center [20, 95] width 23 height 23
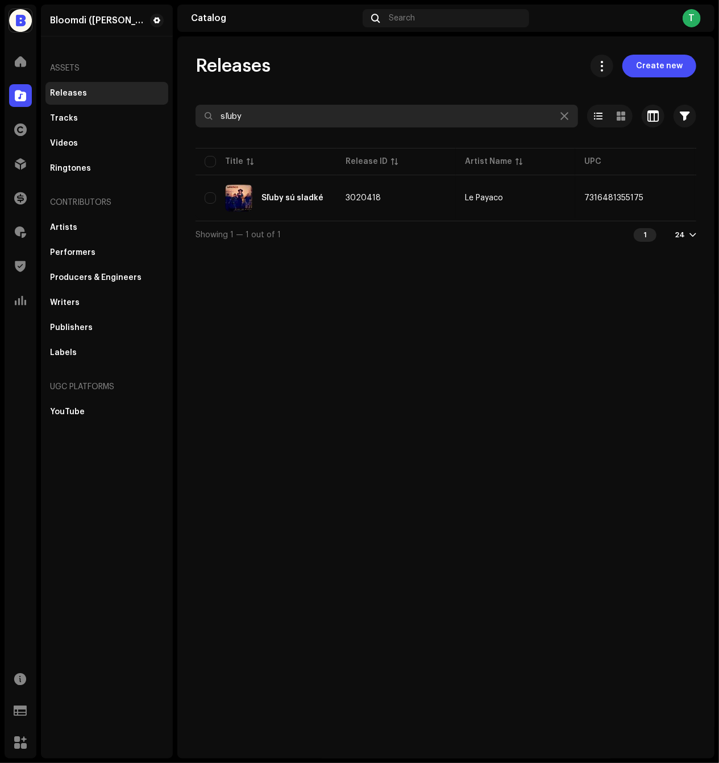
click at [278, 119] on input "sľuby" at bounding box center [387, 116] width 383 height 23
type input "vo"
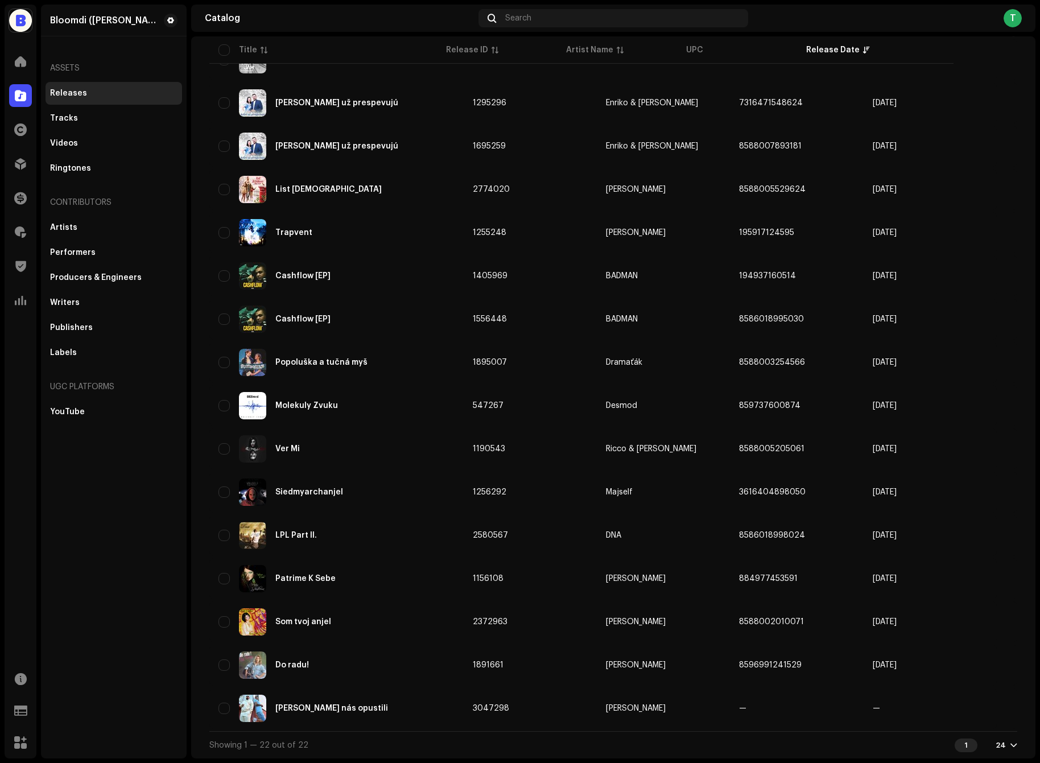
scroll to position [400, 0]
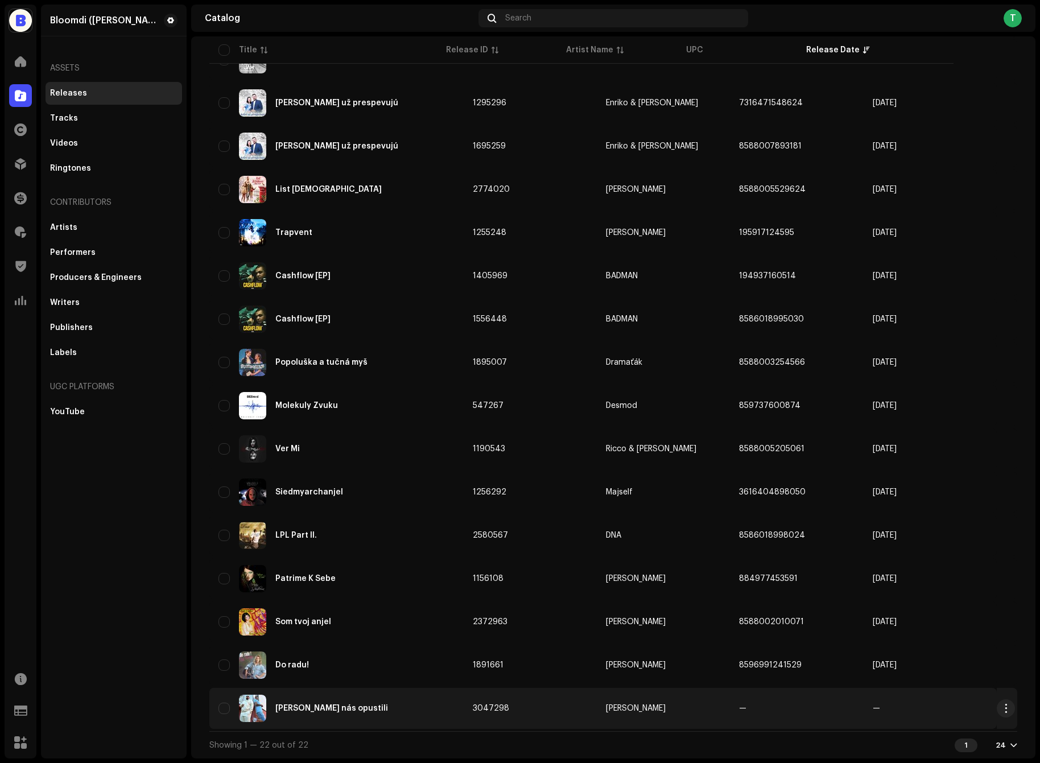
type input "anje"
click at [502, 695] on td "3047298" at bounding box center [530, 708] width 133 height 41
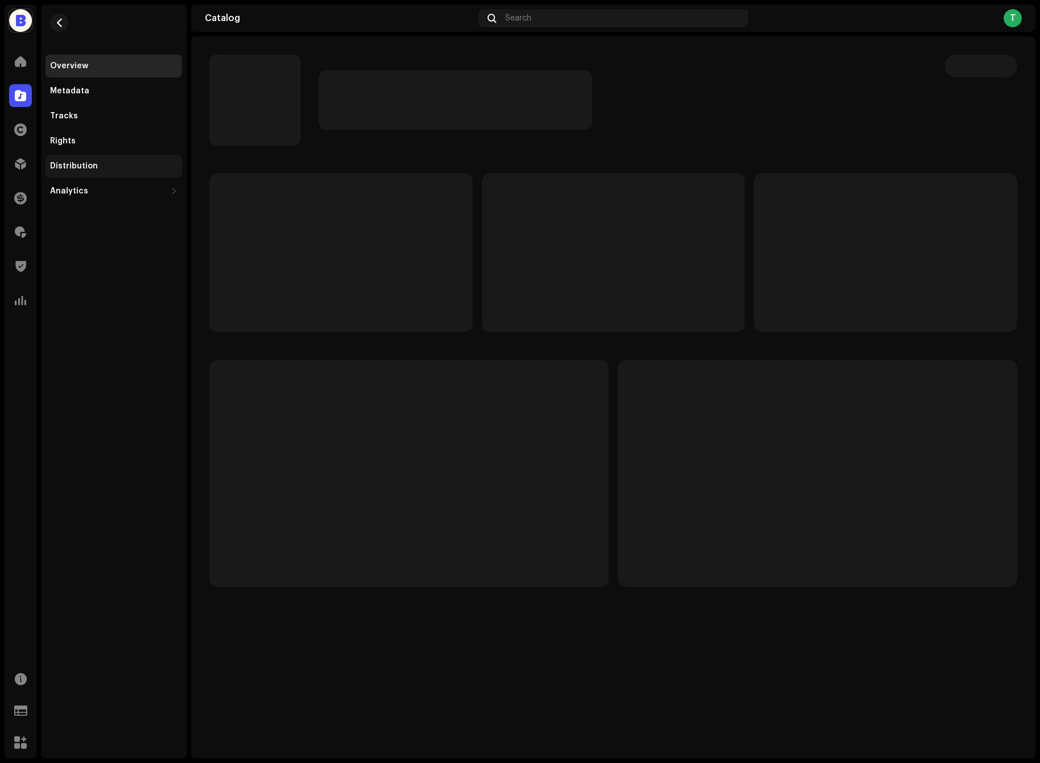
click at [115, 167] on div "Distribution" at bounding box center [113, 166] width 127 height 9
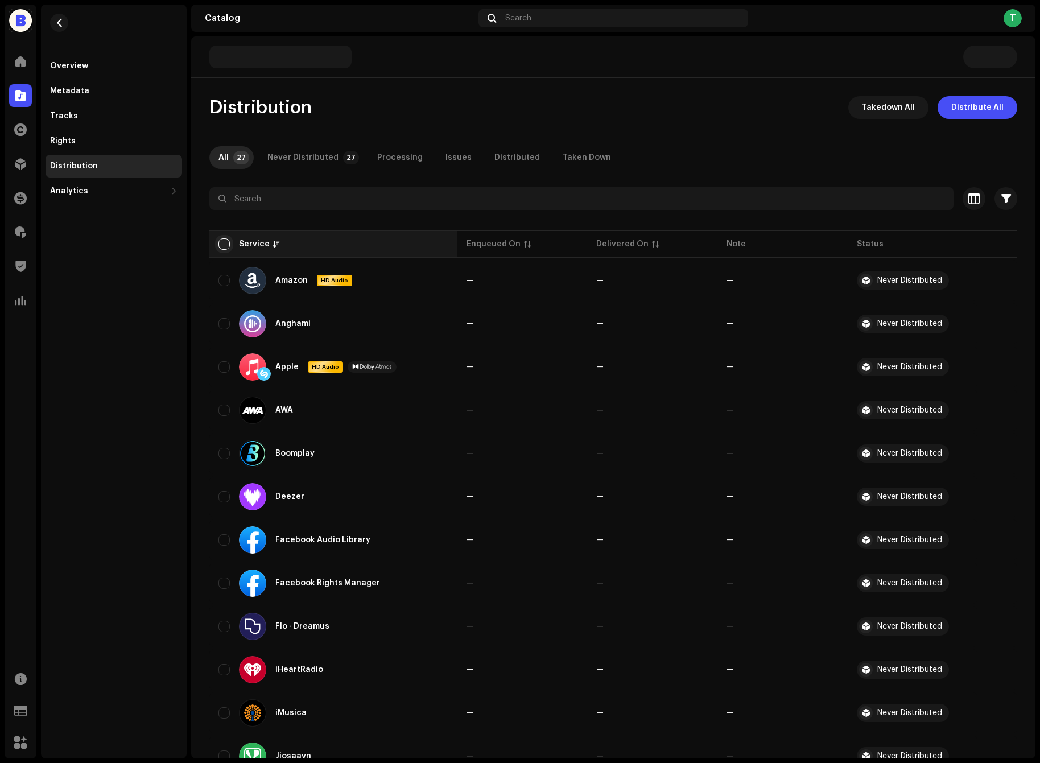
click at [225, 242] on input "checkbox" at bounding box center [223, 243] width 11 height 11
checkbox input "true"
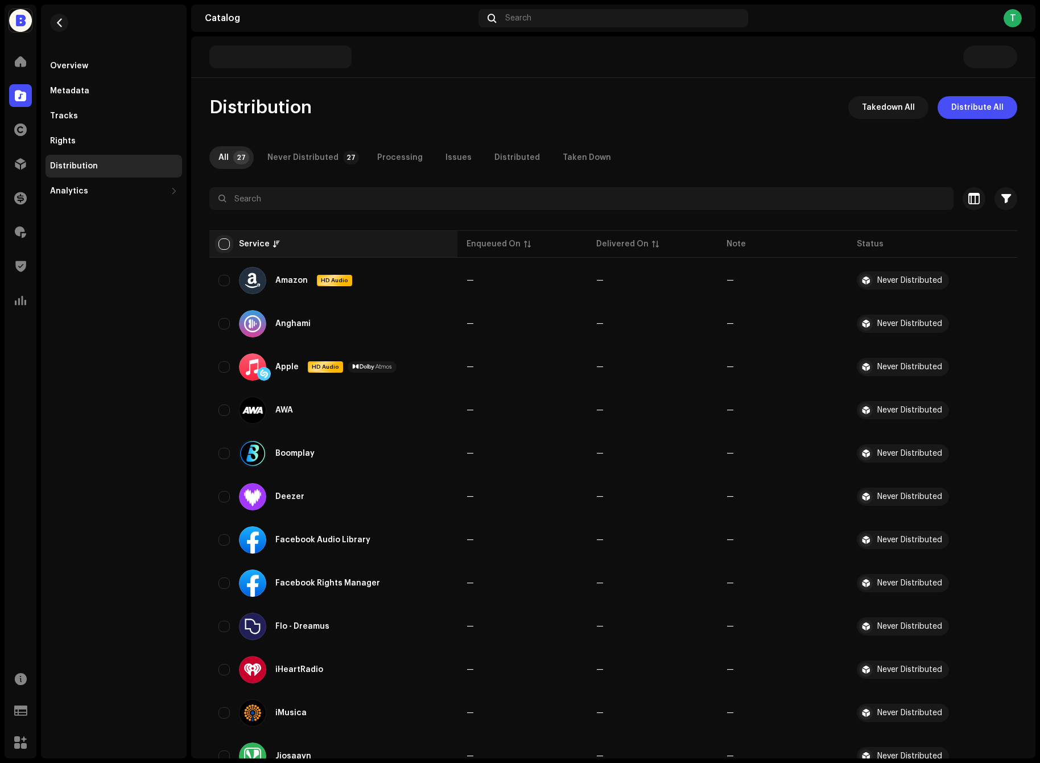
checkbox input "true"
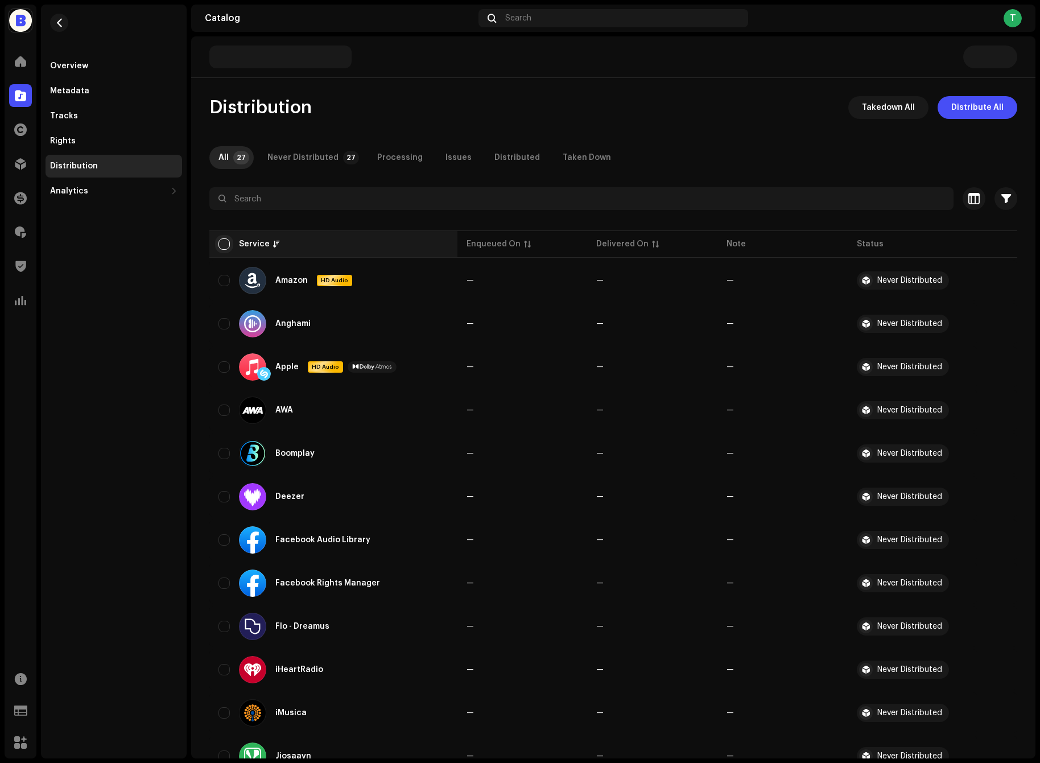
checkbox input "true"
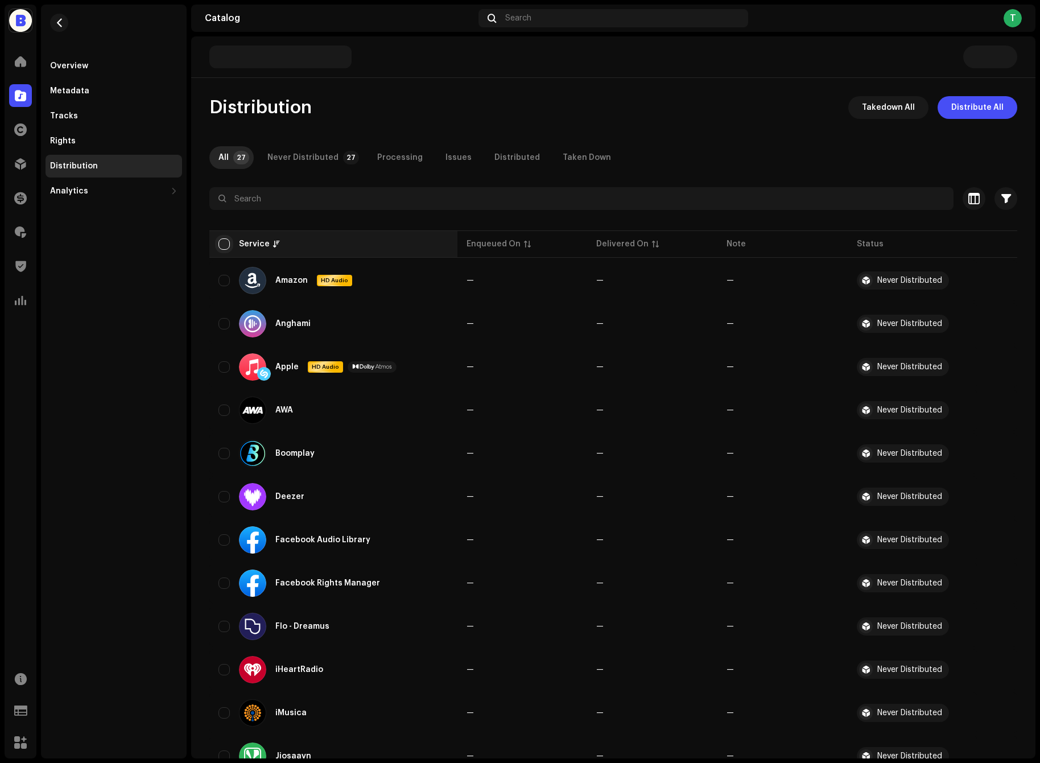
checkbox input "true"
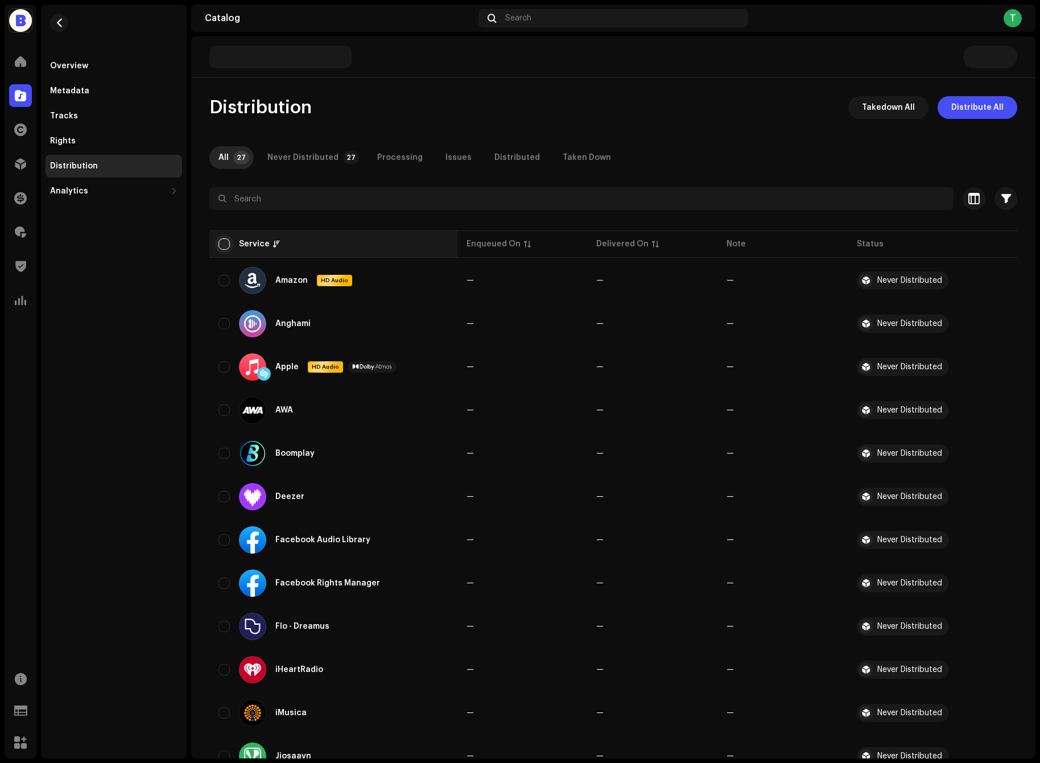
checkbox input "true"
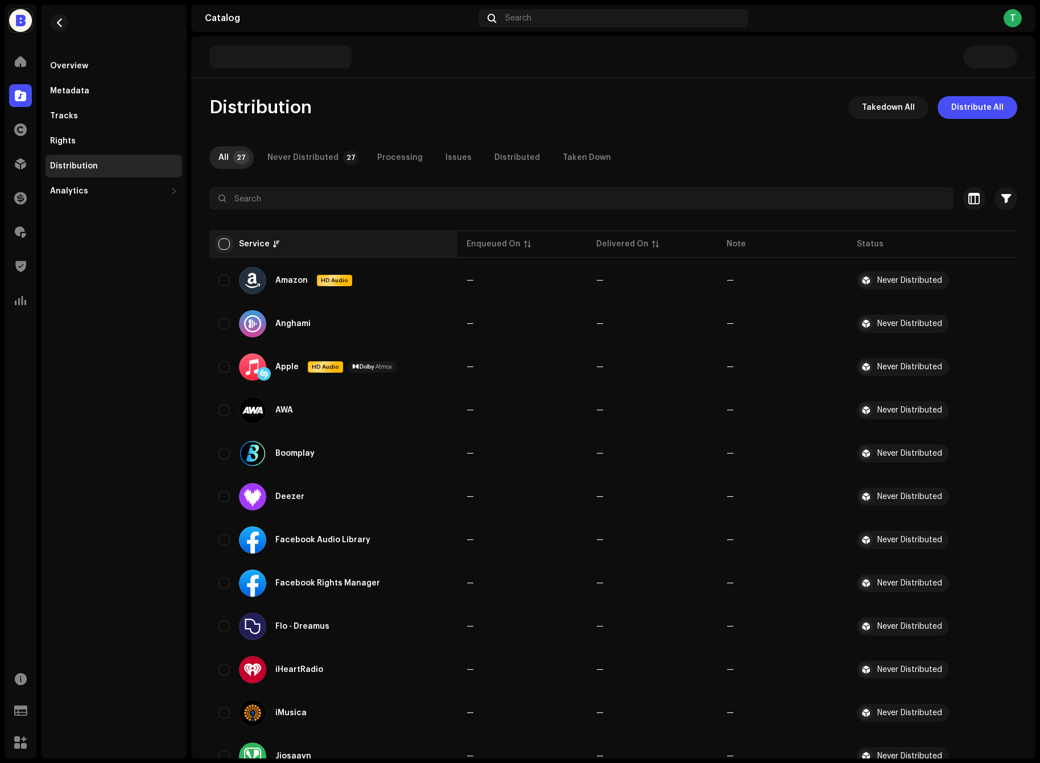
checkbox input "true"
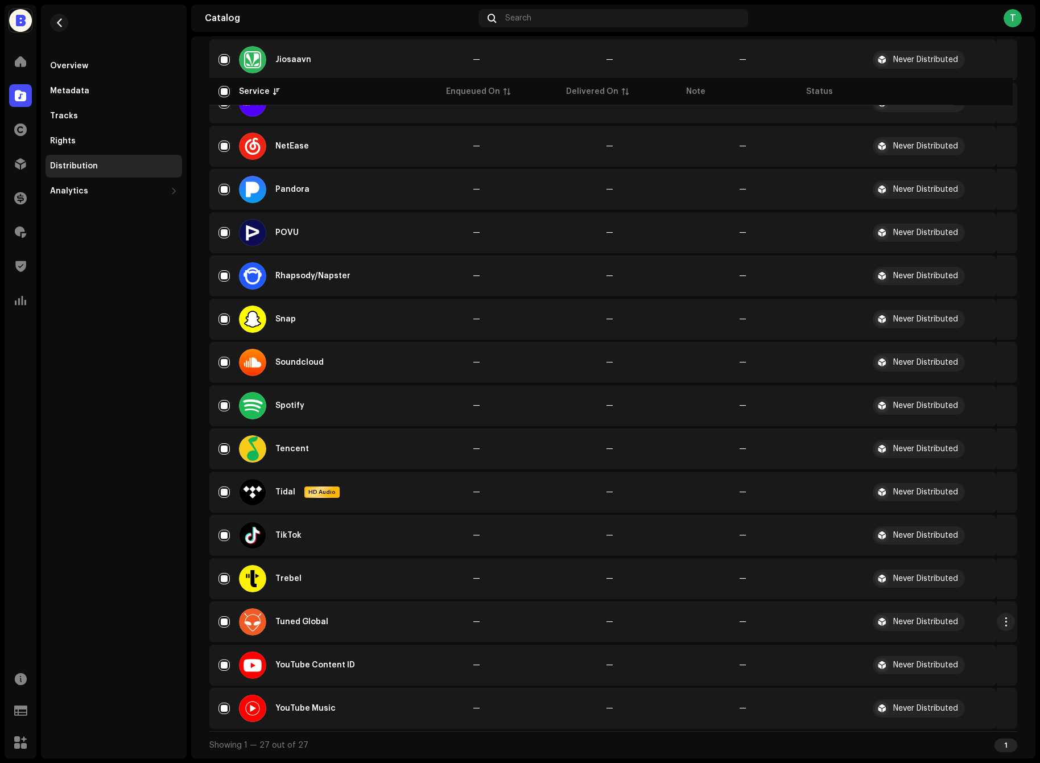
scroll to position [699, 0]
click at [226, 622] on input "Row Selected" at bounding box center [223, 621] width 11 height 11
checkbox input "false"
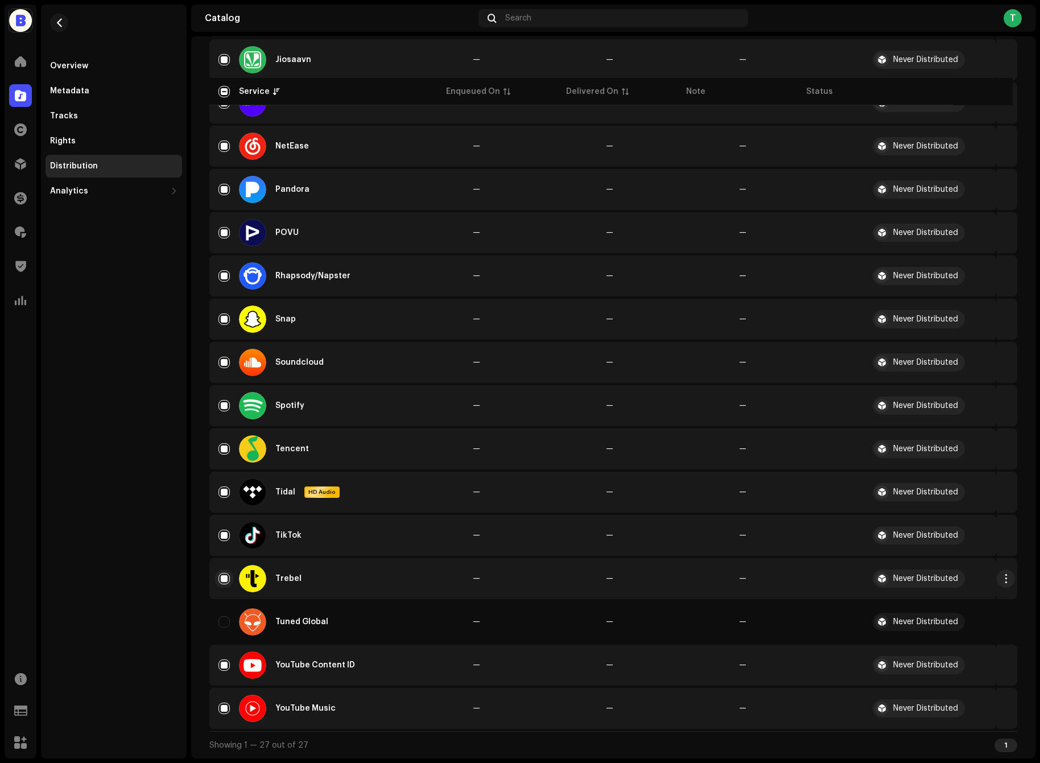
click at [225, 581] on input "Row Selected" at bounding box center [223, 578] width 11 height 11
checkbox input "false"
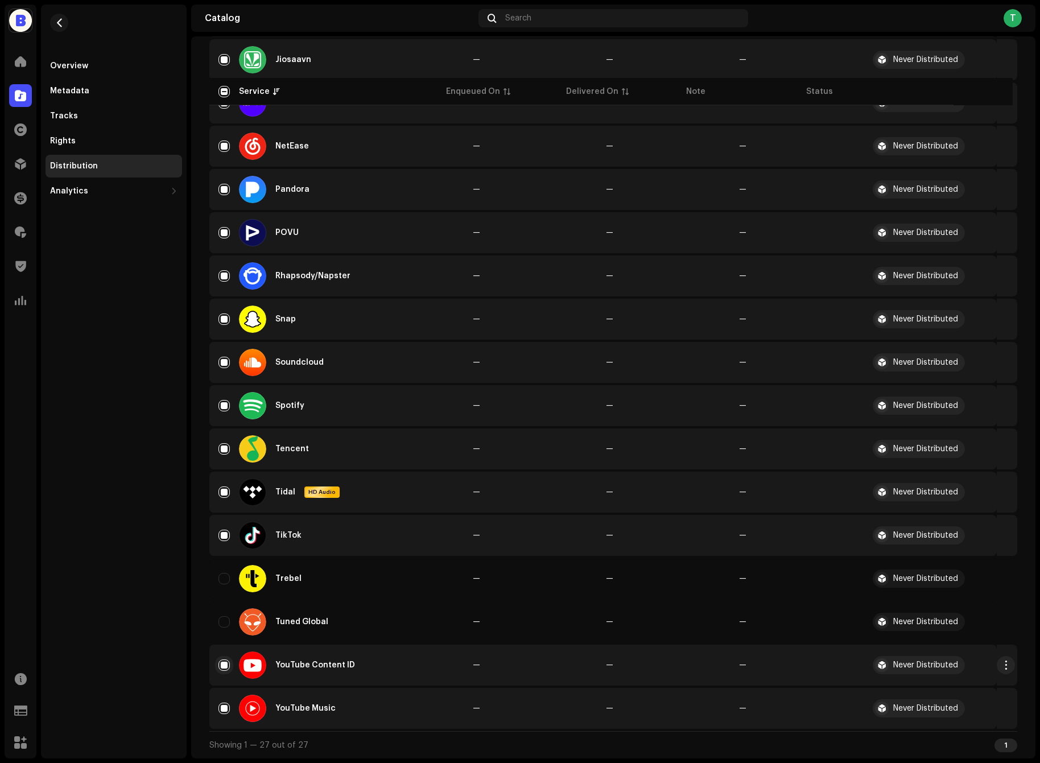
click at [225, 663] on input "Row Selected" at bounding box center [223, 664] width 11 height 11
checkbox input "false"
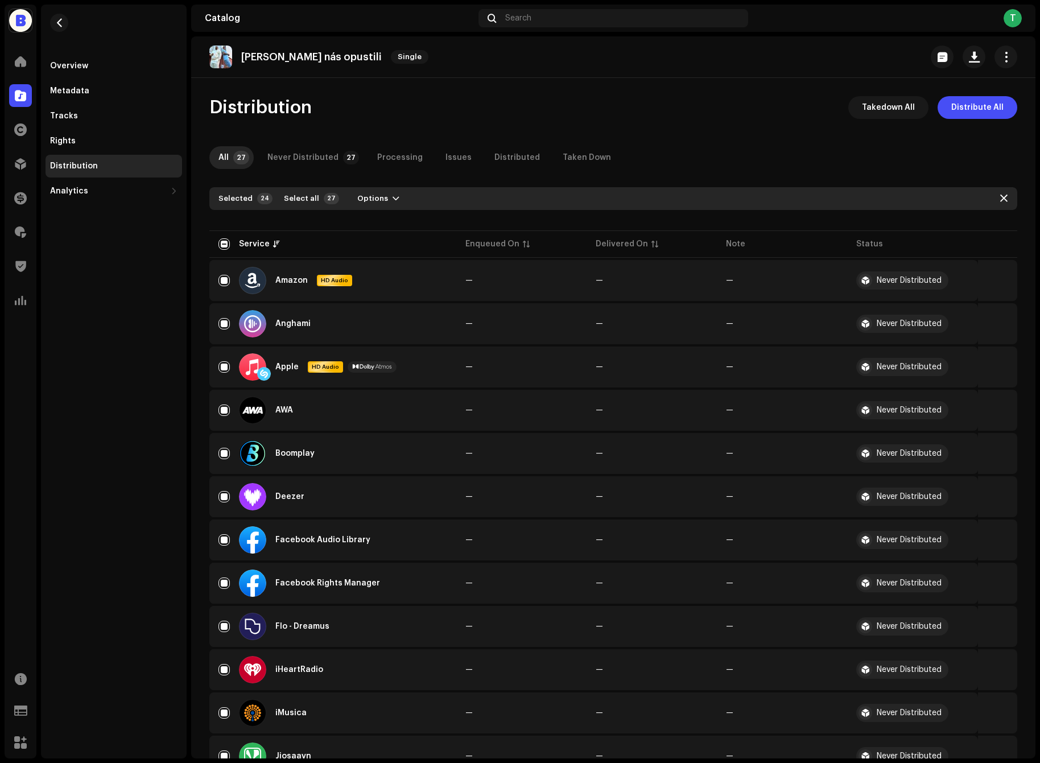
scroll to position [0, 0]
click at [386, 187] on div "Selected 24 Select all 27 Options" at bounding box center [613, 198] width 808 height 23
click at [386, 190] on button "Options" at bounding box center [378, 198] width 60 height 18
click at [384, 216] on div "Distribute" at bounding box center [403, 224] width 115 height 23
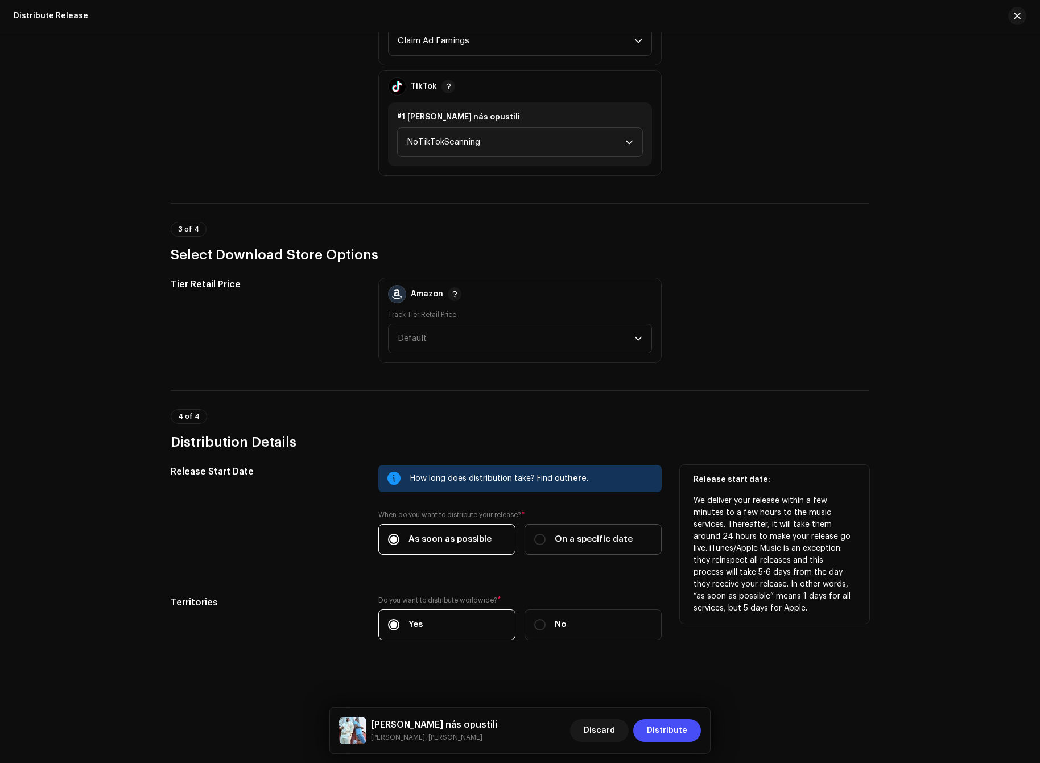
click at [542, 546] on label "On a specific date" at bounding box center [592, 539] width 137 height 31
click at [542, 545] on input "On a specific date" at bounding box center [539, 538] width 11 height 11
radio input "true"
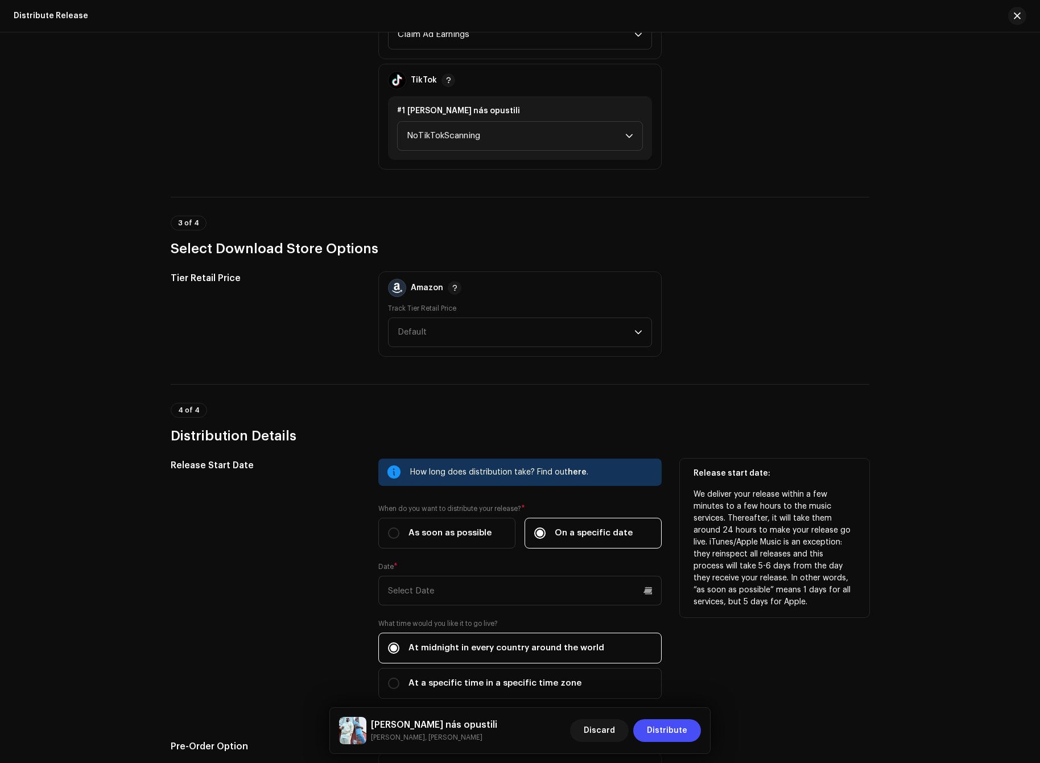
scroll to position [1158, 0]
click at [527, 571] on div "Date *" at bounding box center [519, 583] width 283 height 43
click at [524, 581] on input "text" at bounding box center [519, 591] width 283 height 30
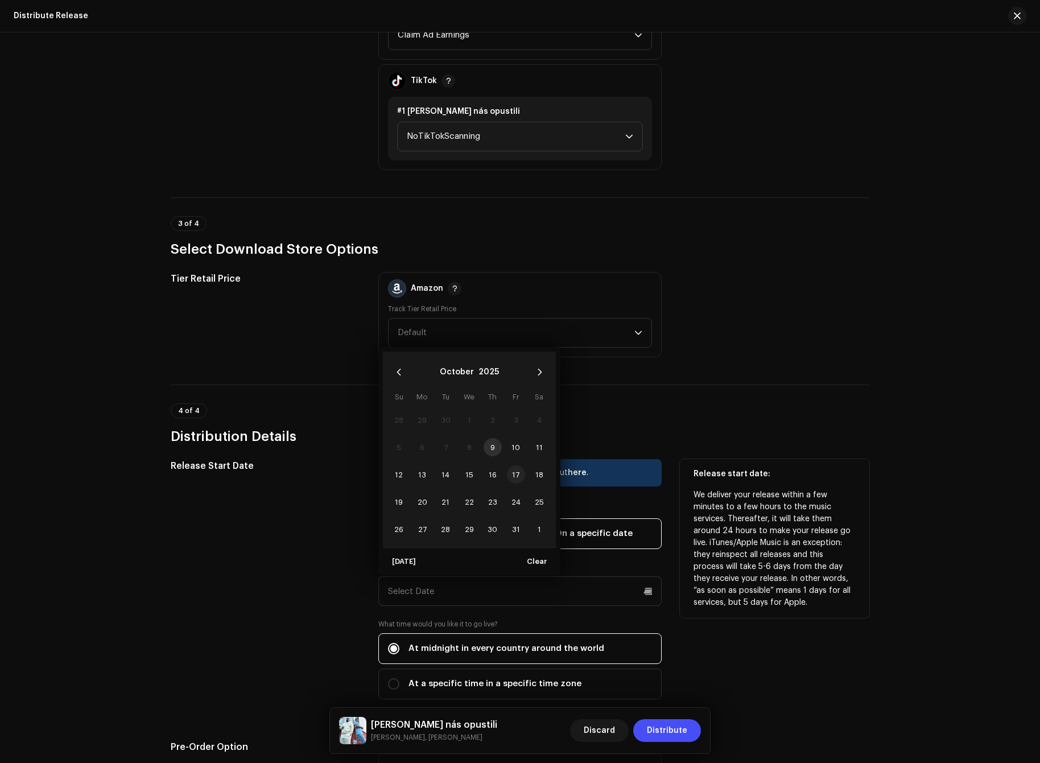
click at [513, 478] on span "17" at bounding box center [516, 474] width 18 height 18
type input "[DATE]"
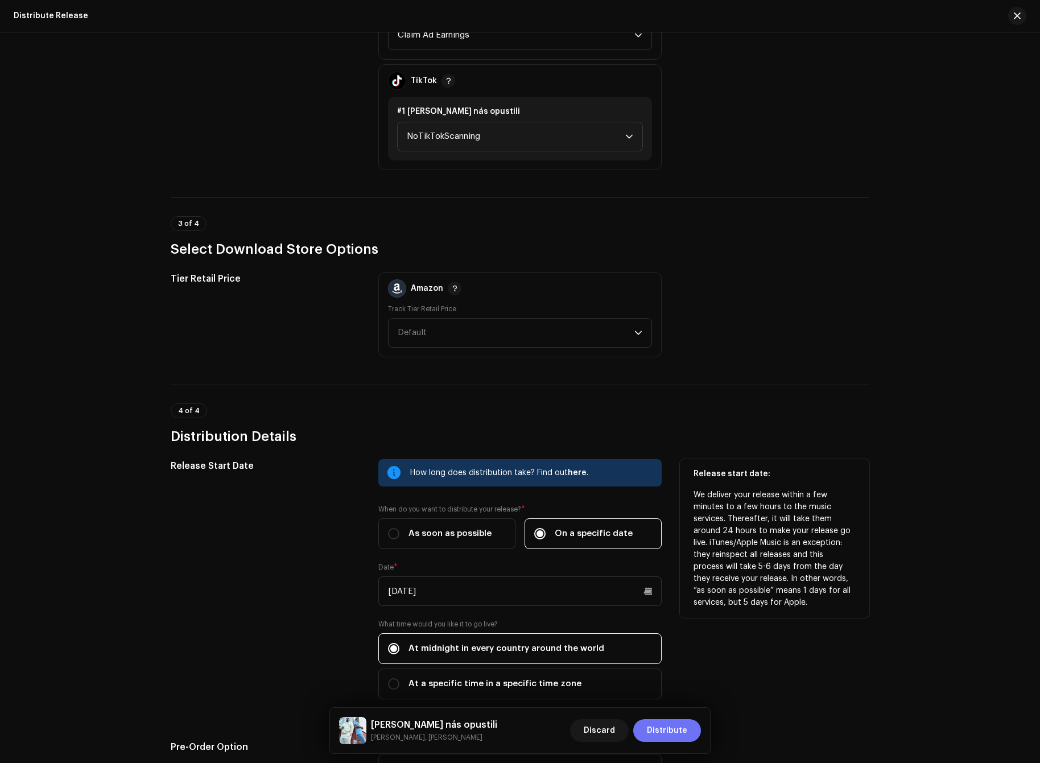
click at [687, 738] on button "Distribute" at bounding box center [667, 730] width 68 height 23
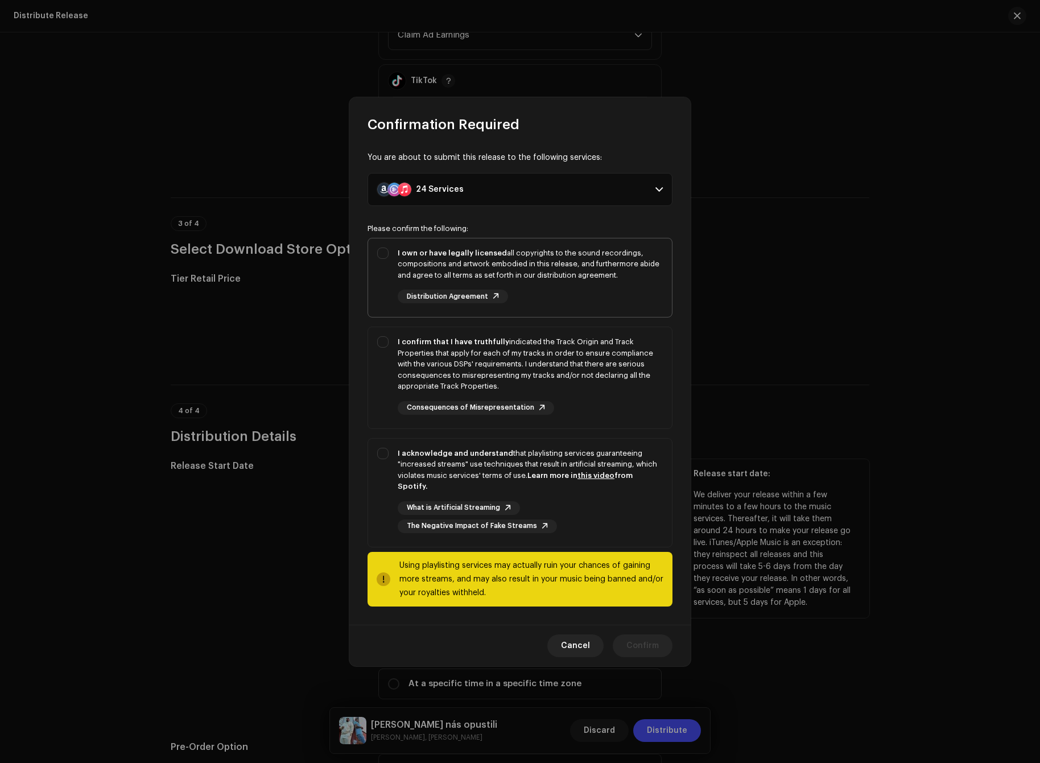
click at [568, 291] on div "I own or have legally licensed all copyrights to the sound recordings, composit…" at bounding box center [530, 275] width 265 height 56
checkbox input "true"
click at [546, 347] on div "I confirm that I have truthfully indicated the Track Origin and Track Propertie…" at bounding box center [530, 364] width 265 height 56
checkbox input "true"
click at [541, 476] on strong "Learn more in this video from Spotify." at bounding box center [515, 480] width 235 height 19
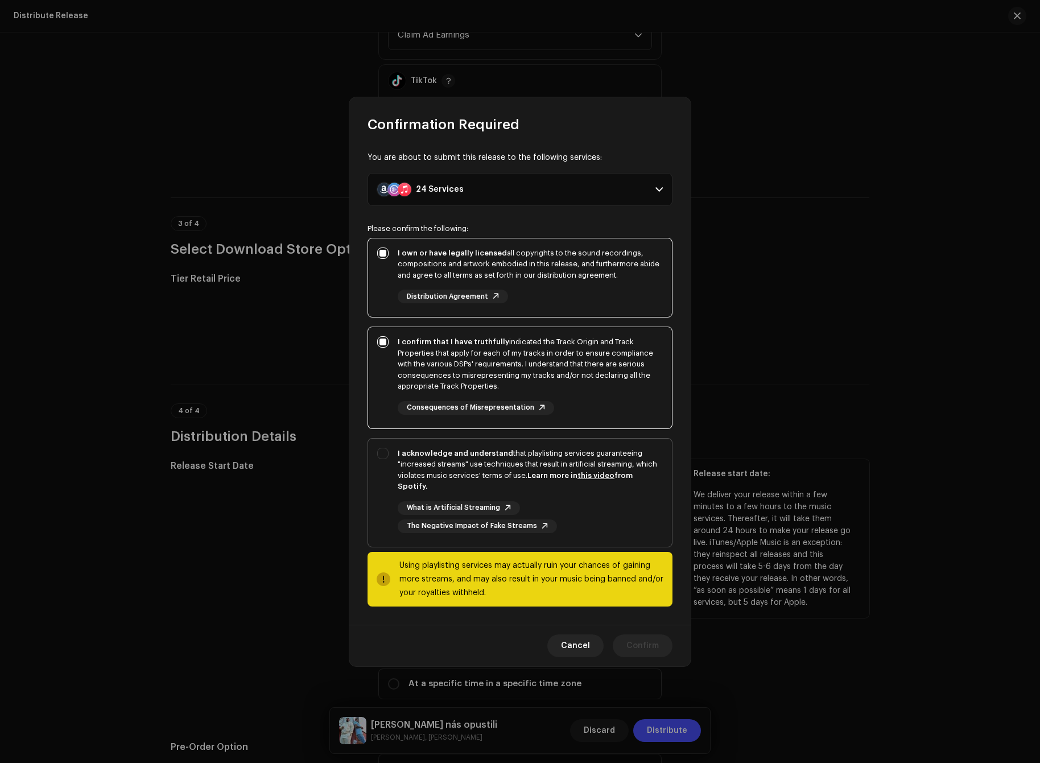
checkbox input "true"
click at [647, 639] on span "Confirm" at bounding box center [642, 645] width 32 height 23
